Goal: Task Accomplishment & Management: Manage account settings

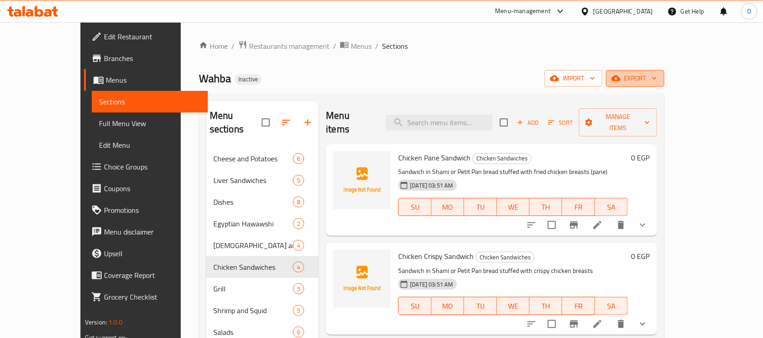
click at [657, 84] on span "export" at bounding box center [636, 78] width 44 height 11
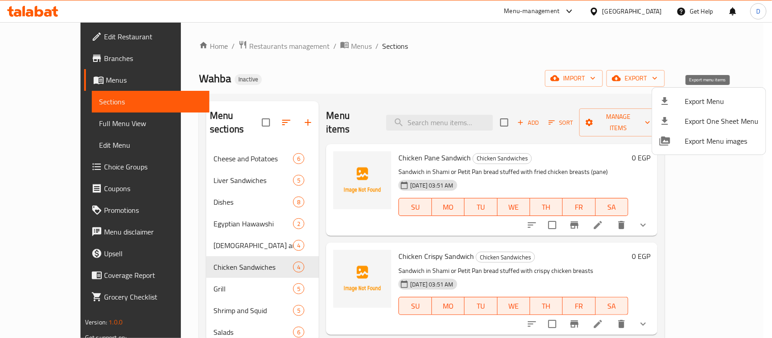
click at [690, 106] on span "Export Menu" at bounding box center [722, 101] width 74 height 11
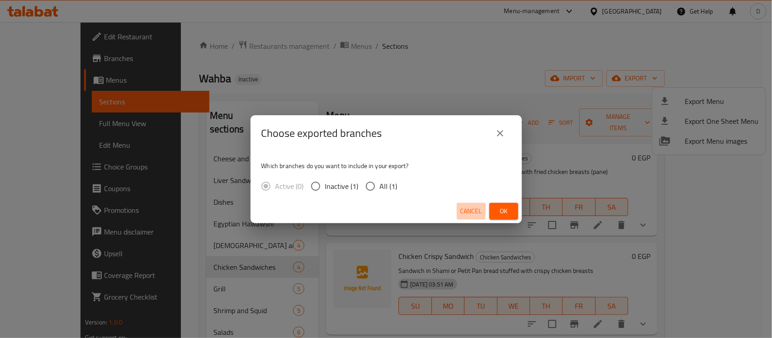
click at [459, 213] on button "Cancel" at bounding box center [471, 211] width 29 height 17
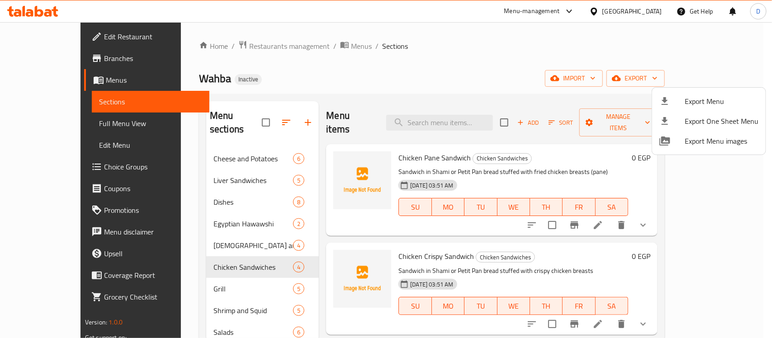
click at [645, 80] on div at bounding box center [386, 169] width 772 height 338
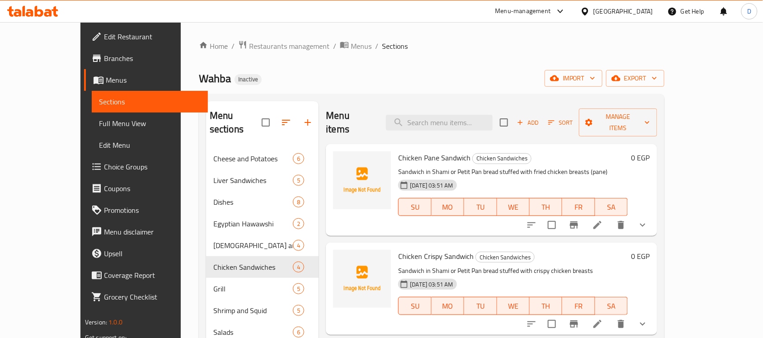
click at [595, 80] on span "import" at bounding box center [573, 78] width 43 height 11
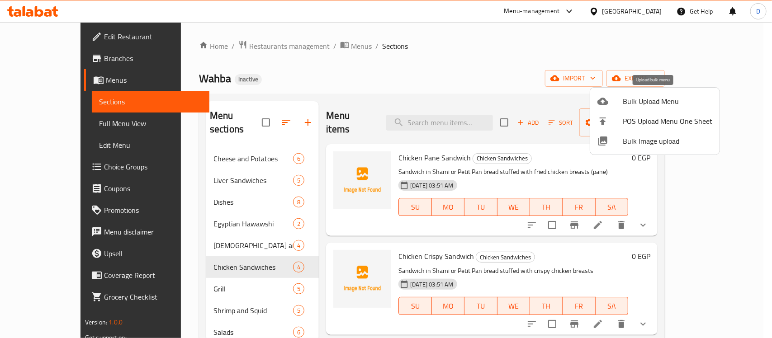
click at [633, 102] on span "Bulk Upload Menu" at bounding box center [668, 101] width 90 height 11
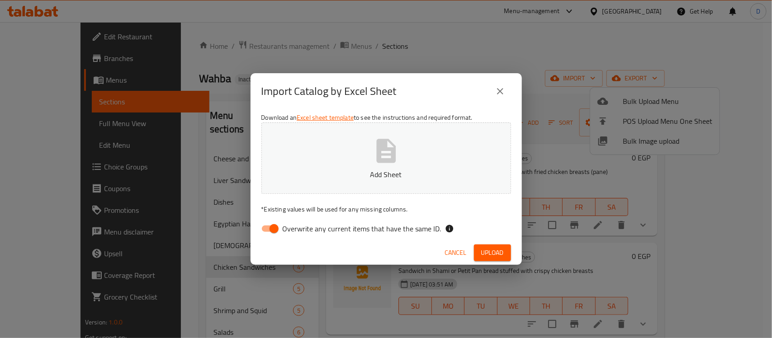
click at [262, 231] on input "Overwrite any current items that have the same ID." at bounding box center [274, 228] width 52 height 17
checkbox input "false"
click at [481, 245] on button "Upload" at bounding box center [492, 253] width 37 height 17
click at [503, 90] on icon "close" at bounding box center [500, 91] width 11 height 11
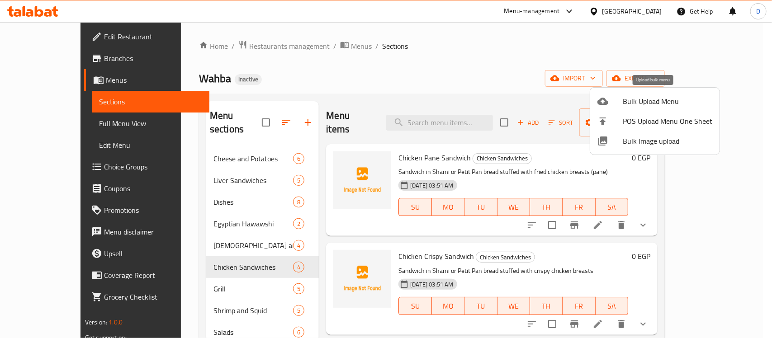
click at [649, 103] on span "Bulk Upload Menu" at bounding box center [668, 101] width 90 height 11
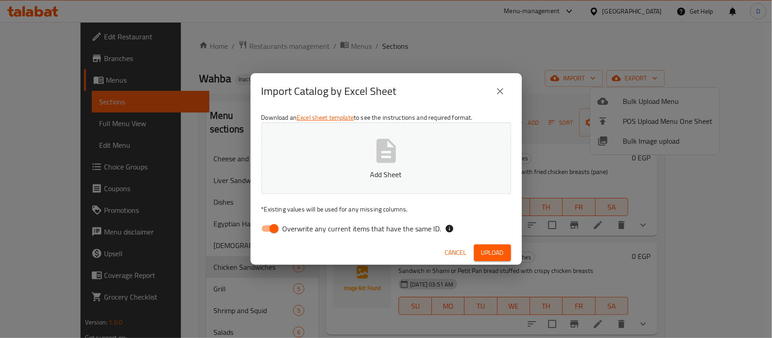
click at [263, 230] on input "Overwrite any current items that have the same ID." at bounding box center [274, 228] width 52 height 17
checkbox input "false"
click at [503, 255] on span "Upload" at bounding box center [492, 252] width 23 height 11
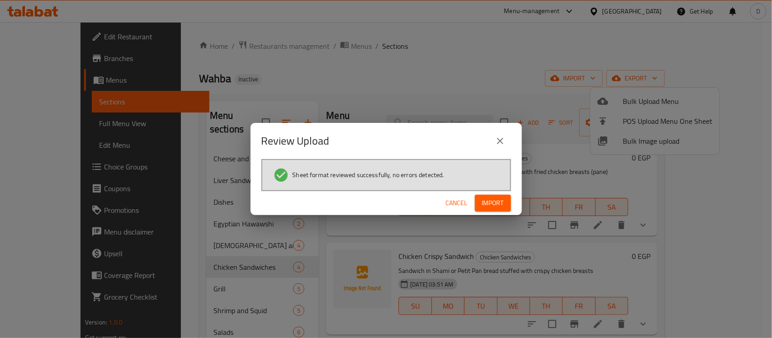
click at [496, 199] on span "Import" at bounding box center [493, 203] width 22 height 11
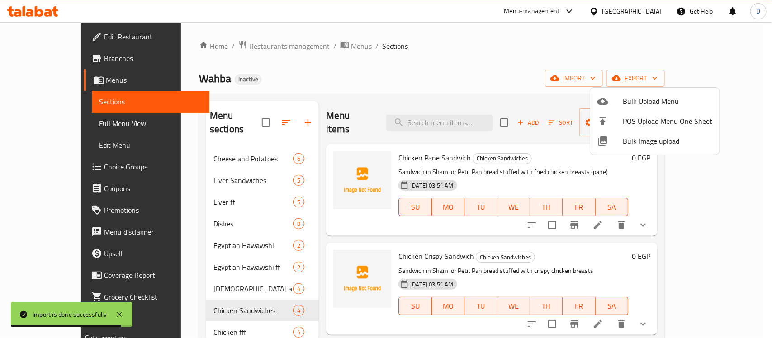
click at [477, 64] on div at bounding box center [386, 169] width 772 height 338
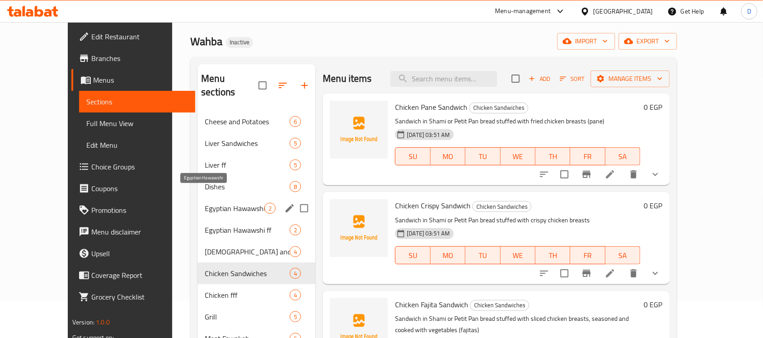
scroll to position [57, 0]
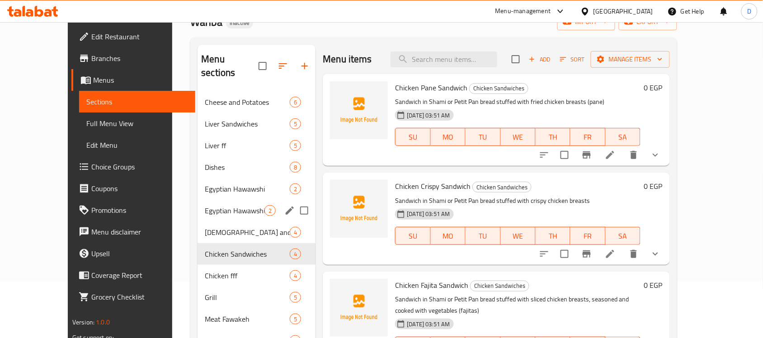
click at [295, 201] on input "Menu sections" at bounding box center [304, 210] width 19 height 19
checkbox input "true"
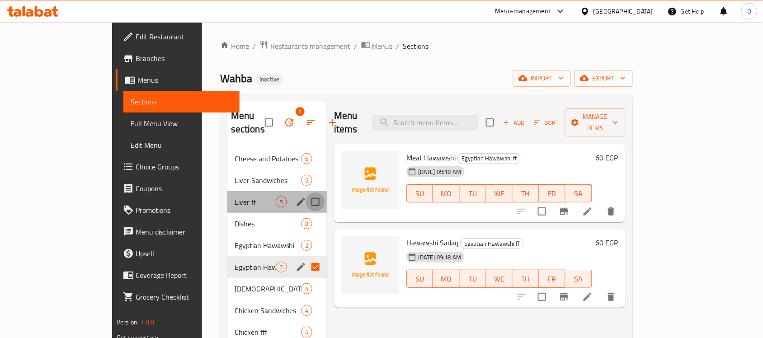
click at [306, 193] on input "Menu sections" at bounding box center [315, 202] width 19 height 19
checkbox input "true"
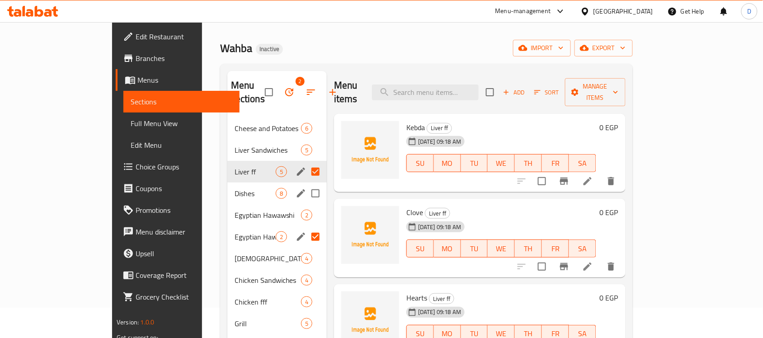
scroll to position [57, 0]
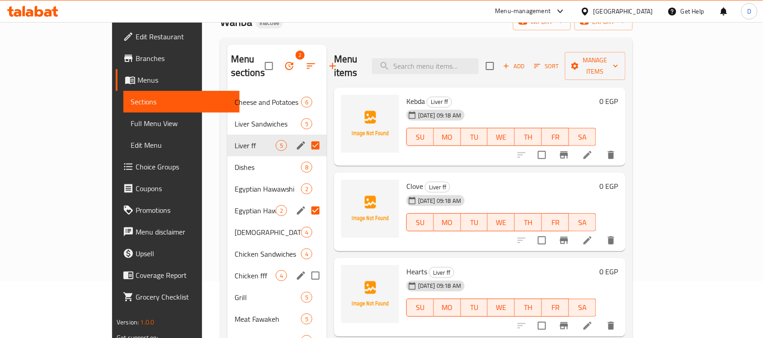
click at [306, 266] on input "Menu sections" at bounding box center [315, 275] width 19 height 19
checkbox input "true"
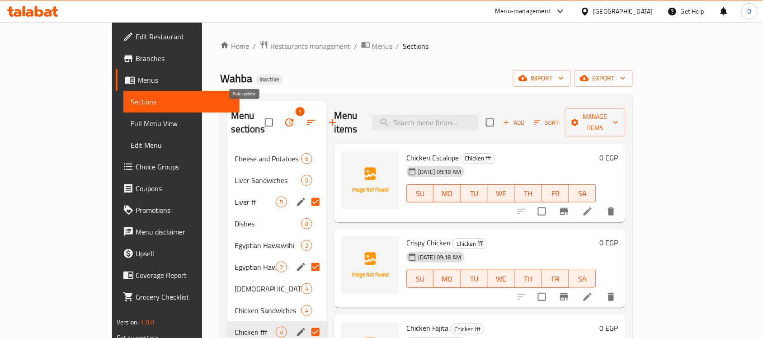
click at [284, 117] on icon "button" at bounding box center [289, 122] width 11 height 11
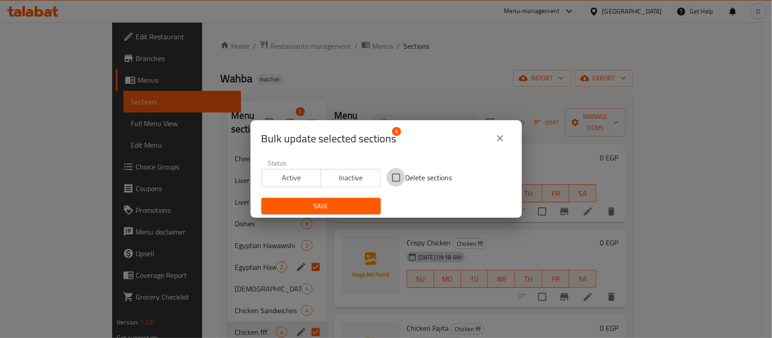
click at [397, 180] on input "Delete sections" at bounding box center [396, 177] width 19 height 19
checkbox input "true"
click at [341, 208] on span "Save" at bounding box center [321, 206] width 105 height 11
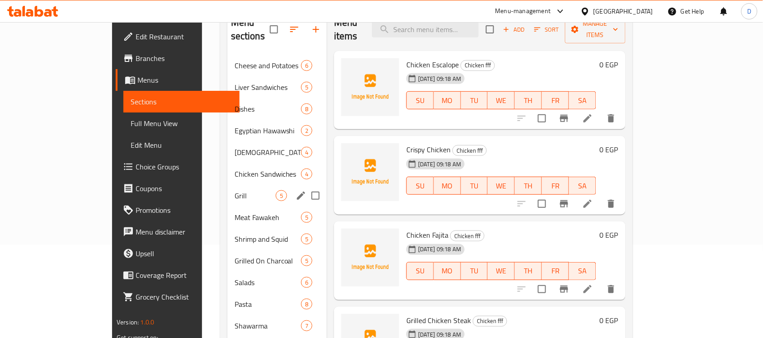
scroll to position [113, 0]
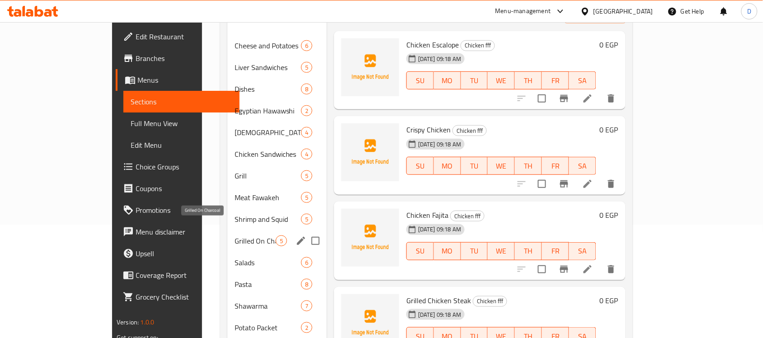
click at [235, 236] on span "Grilled On Charcoal" at bounding box center [255, 241] width 41 height 11
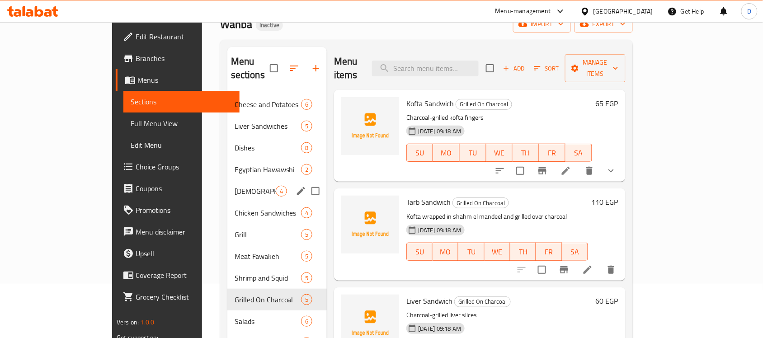
scroll to position [150, 0]
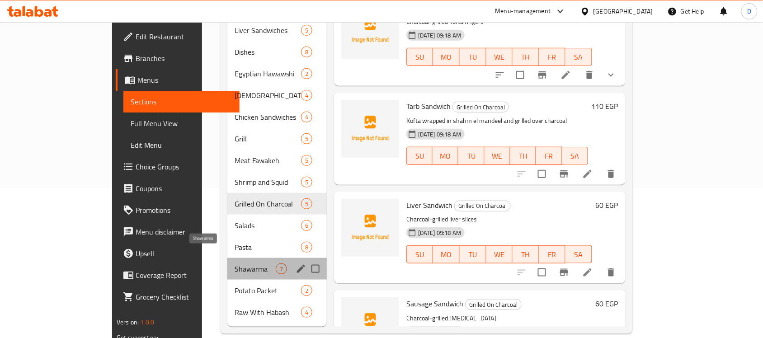
click at [235, 264] on span "Shawarma" at bounding box center [255, 269] width 41 height 11
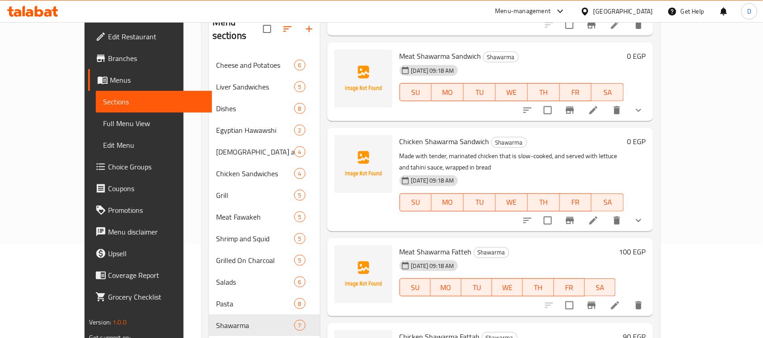
scroll to position [113, 0]
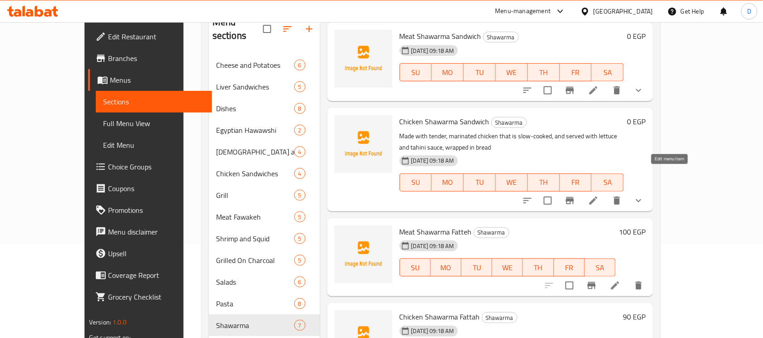
click at [598, 196] on icon at bounding box center [594, 200] width 8 height 8
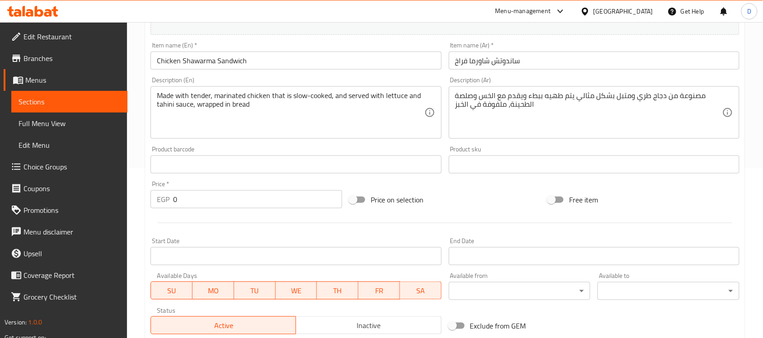
scroll to position [321, 0]
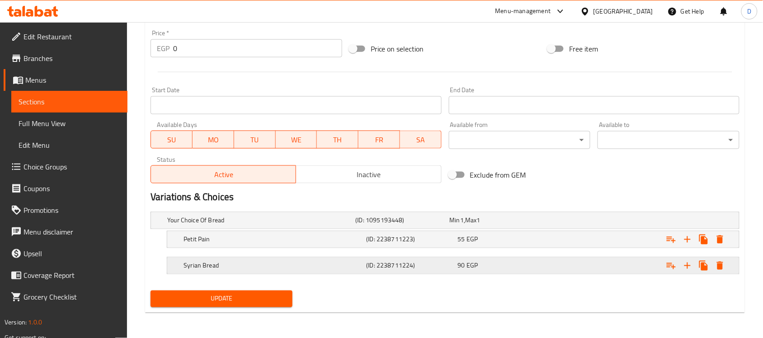
click at [227, 225] on h5 "Syrian Bread" at bounding box center [259, 220] width 184 height 9
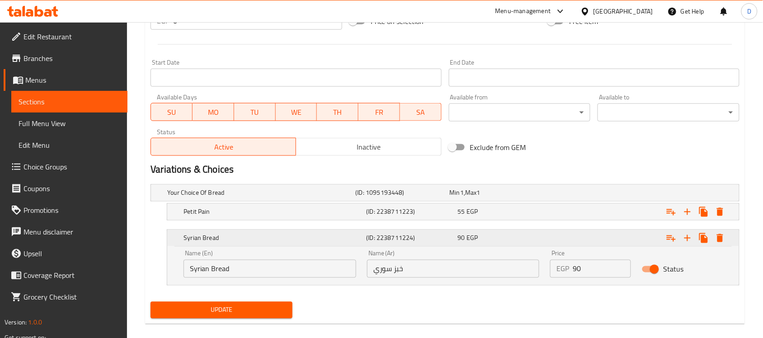
scroll to position [360, 0]
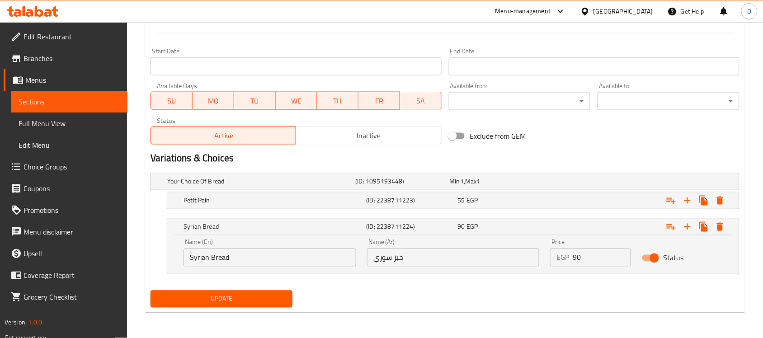
click at [412, 288] on div "Update" at bounding box center [445, 299] width 596 height 24
click at [252, 188] on div "Petit Pain" at bounding box center [259, 181] width 188 height 13
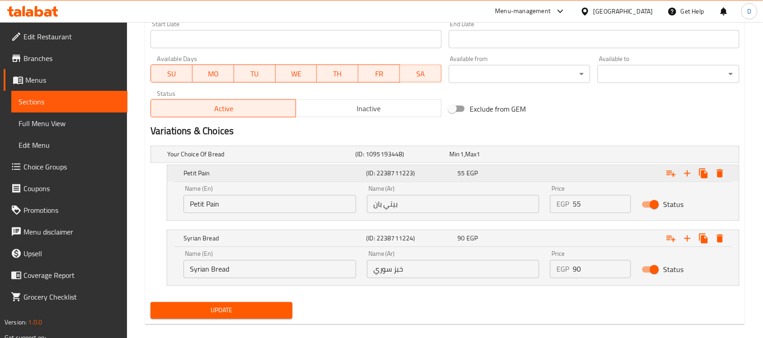
scroll to position [398, 0]
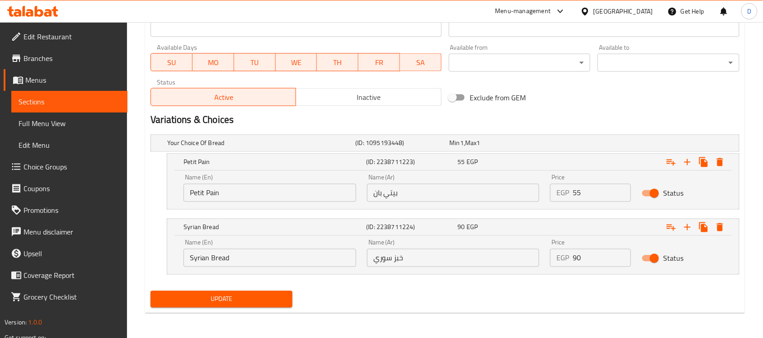
click at [613, 292] on div "Update" at bounding box center [445, 300] width 596 height 24
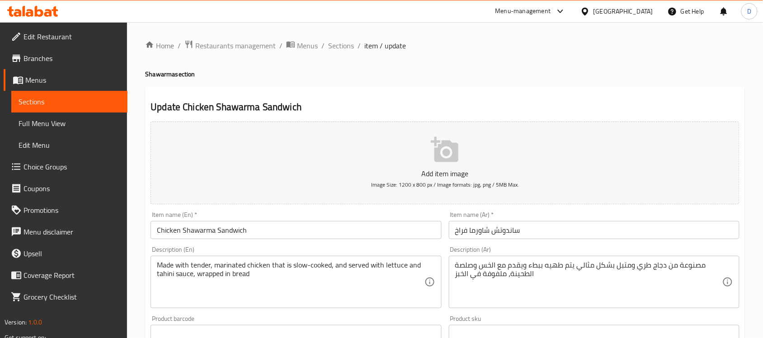
scroll to position [0, 0]
click at [39, 75] on span "Menus" at bounding box center [72, 80] width 95 height 11
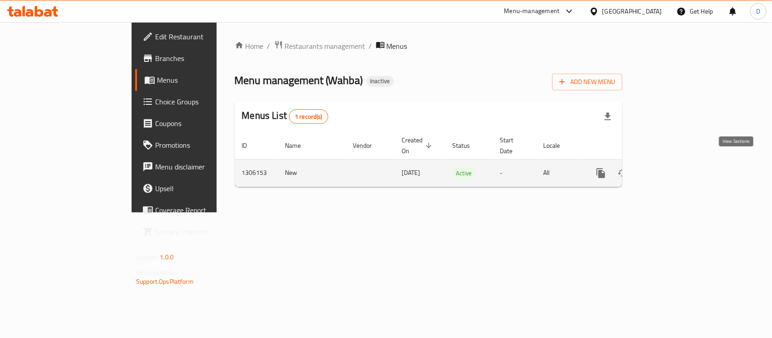
click at [671, 168] on icon "enhanced table" at bounding box center [666, 173] width 11 height 11
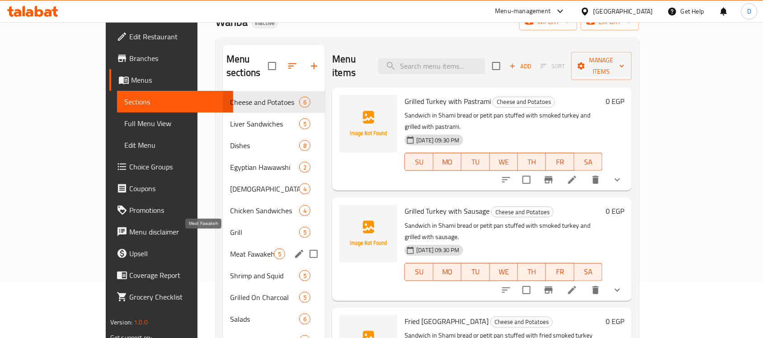
scroll to position [113, 0]
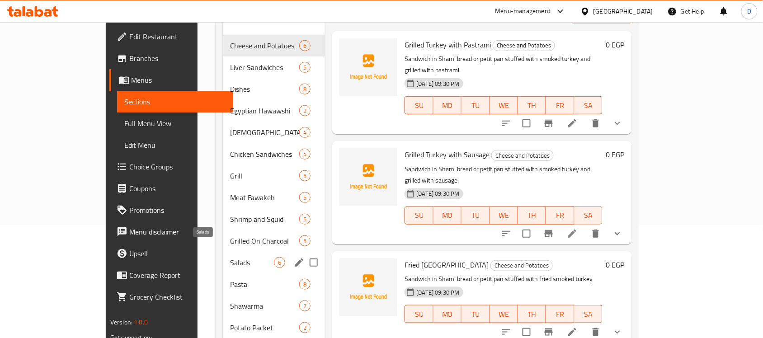
click at [230, 257] on span "Salads" at bounding box center [252, 262] width 44 height 11
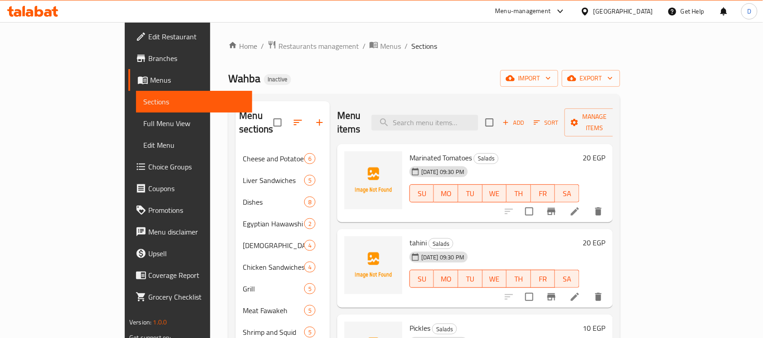
click at [581, 206] on icon at bounding box center [575, 211] width 11 height 11
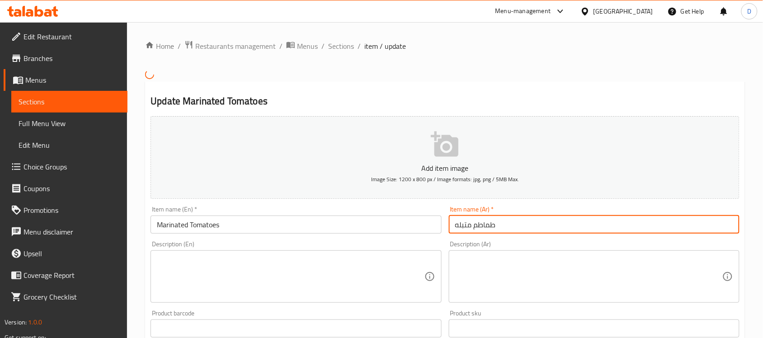
click at [479, 229] on input "طماطم متبله" at bounding box center [594, 225] width 291 height 18
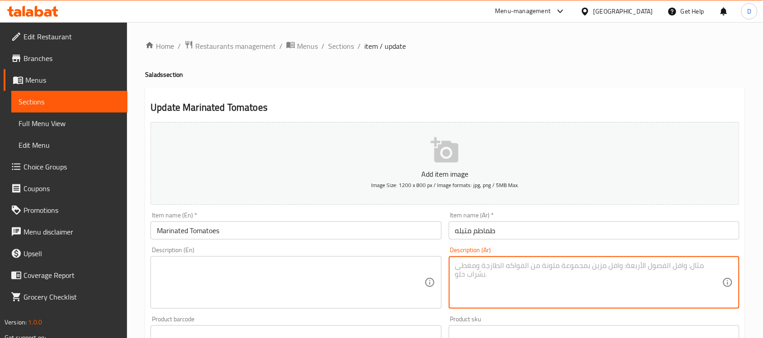
click at [507, 283] on textarea at bounding box center [588, 282] width 267 height 43
paste textarea "طبق من الطماطم المقطعة والمتبلة"
type textarea "طبق من الطماطم المقطعة والمتبلة"
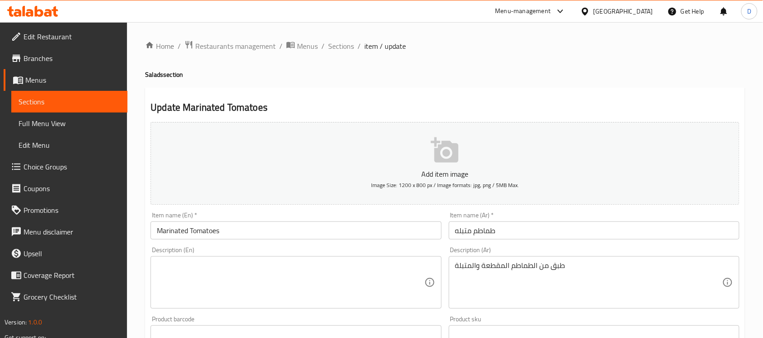
click at [261, 276] on textarea at bounding box center [290, 282] width 267 height 43
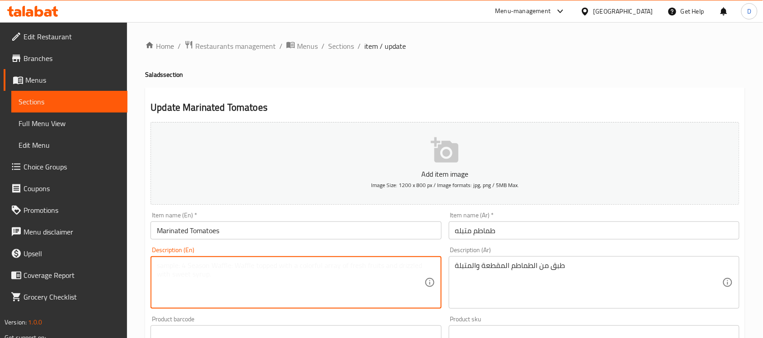
paste textarea "A plate of chopped and seasoned tomatoes"
drag, startPoint x: 188, startPoint y: 267, endPoint x: 212, endPoint y: 272, distance: 24.5
click at [212, 272] on textarea "A plate of chopped and seasoned tomatoes" at bounding box center [290, 282] width 267 height 43
type textarea "A plate of chopped and seasoned tomatoes"
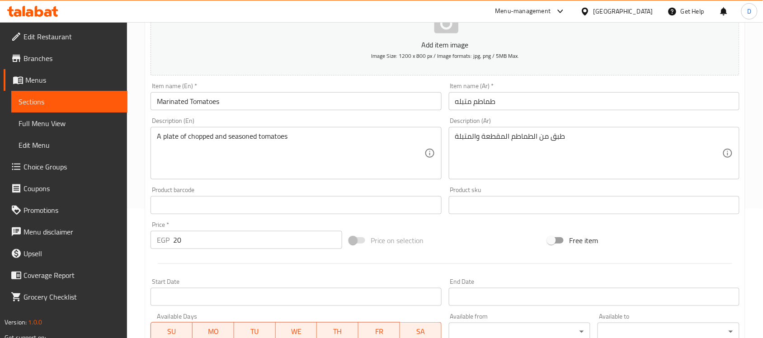
scroll to position [299, 0]
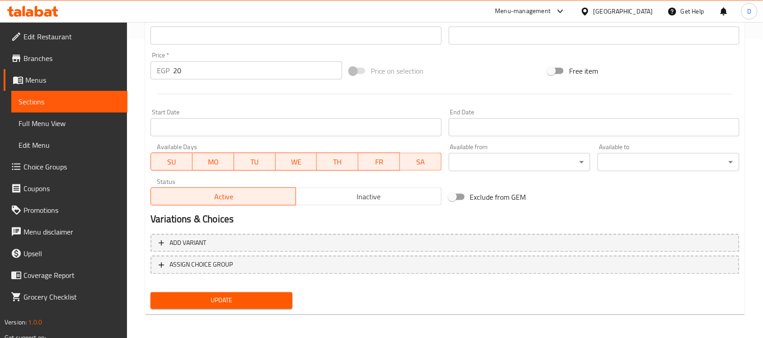
click at [251, 301] on span "Update" at bounding box center [221, 300] width 127 height 11
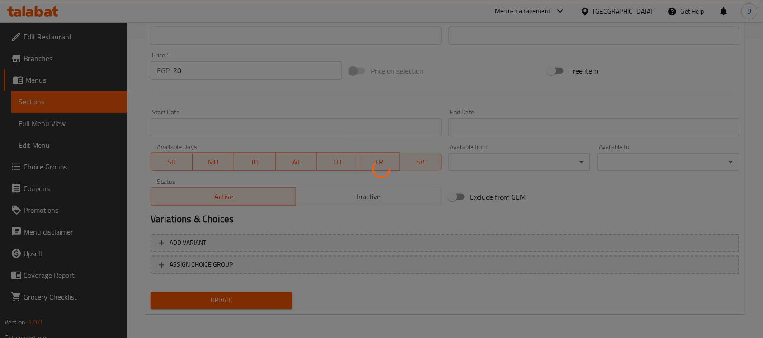
scroll to position [16, 0]
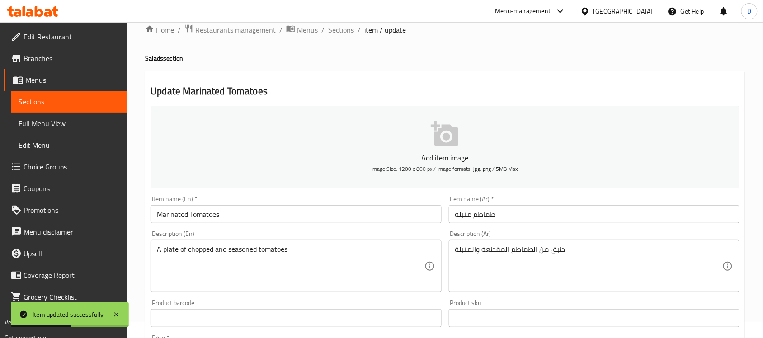
click at [344, 35] on span "Sections" at bounding box center [341, 29] width 26 height 11
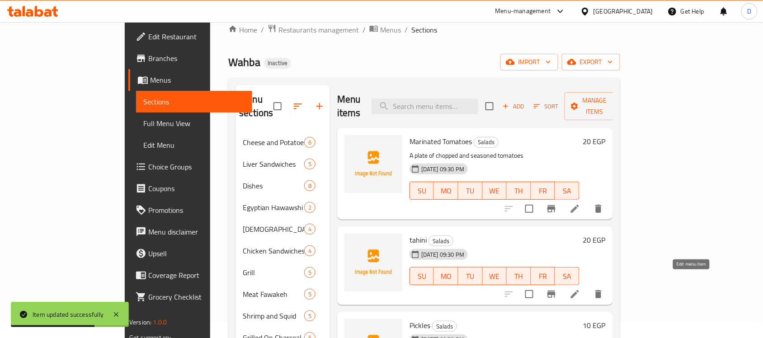
click at [581, 289] on icon at bounding box center [575, 294] width 11 height 11
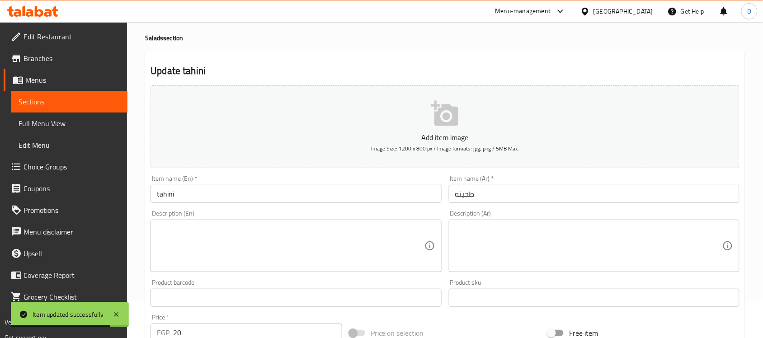
scroll to position [57, 0]
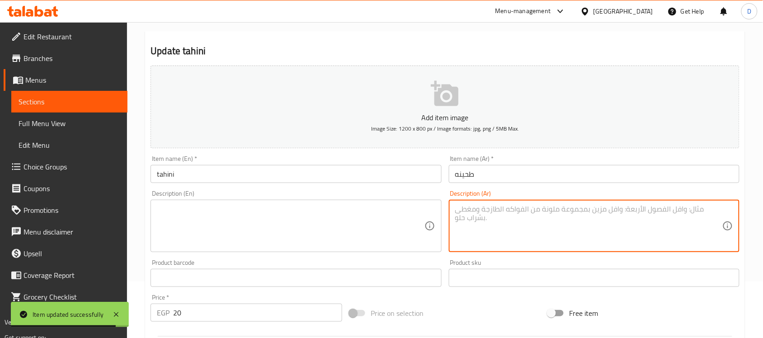
click at [490, 226] on textarea at bounding box center [588, 226] width 267 height 43
paste textarea "طبق من صوص الطحينة"
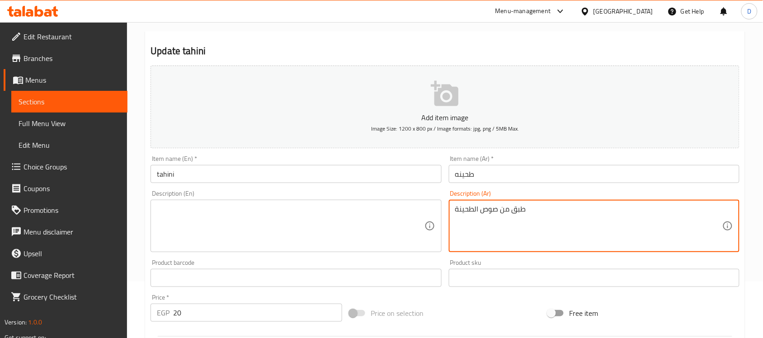
type textarea "طبق من صوص الطحينة"
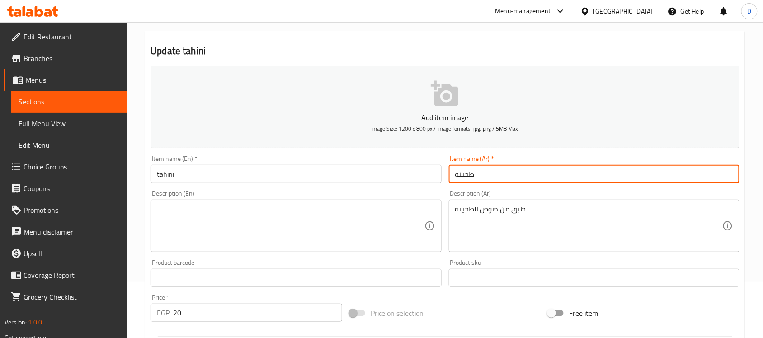
click at [480, 177] on input "طحينه" at bounding box center [594, 174] width 291 height 18
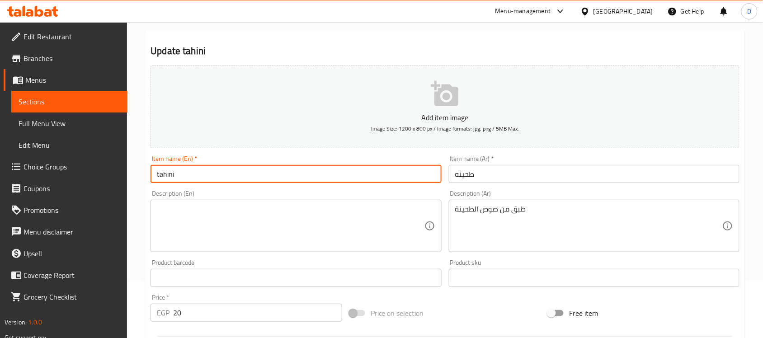
drag, startPoint x: 175, startPoint y: 176, endPoint x: 158, endPoint y: 175, distance: 17.2
click at [158, 175] on input "tahini" at bounding box center [296, 174] width 291 height 18
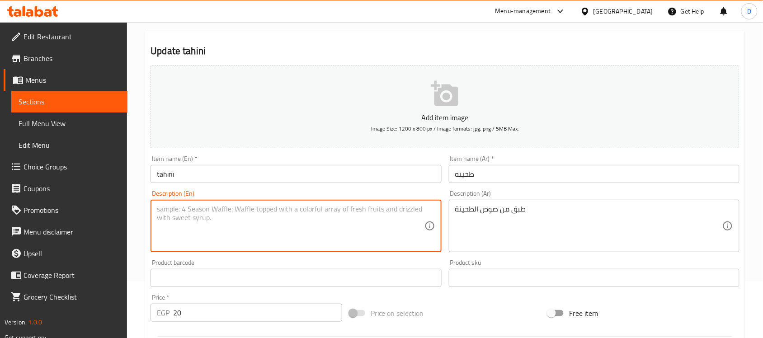
click at [256, 225] on textarea at bounding box center [290, 226] width 267 height 43
paste textarea "Colorful and nutritious medley of crisp greens, juicy cherry tomatoes, and a ge…"
type textarea "Colorful and nutritious medley of crisp greens, juicy cherry tomatoes, and a ge…"
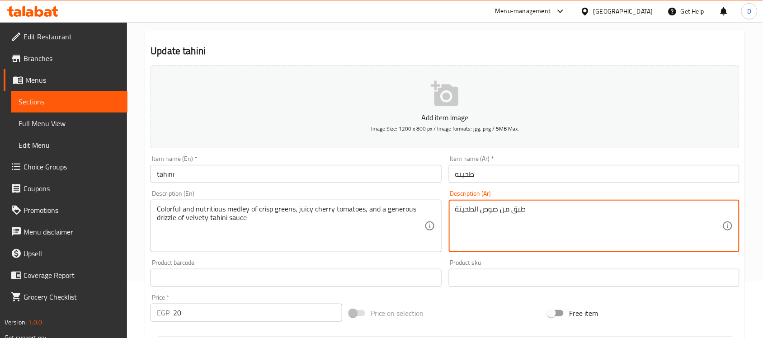
click at [496, 212] on textarea "طبق من صوص الطحينة" at bounding box center [588, 226] width 267 height 43
paste textarea "مزيج ملون ومغذي من الخضار المقرمشة ، طماطم كرزية ، ورذاذ سخي من صلصة الطحينة ال…"
type textarea "مزيج ملون ومغذي من الخضار المقرمشة ، طماطم كرزية ، ورذاذ سخي من صلصة الطحينة ال…"
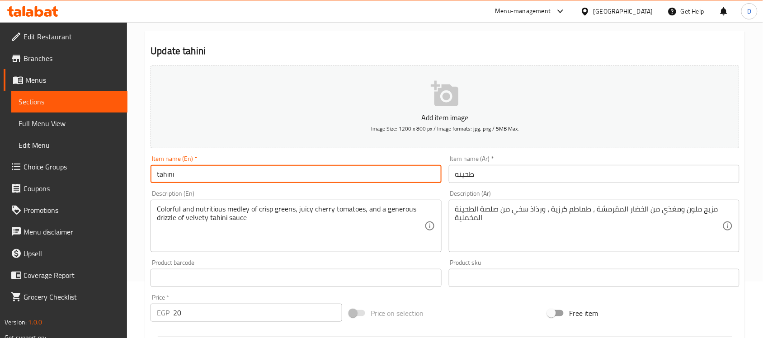
click at [195, 175] on input "tahini" at bounding box center [296, 174] width 291 height 18
type input "tahini Salad"
click at [453, 177] on input "طحينه" at bounding box center [594, 174] width 291 height 18
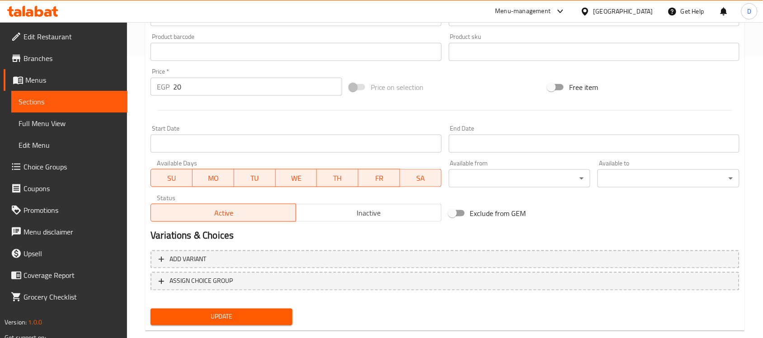
scroll to position [299, 0]
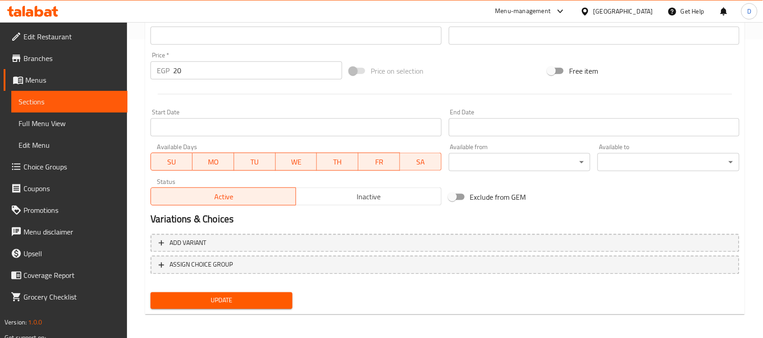
type input "سلطة طحينه"
click at [190, 303] on span "Update" at bounding box center [221, 300] width 127 height 11
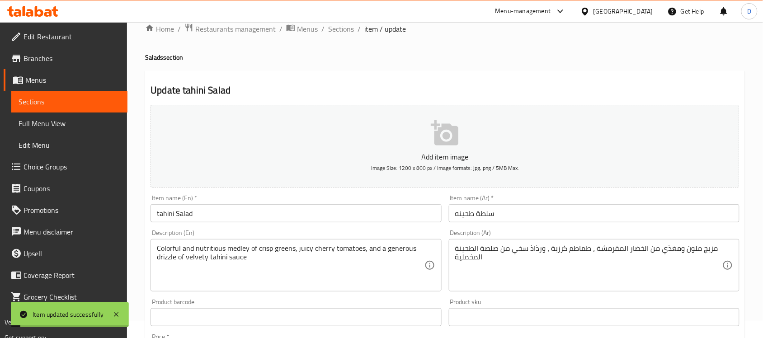
scroll to position [0, 0]
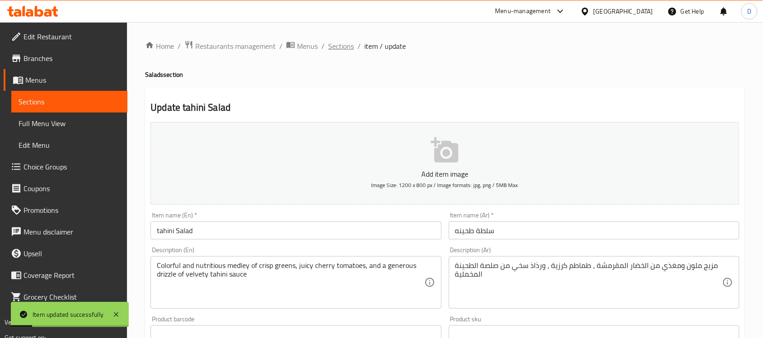
click at [342, 42] on span "Sections" at bounding box center [341, 46] width 26 height 11
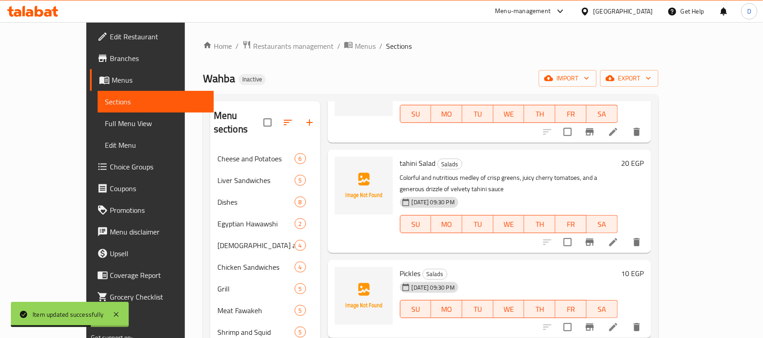
scroll to position [113, 0]
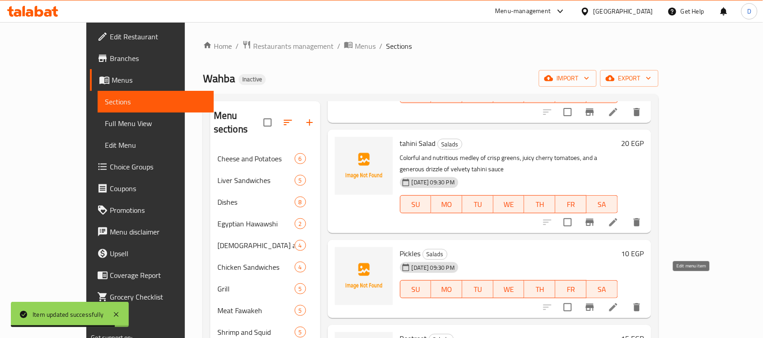
click at [619, 302] on icon at bounding box center [613, 307] width 11 height 11
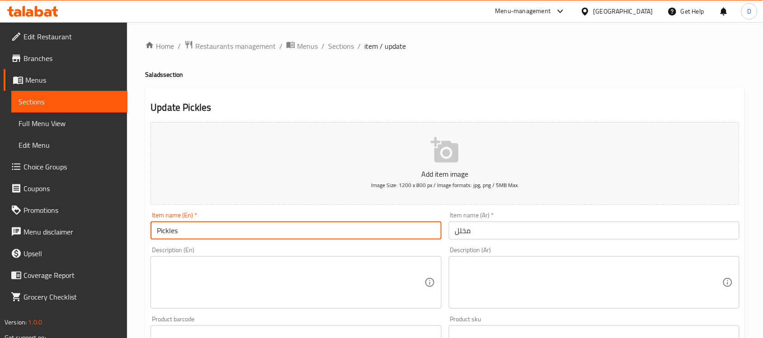
drag, startPoint x: 180, startPoint y: 230, endPoint x: 152, endPoint y: 226, distance: 27.8
click at [152, 226] on input "Pickles" at bounding box center [296, 231] width 291 height 18
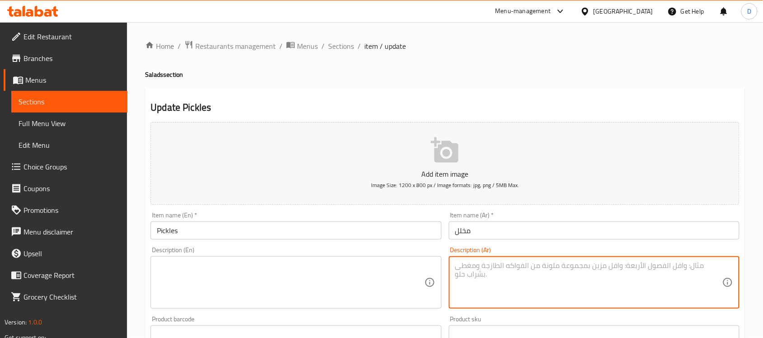
click at [493, 267] on textarea at bounding box center [588, 282] width 267 height 43
paste textarea "طبق من المخلل المشكل"
type textarea "طبق من المخلل المشكل"
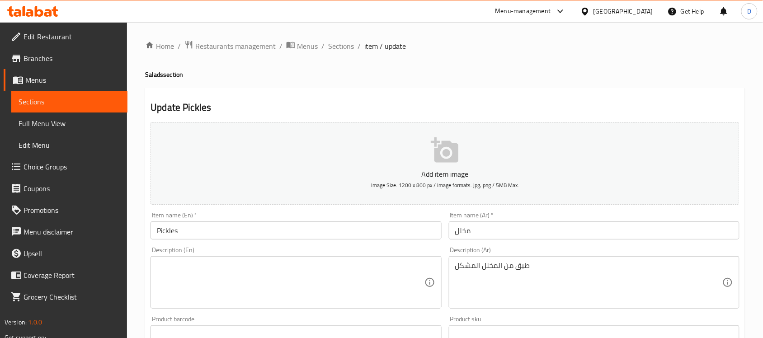
click at [279, 277] on textarea at bounding box center [290, 282] width 267 height 43
paste textarea "A plate of mixed pickles"
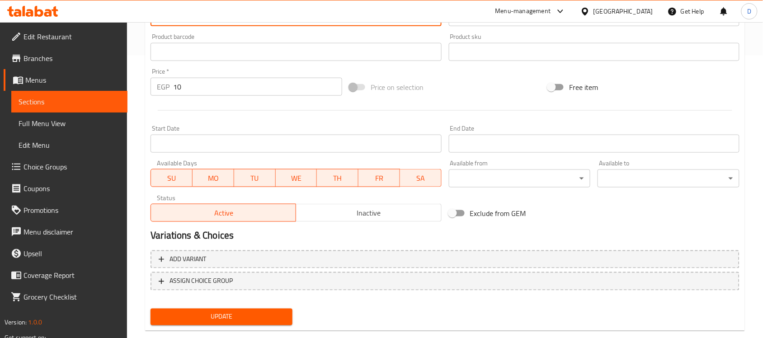
scroll to position [299, 0]
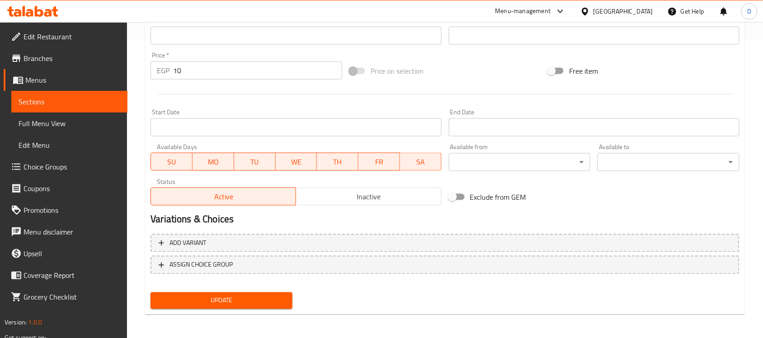
type textarea "A plate of mixed pickles"
click at [251, 301] on span "Update" at bounding box center [221, 300] width 127 height 11
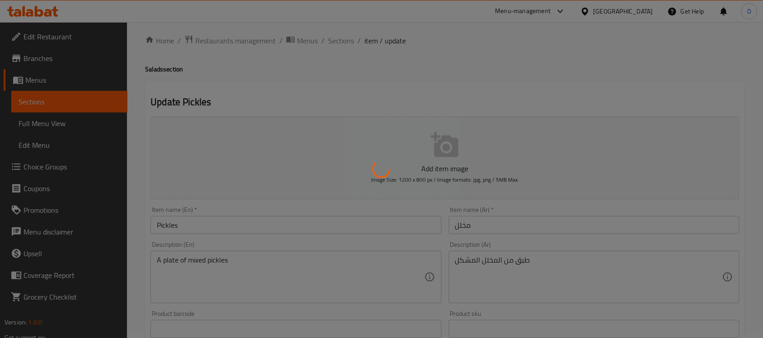
scroll to position [0, 0]
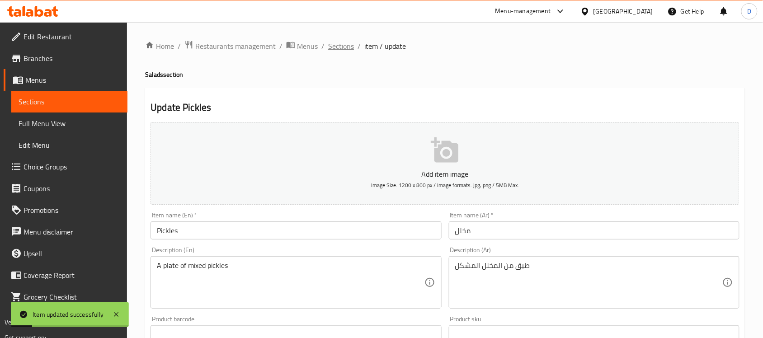
click at [337, 45] on span "Sections" at bounding box center [341, 46] width 26 height 11
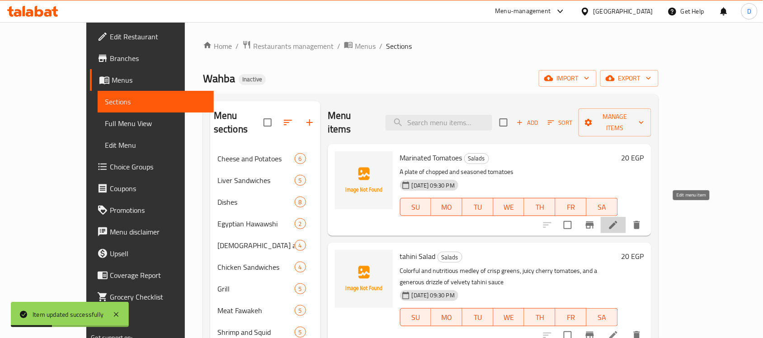
click at [619, 220] on icon at bounding box center [613, 225] width 11 height 11
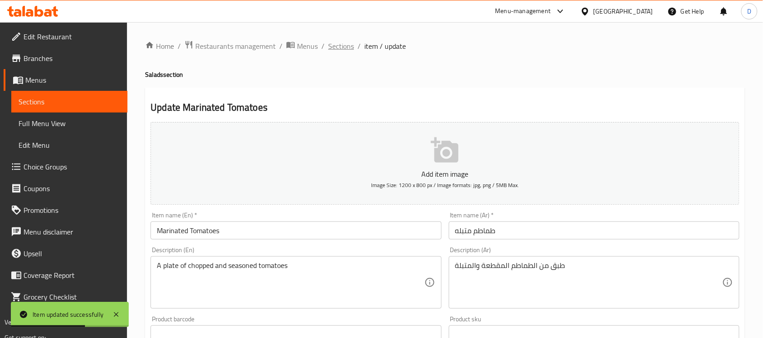
click at [340, 47] on span "Sections" at bounding box center [341, 46] width 26 height 11
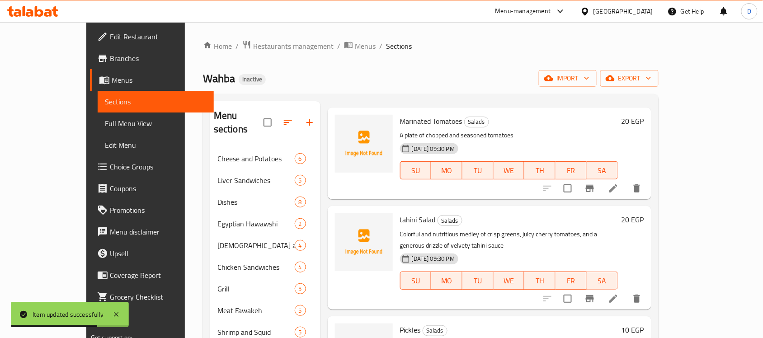
scroll to position [57, 0]
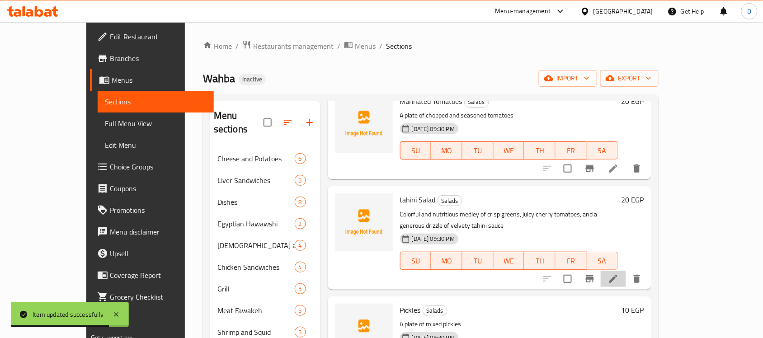
click at [626, 271] on li at bounding box center [613, 279] width 25 height 16
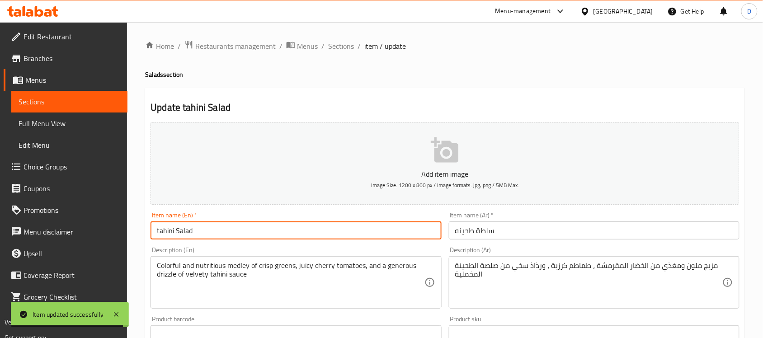
click at [200, 234] on input "tahini Salad" at bounding box center [296, 231] width 291 height 18
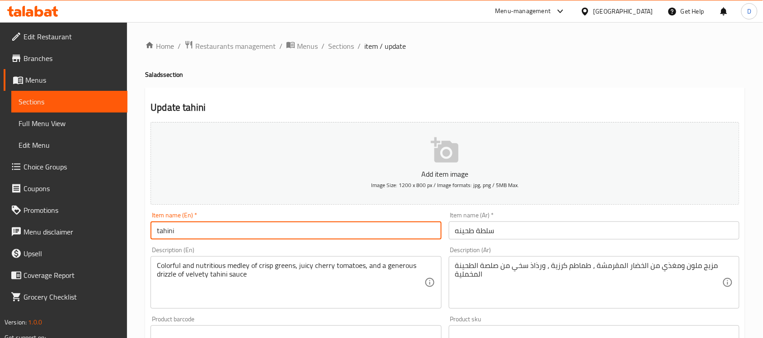
type input "tahini"
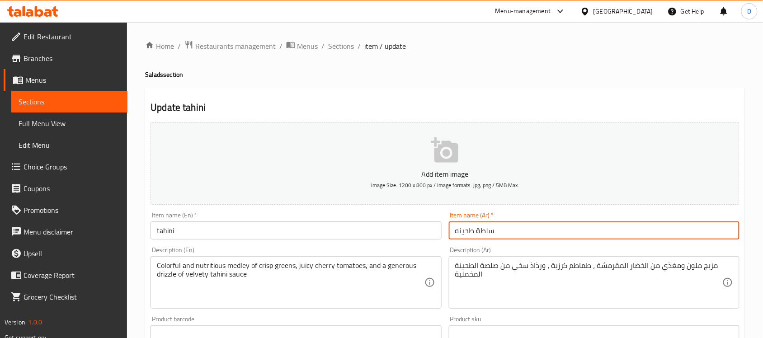
drag, startPoint x: 477, startPoint y: 230, endPoint x: 540, endPoint y: 234, distance: 63.4
click at [540, 234] on input "سلطة طحينه" at bounding box center [594, 231] width 291 height 18
type input "طحينه"
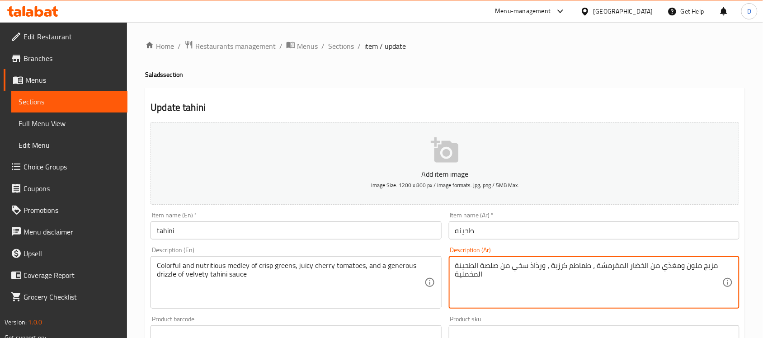
click at [467, 273] on textarea "مزيج ملون ومغذي من الخضار المقرمشة ، طماطم كرزية ، ورذاذ سخي من صلصة الطحينة ال…" at bounding box center [588, 282] width 267 height 43
paste textarea "طبق من صوص الطحين"
type textarea "طبق من صوص الطحينة"
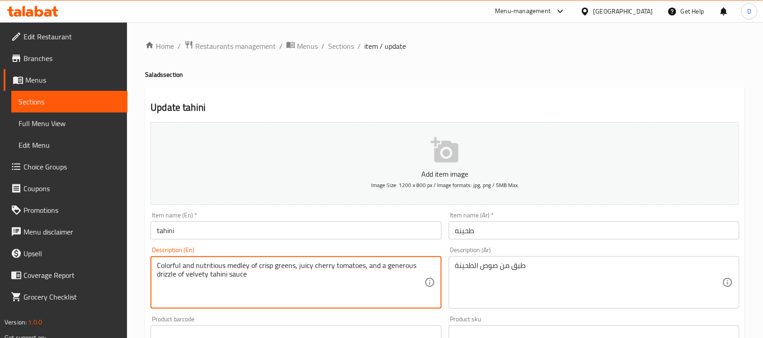
click at [272, 270] on textarea "Colorful and nutritious medley of crisp greens, juicy cherry tomatoes, and a ge…" at bounding box center [290, 282] width 267 height 43
paste textarea "A plate of"
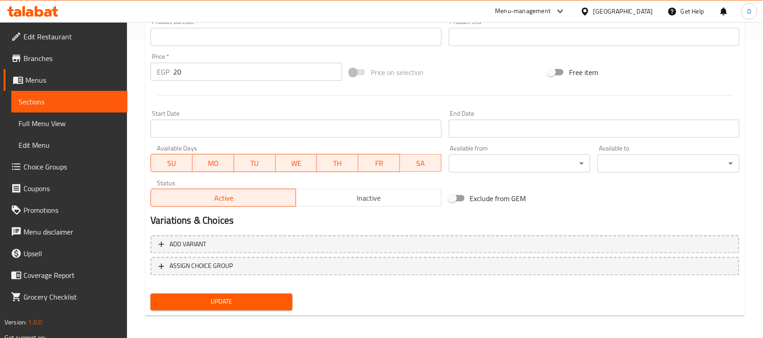
scroll to position [299, 0]
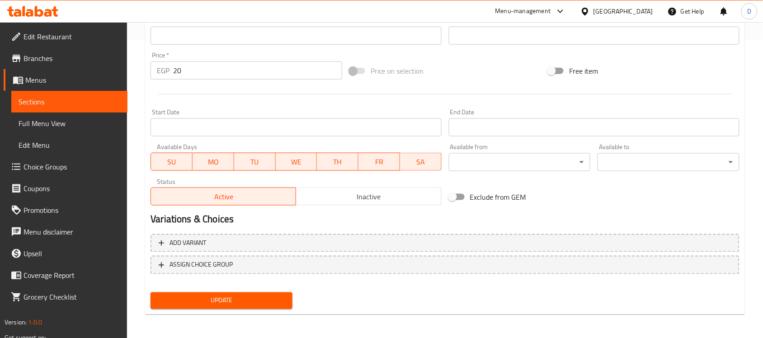
type textarea "A plate of tahini sauce"
click at [239, 302] on span "Update" at bounding box center [221, 300] width 127 height 11
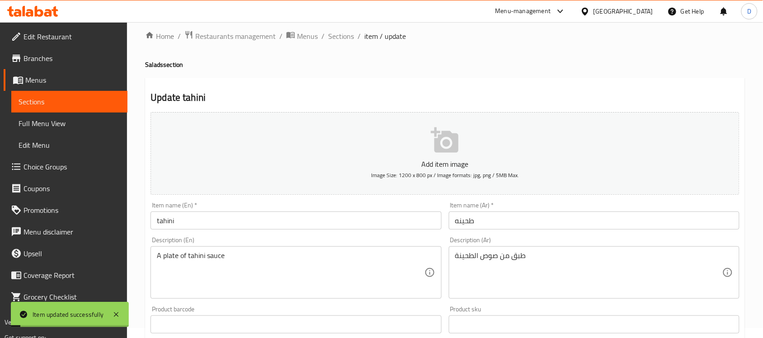
scroll to position [0, 0]
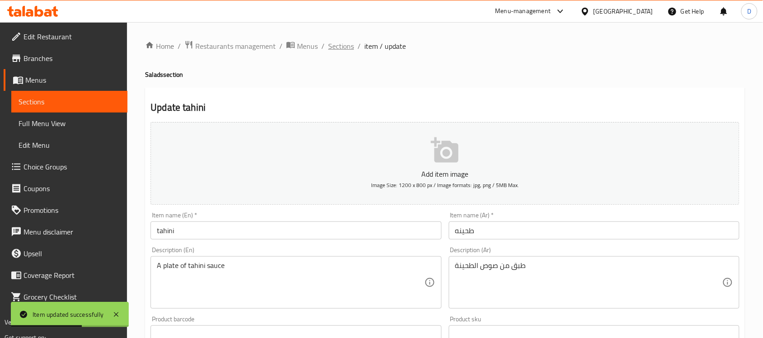
click at [337, 52] on span "Sections" at bounding box center [341, 46] width 26 height 11
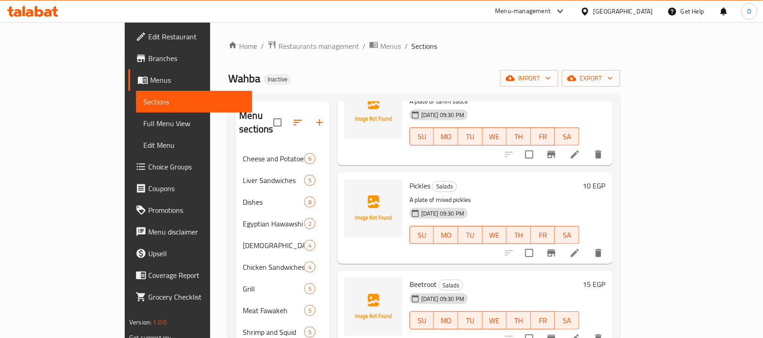
scroll to position [212, 0]
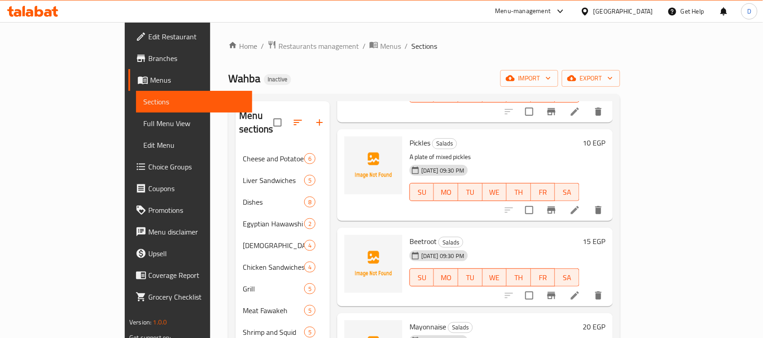
click at [588, 288] on li at bounding box center [574, 296] width 25 height 16
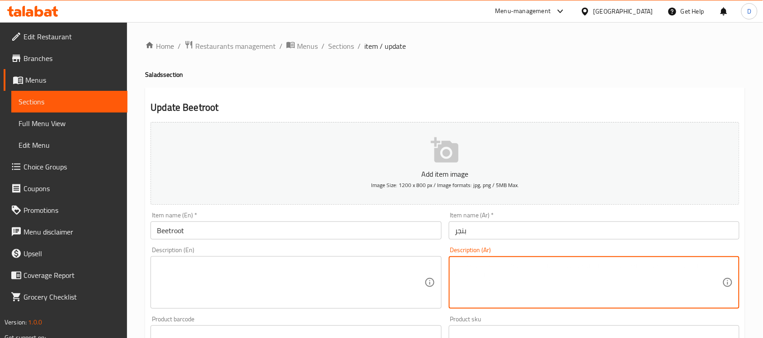
click at [494, 274] on textarea at bounding box center [588, 282] width 267 height 43
paste textarea "طبق من البنجر المطهو"
type textarea "طبق من البنجر المطهو"
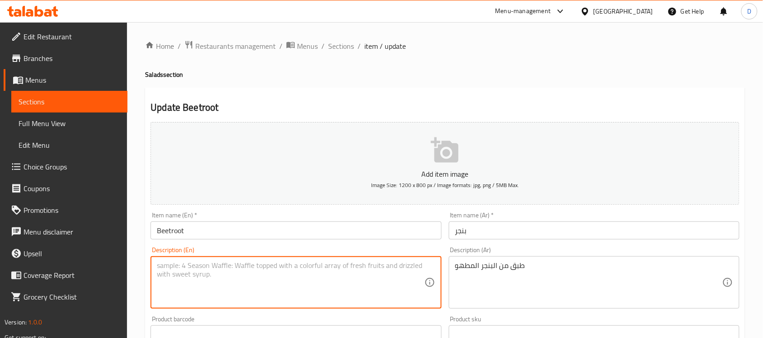
click at [213, 271] on textarea at bounding box center [290, 282] width 267 height 43
paste textarea "a plate of"
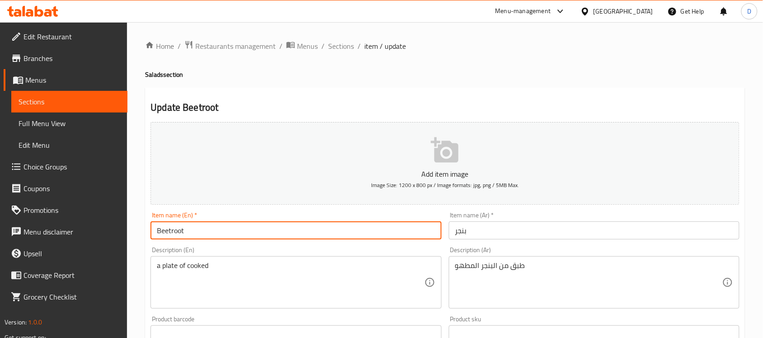
drag, startPoint x: 186, startPoint y: 232, endPoint x: 132, endPoint y: 229, distance: 53.4
click at [132, 229] on div "Home / Restaurants management / Menus / Sections / item / update Salads section…" at bounding box center [445, 330] width 636 height 617
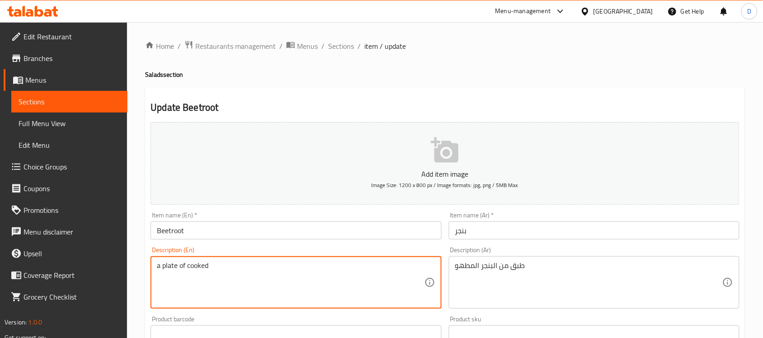
paste textarea "Beetroot"
click at [211, 267] on textarea "a plate of cooked Beetroot" at bounding box center [290, 282] width 267 height 43
click at [261, 292] on textarea "a plate of cooked beetroot" at bounding box center [290, 282] width 267 height 43
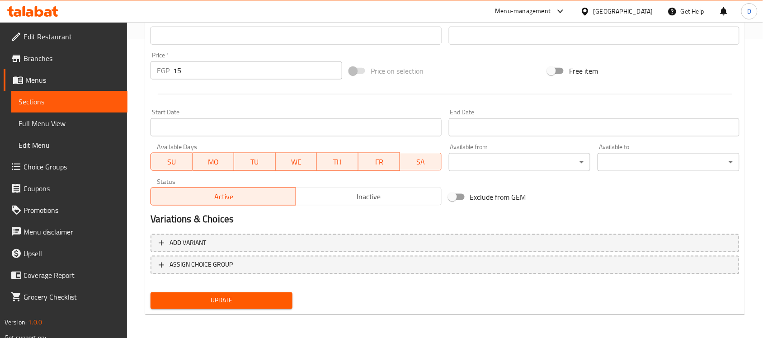
type textarea "a plate of cooked beetroot"
click at [255, 297] on span "Update" at bounding box center [221, 300] width 127 height 11
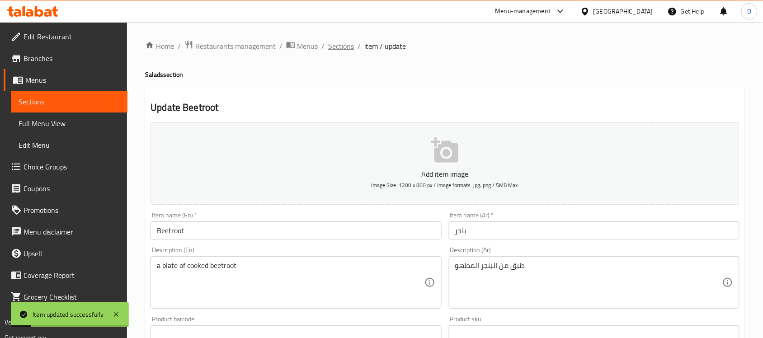
click at [336, 50] on span "Sections" at bounding box center [341, 46] width 26 height 11
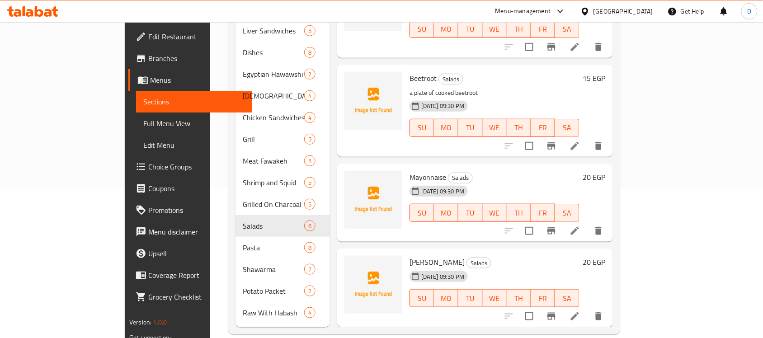
scroll to position [150, 0]
click at [581, 225] on icon at bounding box center [575, 230] width 11 height 11
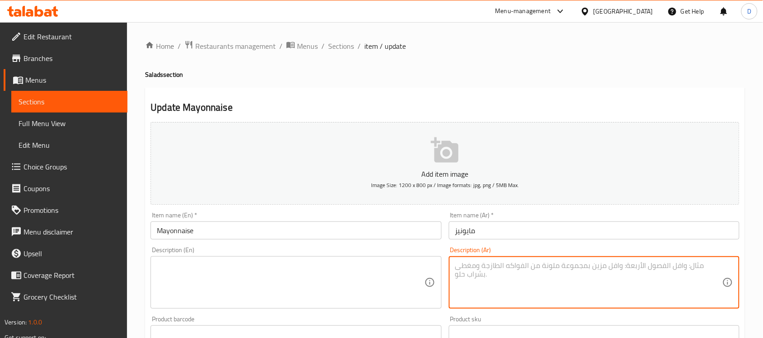
click at [538, 273] on textarea at bounding box center [588, 282] width 267 height 43
paste textarea "طبق من المايونيز"
type textarea "طبق من المايونيز"
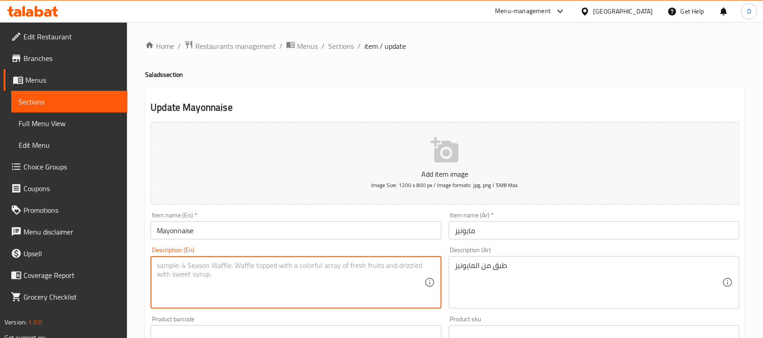
click at [199, 267] on textarea at bounding box center [290, 282] width 267 height 43
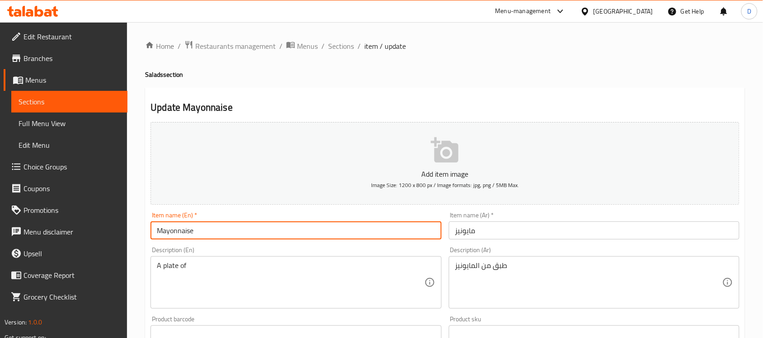
drag, startPoint x: 204, startPoint y: 229, endPoint x: 152, endPoint y: 230, distance: 52.0
click at [152, 230] on input "Mayonnaise" at bounding box center [296, 231] width 291 height 18
paste textarea "Mayonnaise"
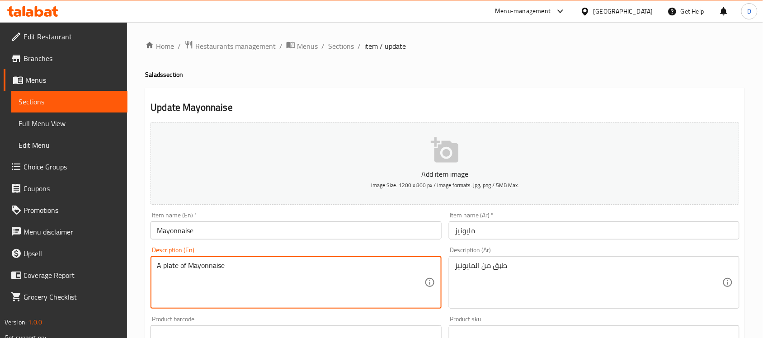
drag, startPoint x: 194, startPoint y: 267, endPoint x: 189, endPoint y: 269, distance: 5.5
click at [189, 269] on textarea "A plate of Mayonnaise" at bounding box center [290, 282] width 267 height 43
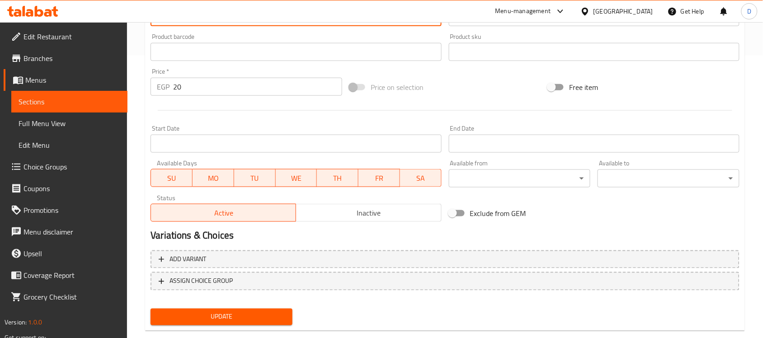
type textarea "A plate of mayonnaise"
click at [222, 317] on span "Update" at bounding box center [221, 317] width 127 height 11
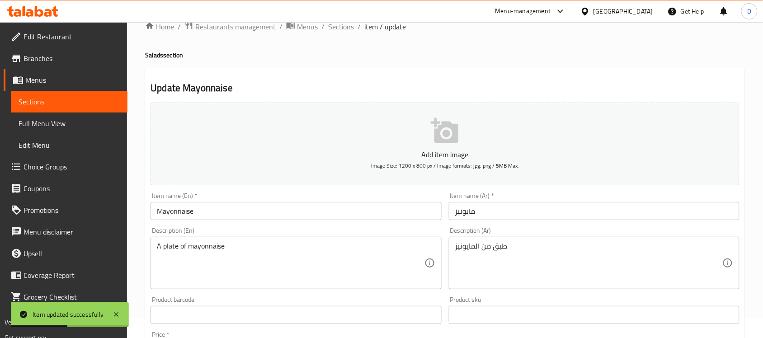
scroll to position [0, 0]
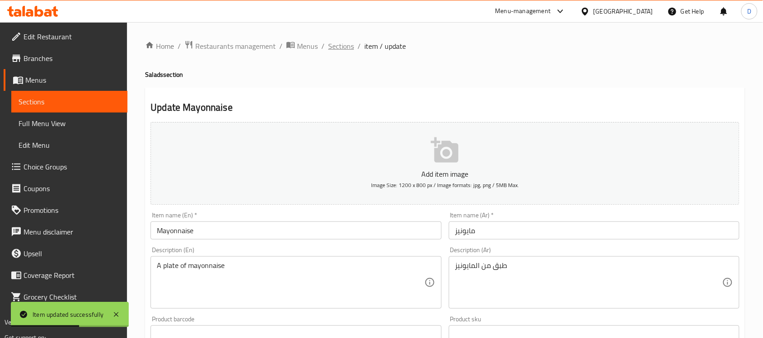
click at [338, 42] on span "Sections" at bounding box center [341, 46] width 26 height 11
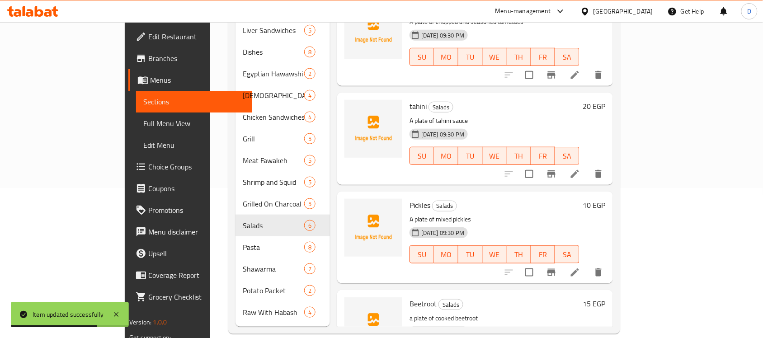
scroll to position [240, 0]
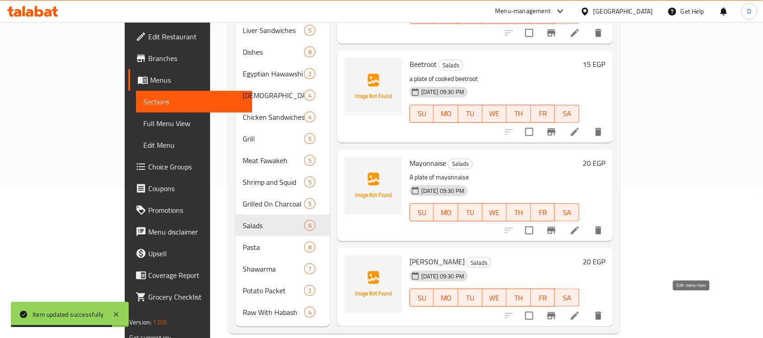
click at [581, 311] on icon at bounding box center [575, 316] width 11 height 11
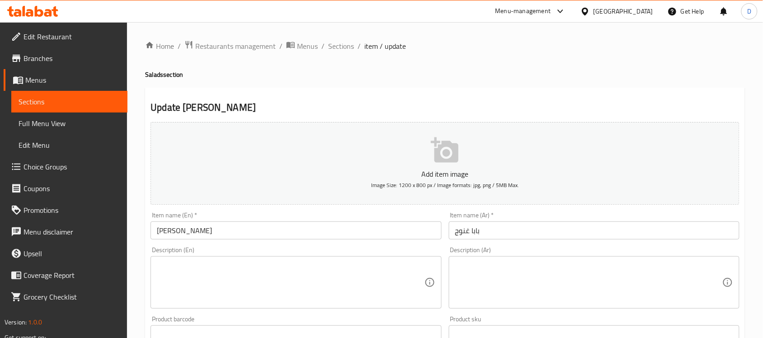
click at [485, 294] on textarea at bounding box center [588, 282] width 267 height 43
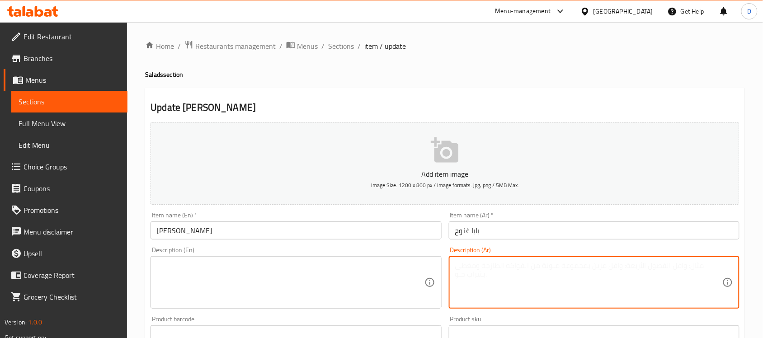
paste textarea "طبق من الباذنجان المشوي والمهروس مع الطحينة"
type textarea "طبق من الباذنجان المشوي والمهروس مع الطحينة"
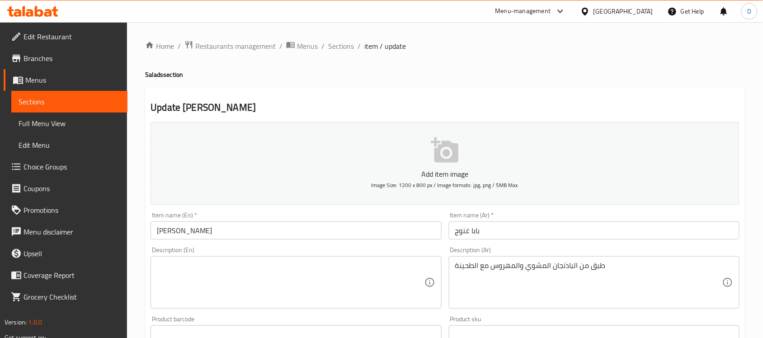
click at [203, 270] on textarea at bounding box center [290, 282] width 267 height 43
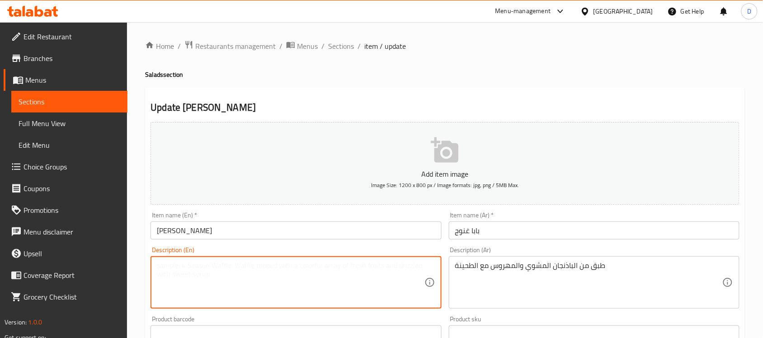
paste textarea "A dish of grilled and mashed eggplant with tahini"
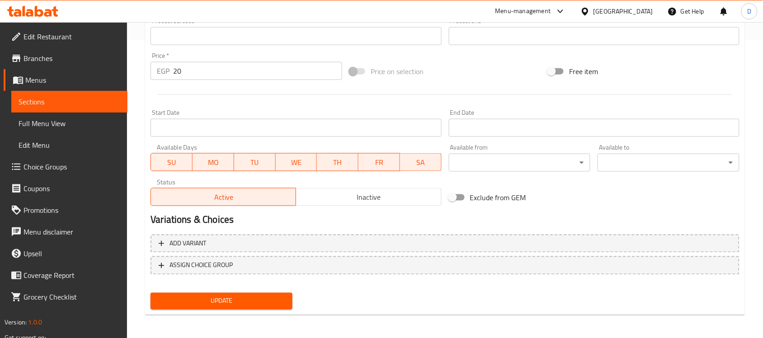
scroll to position [299, 0]
type textarea "A dish of grilled and mashed eggplant with tahini"
click at [279, 302] on span "Update" at bounding box center [221, 300] width 127 height 11
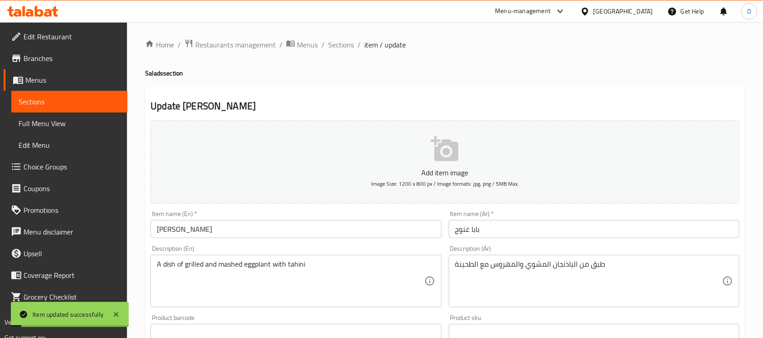
scroll to position [0, 0]
click at [337, 46] on span "Sections" at bounding box center [341, 46] width 26 height 11
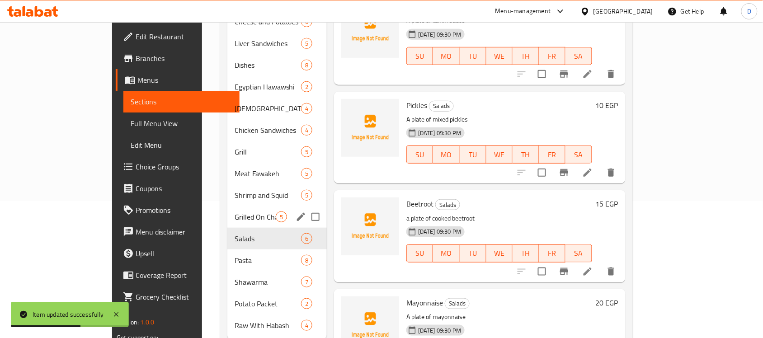
scroll to position [150, 0]
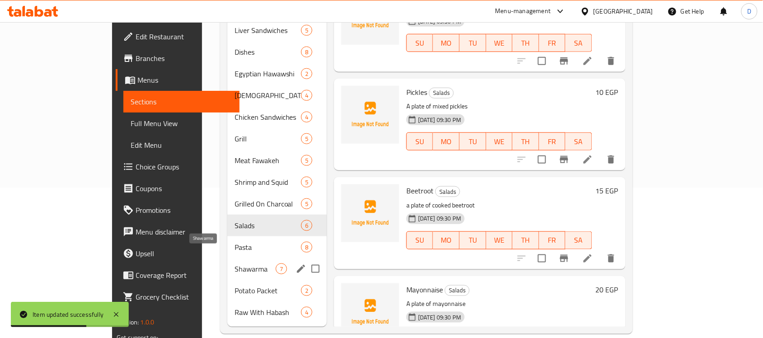
click at [235, 264] on span "Shawarma" at bounding box center [255, 269] width 41 height 11
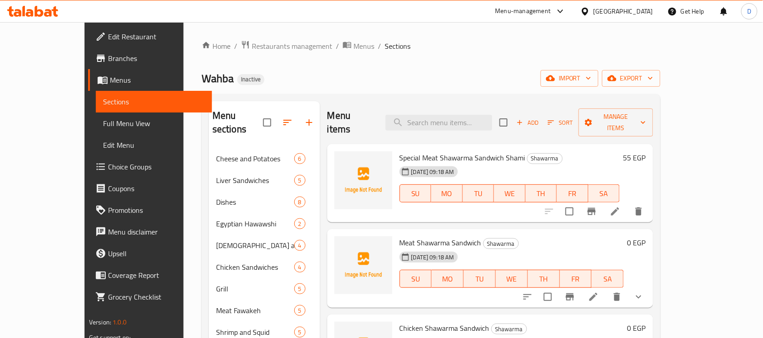
scroll to position [57, 0]
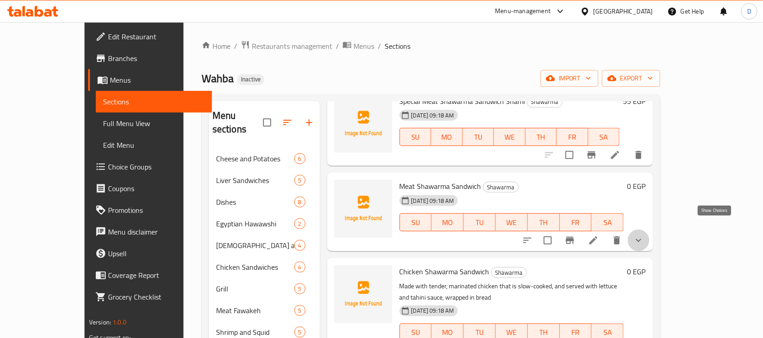
click at [644, 235] on icon "show more" at bounding box center [638, 240] width 11 height 11
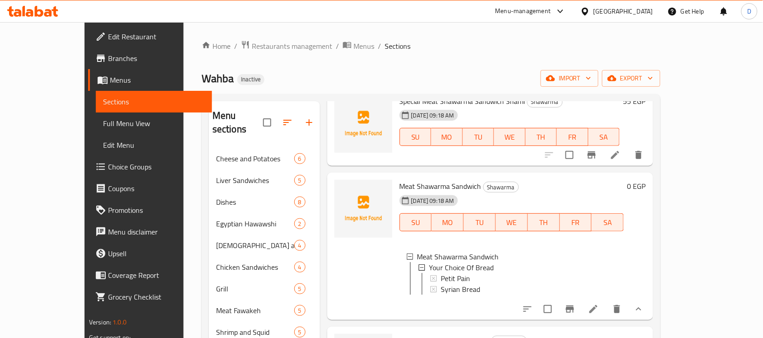
scroll to position [113, 0]
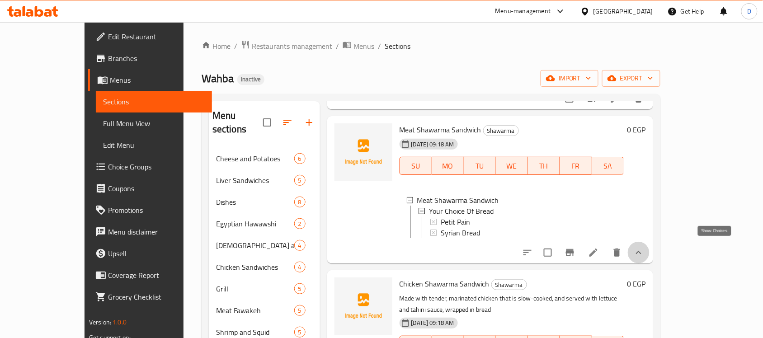
click at [644, 247] on icon "show more" at bounding box center [638, 252] width 11 height 11
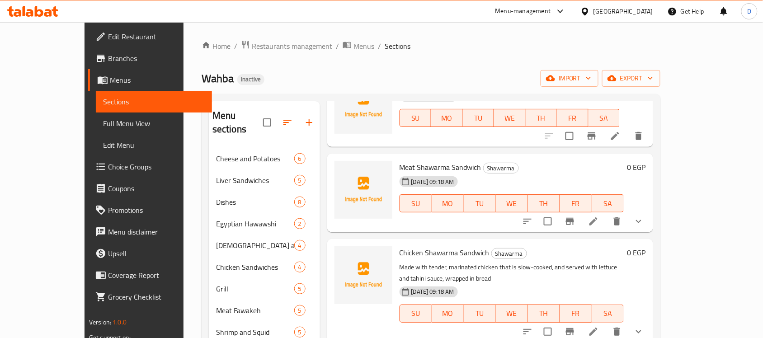
scroll to position [57, 0]
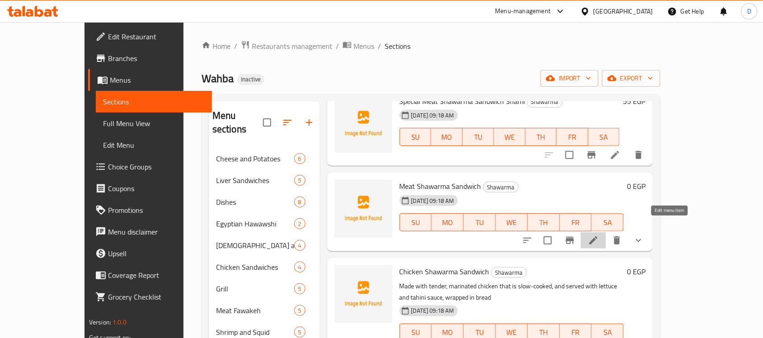
click at [599, 235] on icon at bounding box center [593, 240] width 11 height 11
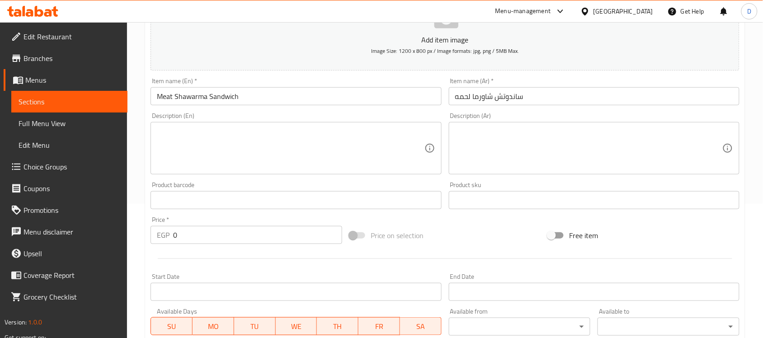
scroll to position [321, 0]
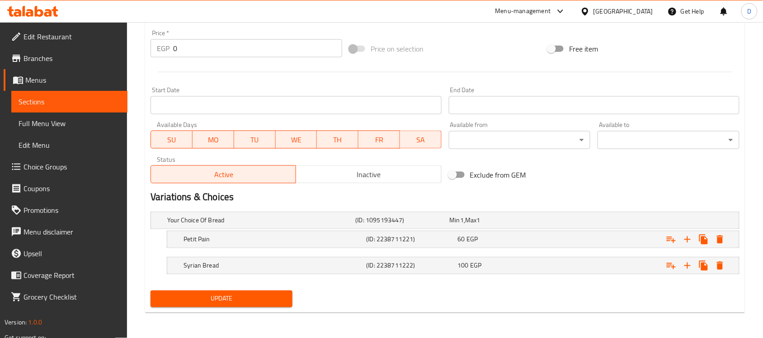
click at [392, 302] on div "Update" at bounding box center [445, 299] width 596 height 24
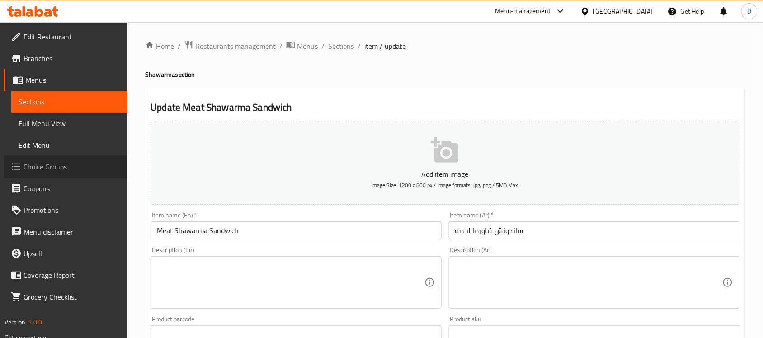
click at [66, 166] on span "Choice Groups" at bounding box center [72, 166] width 97 height 11
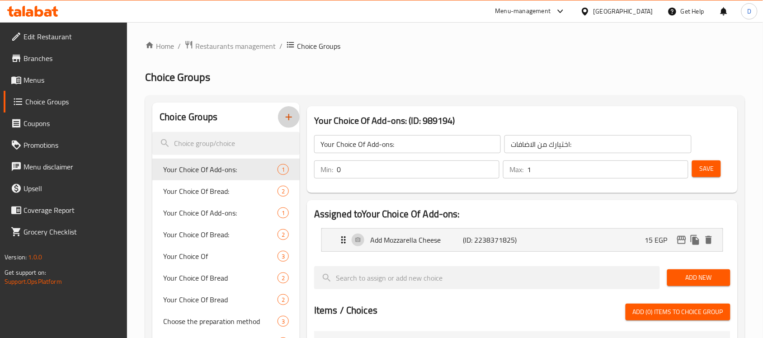
click at [291, 118] on icon "button" at bounding box center [288, 117] width 11 height 11
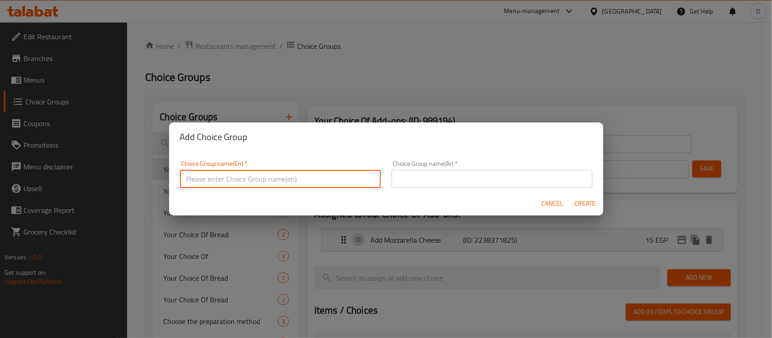
click at [256, 177] on input "text" at bounding box center [280, 179] width 201 height 18
click at [232, 176] on input "Your Choice Of Add on's:" at bounding box center [280, 179] width 201 height 18
click at [317, 177] on input "Your Choice Of Shawarma Add on's:" at bounding box center [280, 179] width 201 height 18
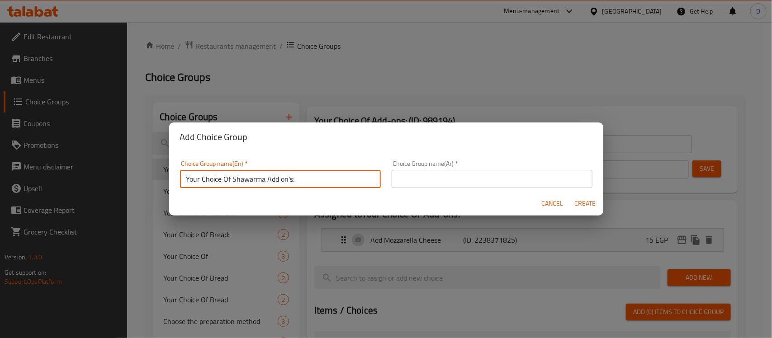
type input "Your Choice Of Shawarma Add on's:"
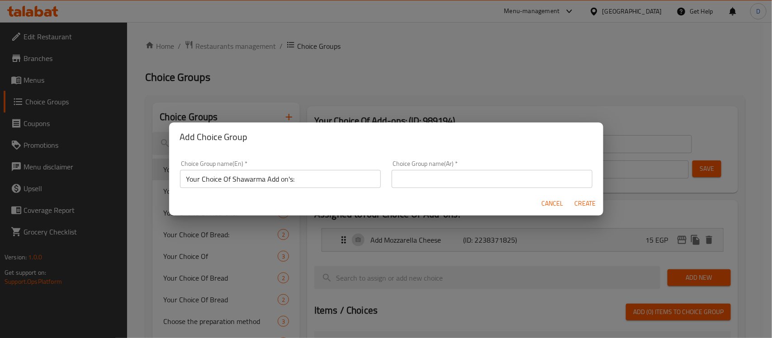
click at [484, 177] on input "text" at bounding box center [492, 179] width 201 height 18
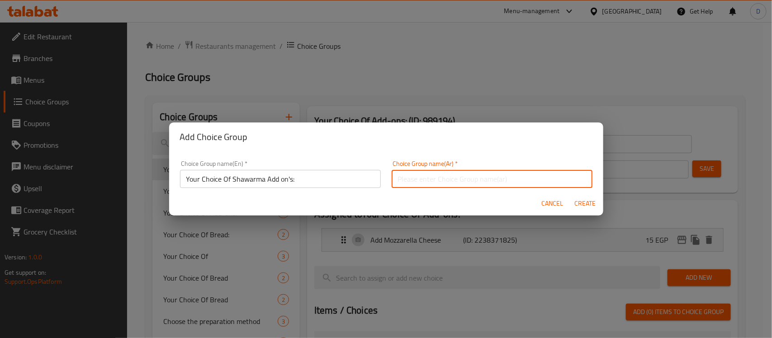
paste input "اختيارك من إضافات الشاورما:"
type input "اختيارك من إضافات الشاورما:"
click at [583, 206] on span "Create" at bounding box center [585, 203] width 22 height 11
type input "Your Choice Of Shawarma Add on's:"
type input "اختيارك من إضافات الشاورما:"
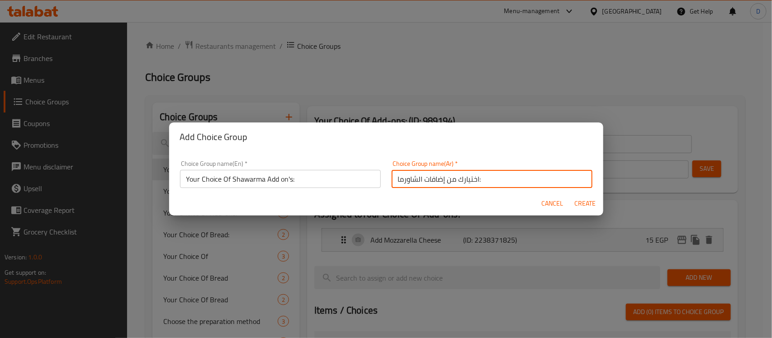
type input "0"
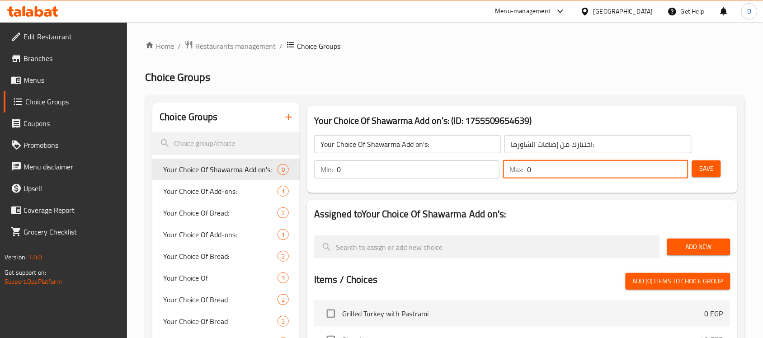
click at [600, 171] on input "0" at bounding box center [607, 170] width 161 height 18
type input "1"
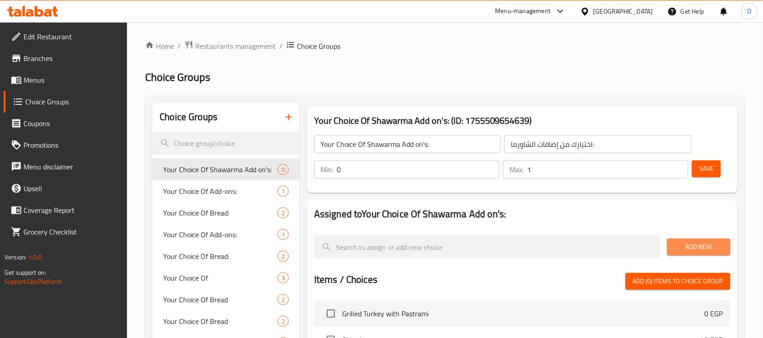
click at [716, 245] on span "Add New" at bounding box center [699, 246] width 49 height 11
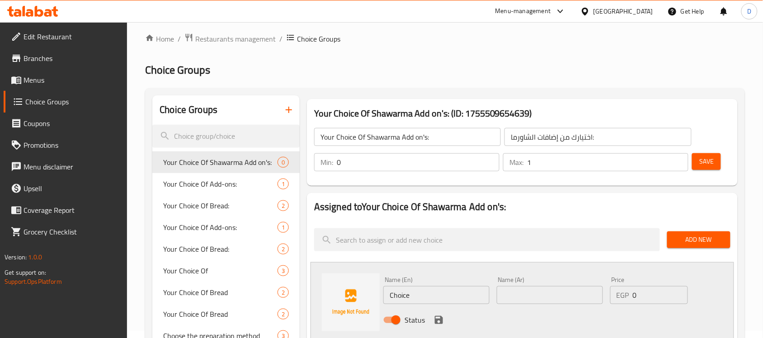
scroll to position [57, 0]
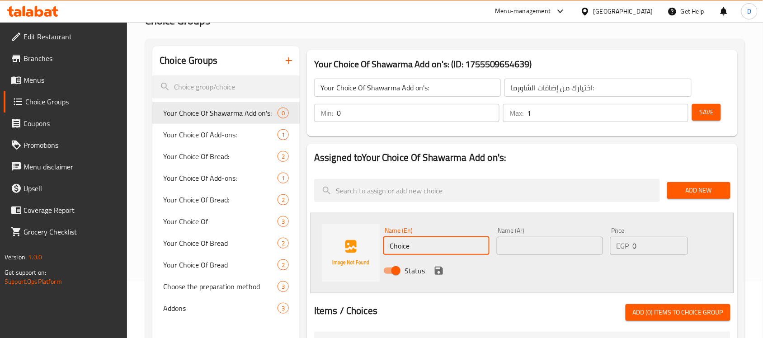
click at [454, 245] on input "Choice" at bounding box center [436, 246] width 106 height 18
type input "C"
click at [460, 245] on input "mozzarella Cheese" at bounding box center [436, 246] width 106 height 18
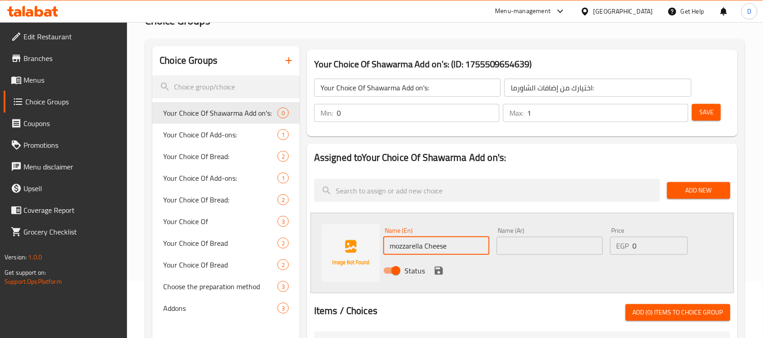
click at [460, 245] on input "mozzarella Cheese" at bounding box center [436, 246] width 106 height 18
drag, startPoint x: 461, startPoint y: 242, endPoint x: 392, endPoint y: 246, distance: 69.7
click at [392, 246] on input "mozzarella Cheese" at bounding box center [436, 246] width 106 height 18
type input "Mozzarella Cheese"
click at [520, 247] on input "text" at bounding box center [550, 246] width 106 height 18
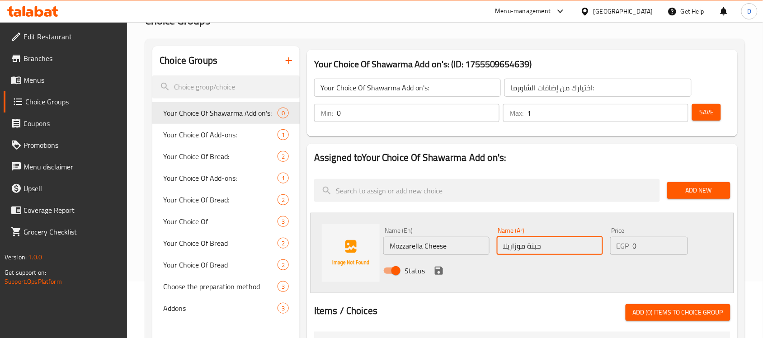
type input "جبنة موزاريلا"
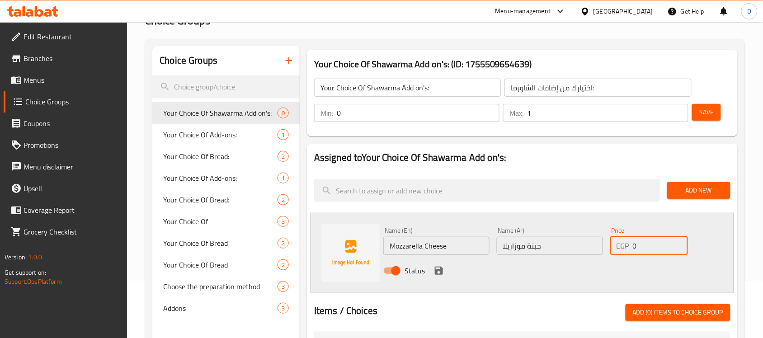
click at [655, 249] on input "0" at bounding box center [660, 246] width 55 height 18
type input "15"
click at [441, 274] on icon "save" at bounding box center [439, 271] width 8 height 8
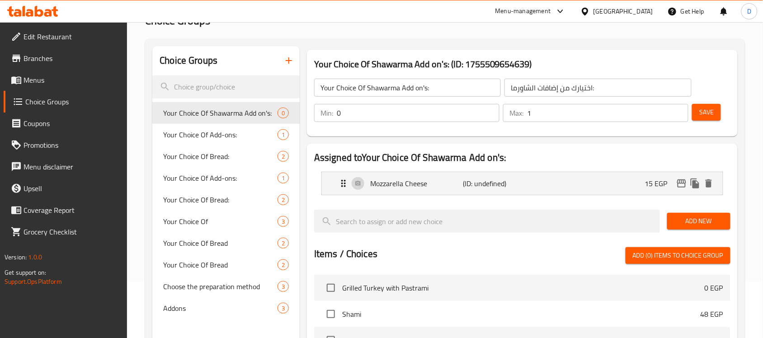
click at [711, 111] on span "Save" at bounding box center [706, 112] width 14 height 11
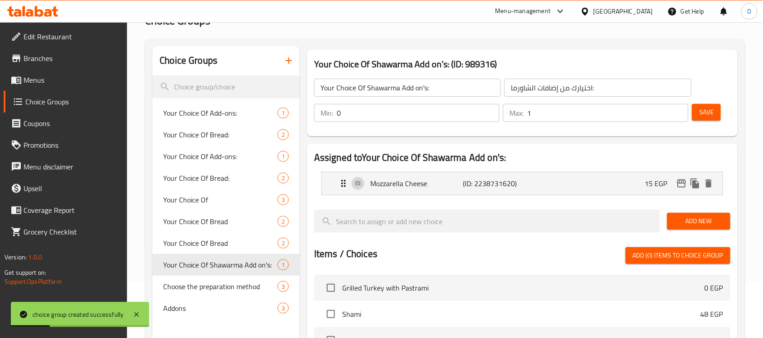
click at [442, 87] on input "Your Choice Of Shawarma Add on's:" at bounding box center [407, 88] width 187 height 18
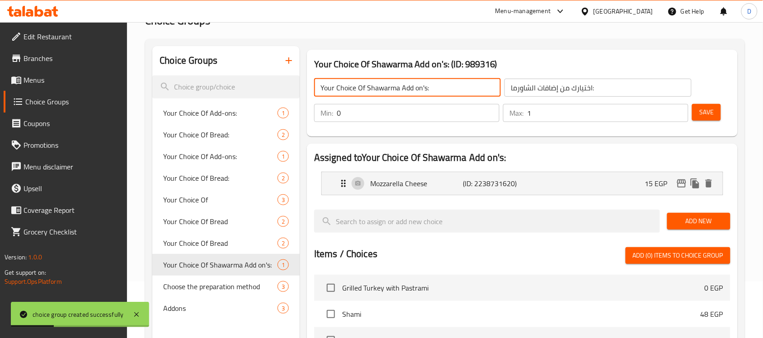
click at [442, 87] on input "Your Choice Of Shawarma Add on's:" at bounding box center [407, 88] width 187 height 18
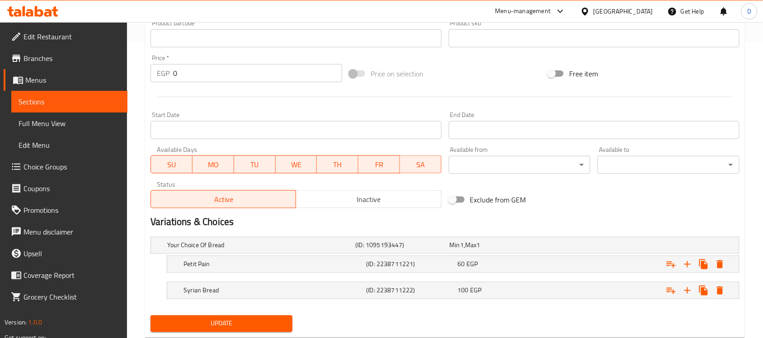
scroll to position [321, 0]
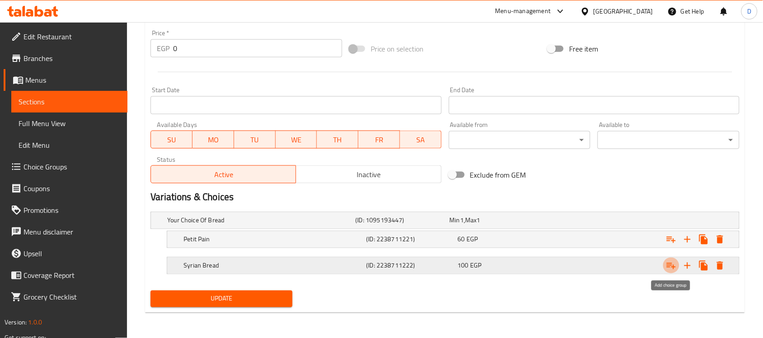
click at [674, 265] on icon "Expand" at bounding box center [671, 265] width 11 height 11
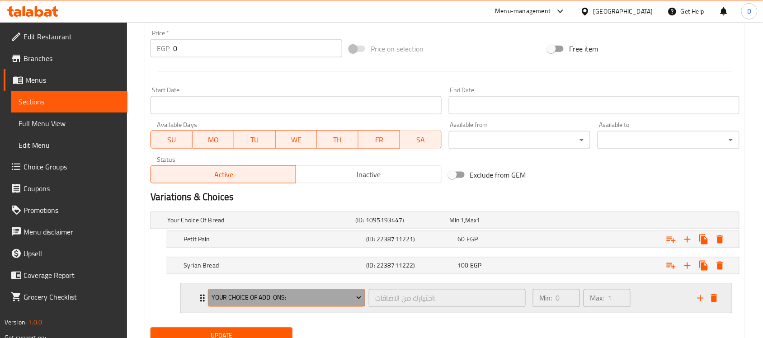
click at [294, 301] on span "Your Choice Of Add-ons:" at bounding box center [287, 298] width 151 height 11
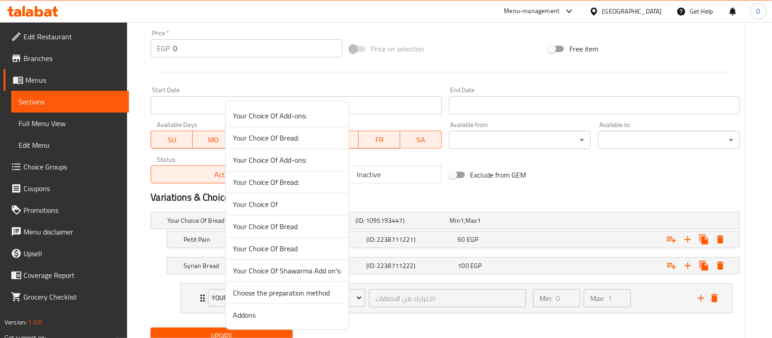
click at [297, 271] on span "Your Choice Of Shawarma Add on's:" at bounding box center [287, 270] width 109 height 11
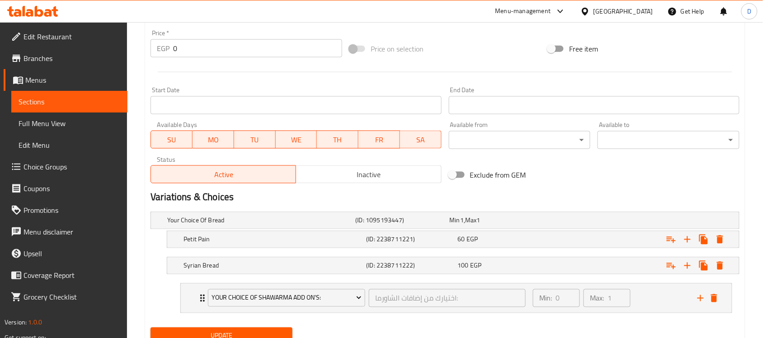
click at [376, 326] on div "Update" at bounding box center [445, 336] width 596 height 24
click at [353, 305] on button "Your Choice Of Shawarma Add on's:" at bounding box center [286, 298] width 157 height 18
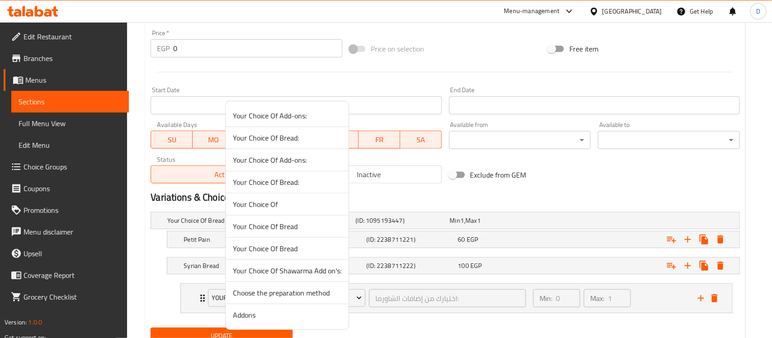
click at [324, 274] on span "Your Choice Of Shawarma Add on's:" at bounding box center [287, 270] width 109 height 11
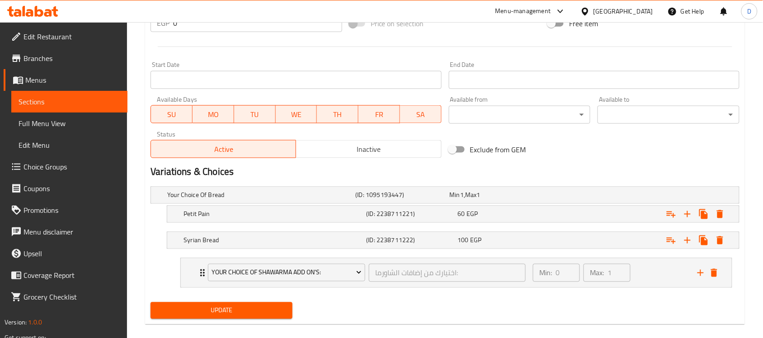
scroll to position [358, 0]
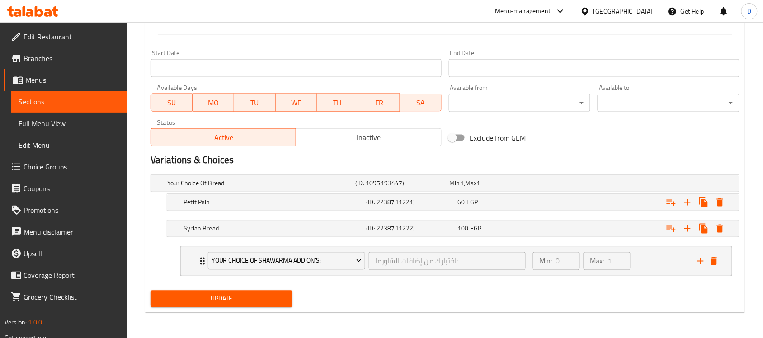
click at [274, 297] on span "Update" at bounding box center [221, 298] width 127 height 11
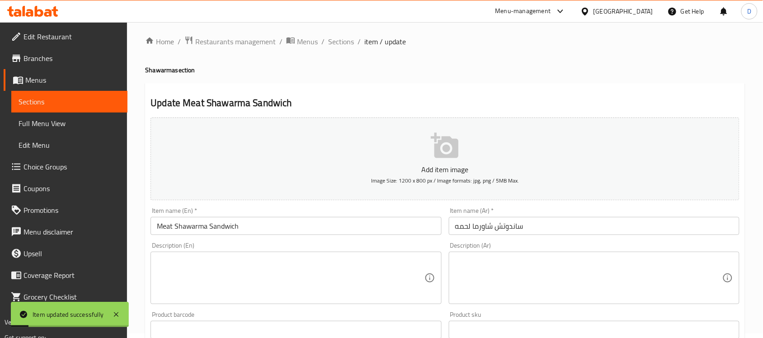
scroll to position [0, 0]
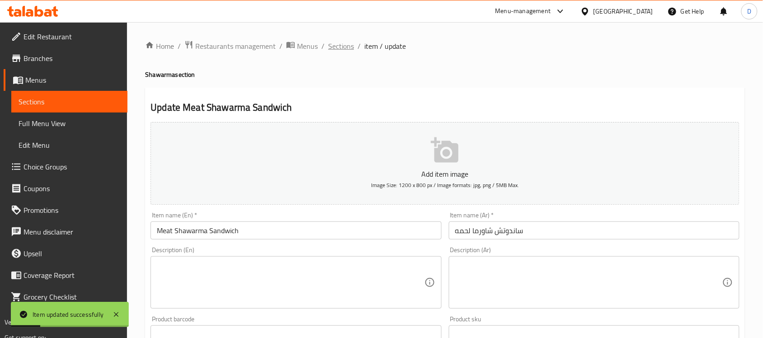
click at [338, 47] on span "Sections" at bounding box center [341, 46] width 26 height 11
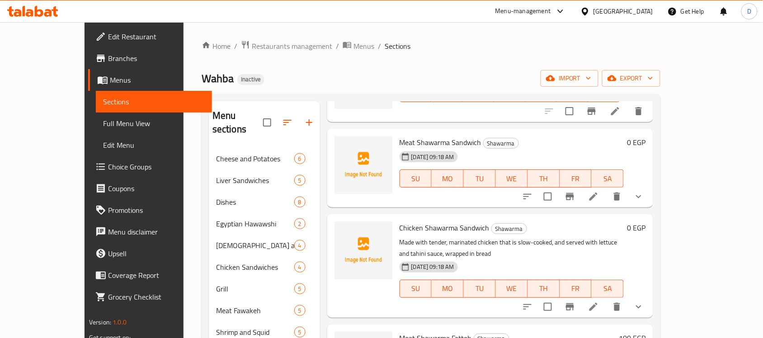
scroll to position [113, 0]
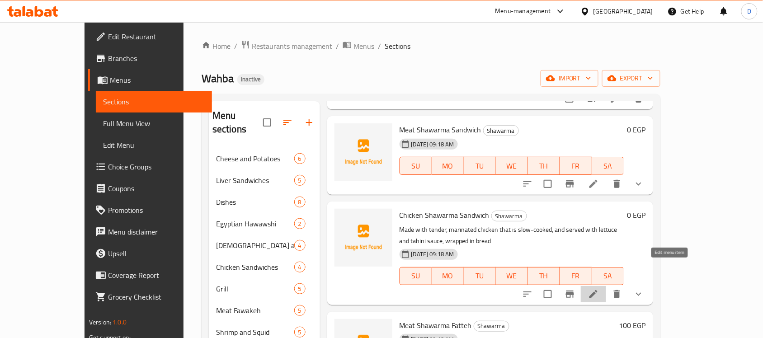
click at [598, 290] on icon at bounding box center [594, 294] width 8 height 8
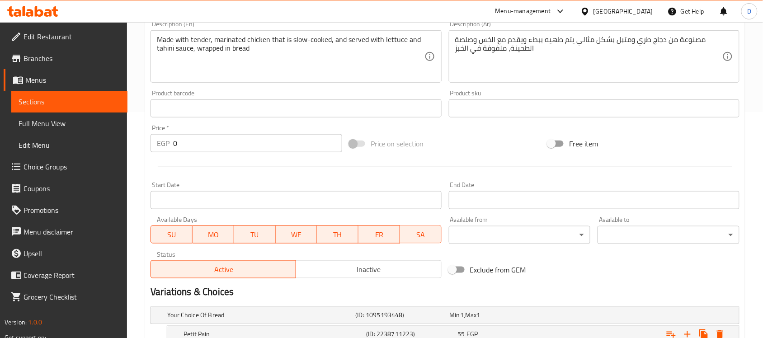
scroll to position [321, 0]
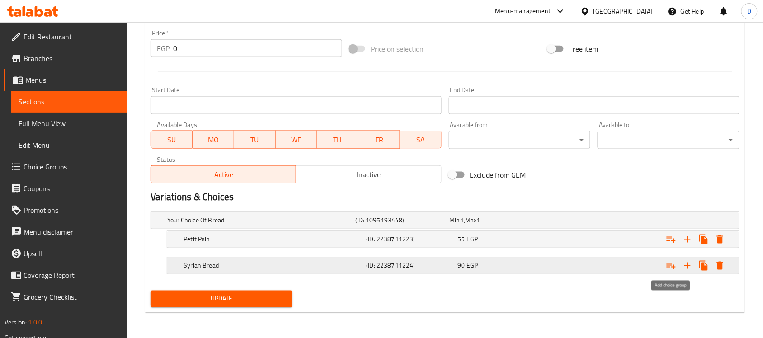
click at [672, 263] on icon "Expand" at bounding box center [671, 265] width 11 height 11
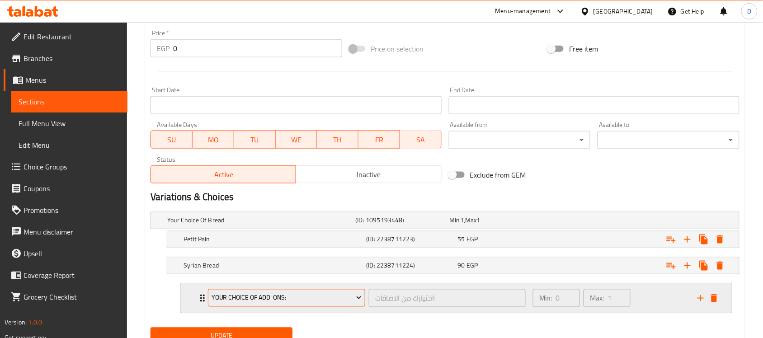
click at [343, 299] on span "Your Choice Of Add-ons:" at bounding box center [287, 298] width 151 height 11
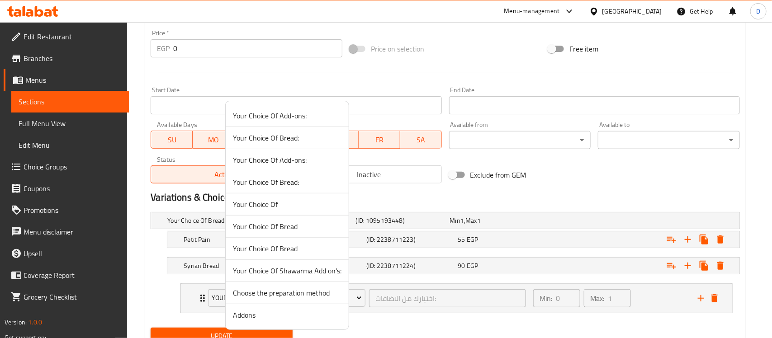
click at [290, 272] on span "Your Choice Of Shawarma Add on's:" at bounding box center [287, 270] width 109 height 11
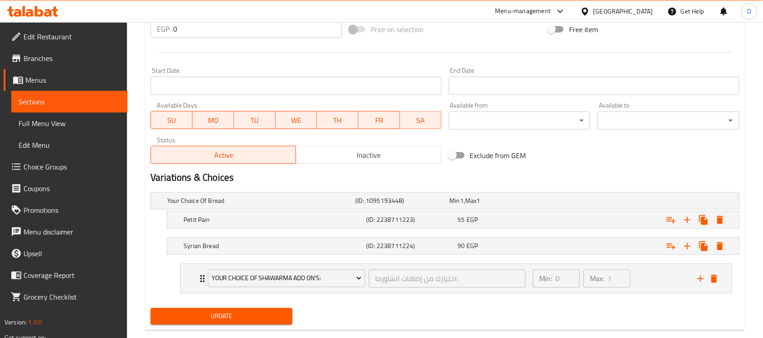
scroll to position [358, 0]
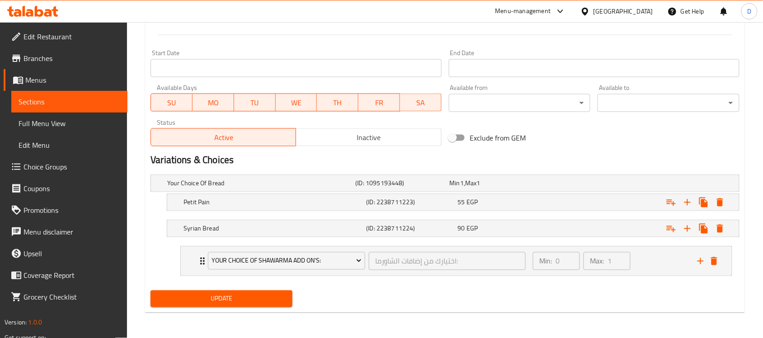
click at [258, 299] on span "Update" at bounding box center [221, 298] width 127 height 11
click at [340, 309] on div "Update" at bounding box center [445, 299] width 596 height 24
drag, startPoint x: 208, startPoint y: 297, endPoint x: 214, endPoint y: 292, distance: 8.0
click at [208, 297] on span "Update" at bounding box center [221, 298] width 127 height 11
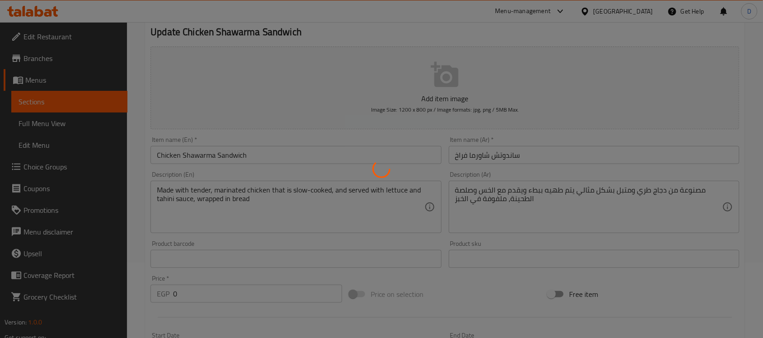
scroll to position [0, 0]
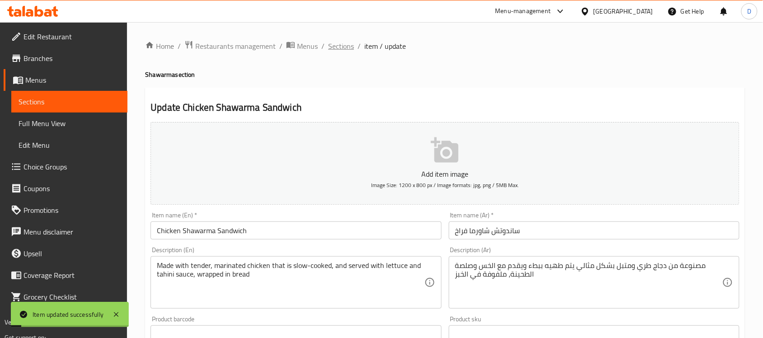
click at [341, 45] on span "Sections" at bounding box center [341, 46] width 26 height 11
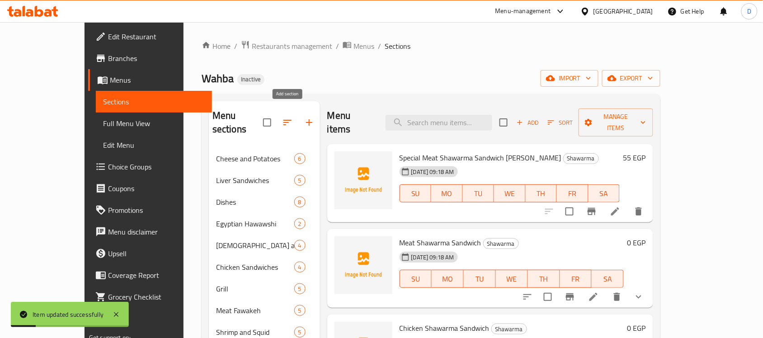
click at [304, 117] on icon "button" at bounding box center [309, 122] width 11 height 11
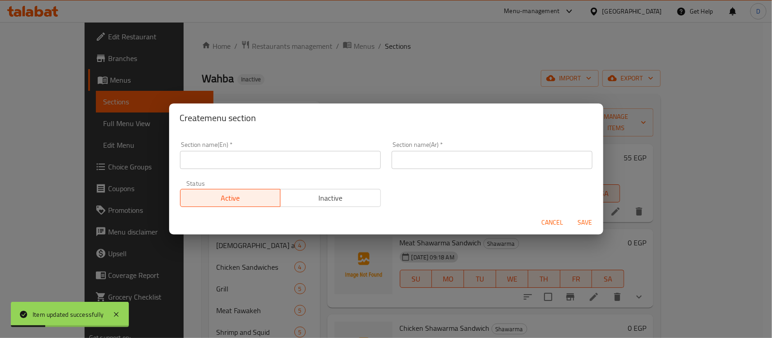
click at [326, 154] on input "text" at bounding box center [280, 160] width 201 height 18
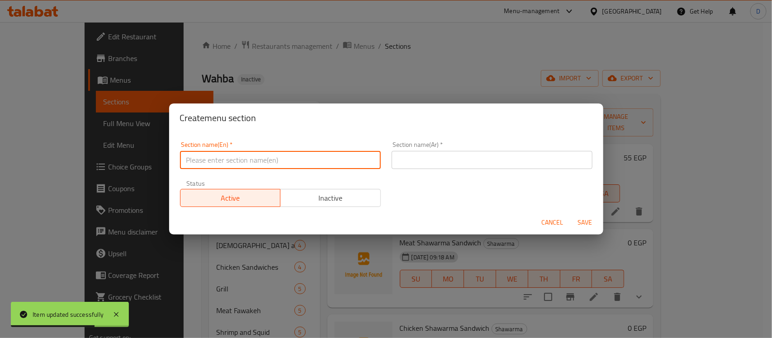
click at [487, 155] on div "Section name(Ar)   * Section name(Ar) *" at bounding box center [492, 156] width 201 height 28
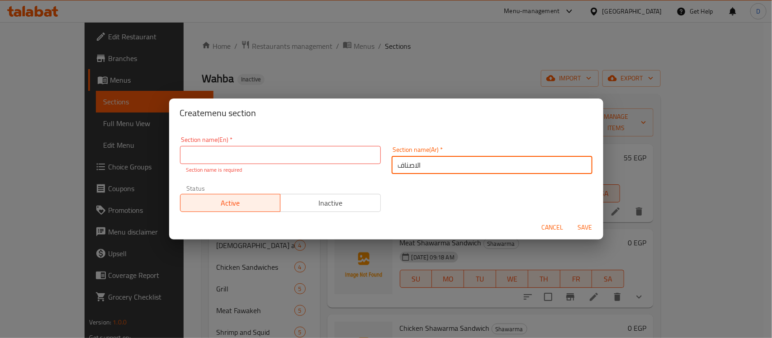
type input "الاصناف المتنوعة"
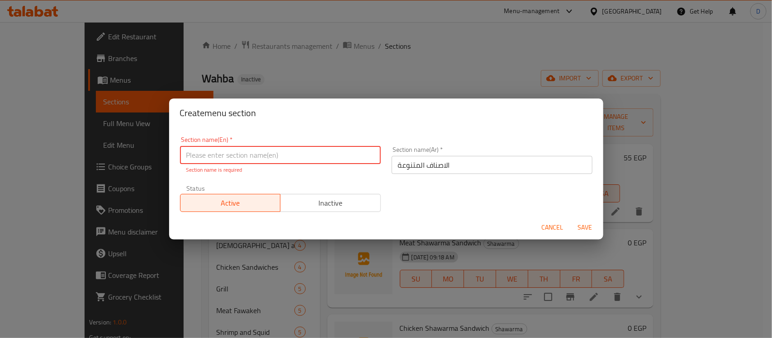
click at [296, 151] on input "text" at bounding box center [280, 155] width 201 height 18
type input "Various Items"
click at [583, 224] on span "Save" at bounding box center [585, 227] width 22 height 11
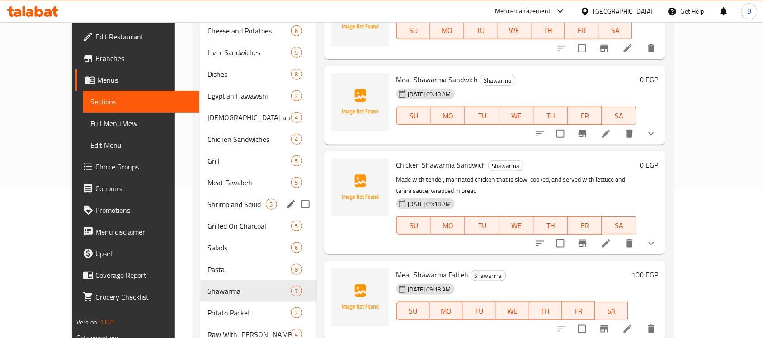
scroll to position [170, 0]
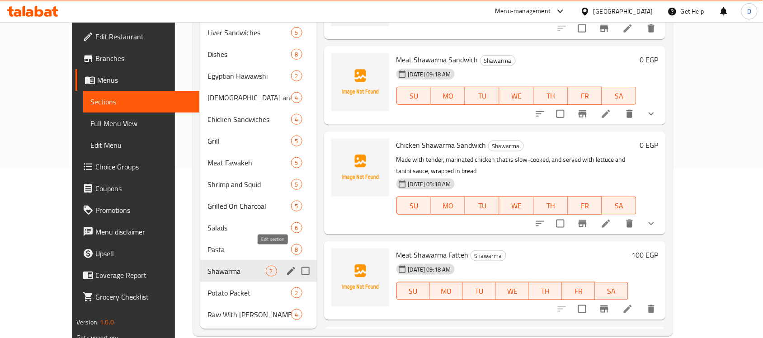
click at [286, 266] on icon "edit" at bounding box center [291, 271] width 11 height 11
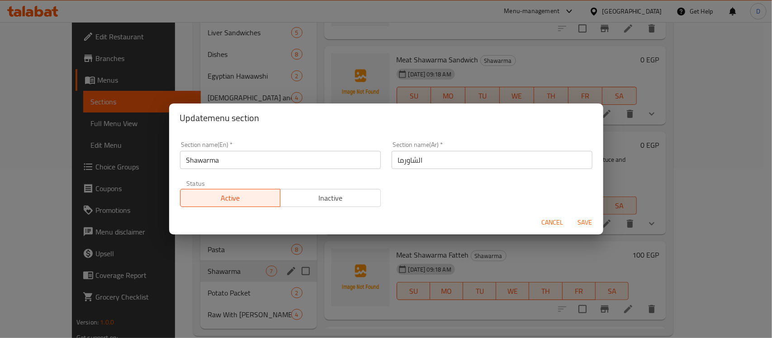
click at [545, 220] on span "Cancel" at bounding box center [553, 222] width 22 height 11
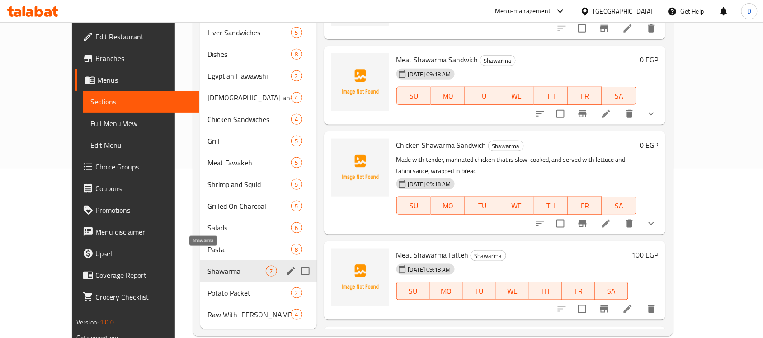
click at [208, 266] on span "Shawarma" at bounding box center [237, 271] width 58 height 11
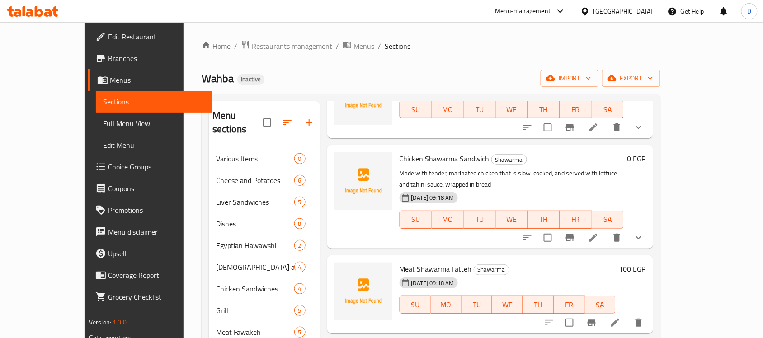
scroll to position [226, 0]
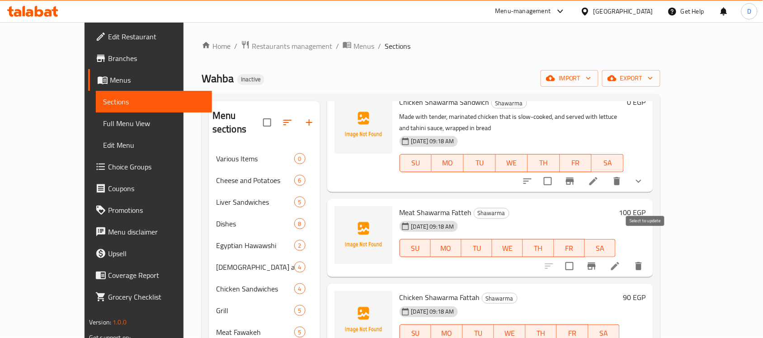
click at [579, 257] on input "checkbox" at bounding box center [569, 266] width 19 height 19
checkbox input "true"
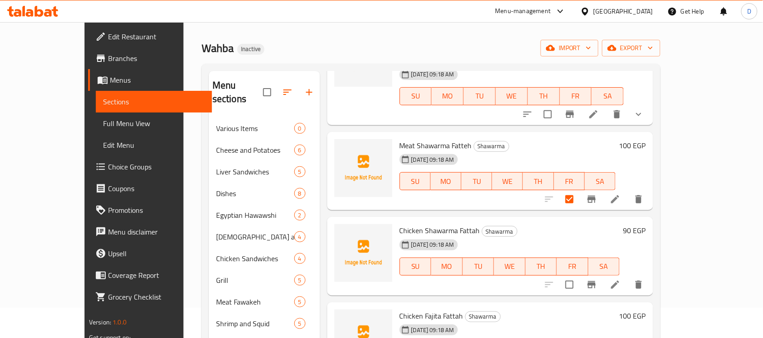
scroll to position [57, 0]
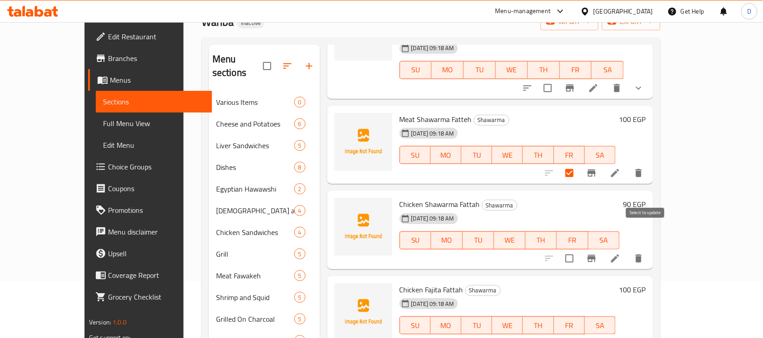
click at [579, 249] on input "checkbox" at bounding box center [569, 258] width 19 height 19
checkbox input "true"
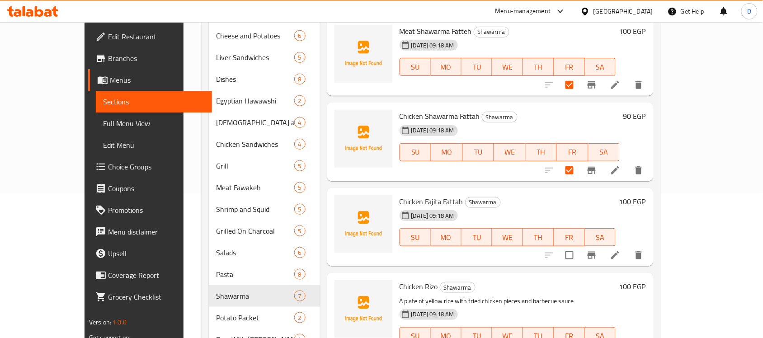
scroll to position [170, 0]
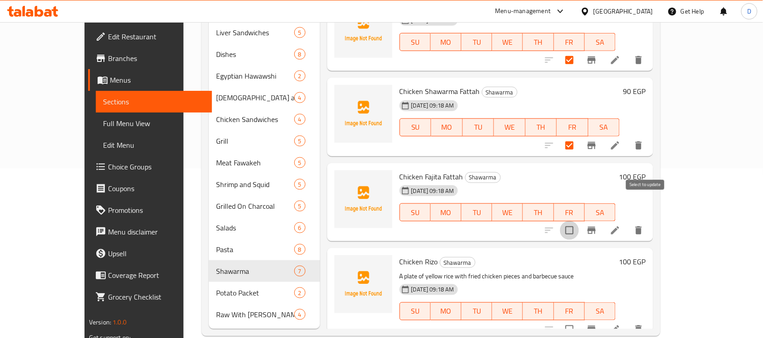
click at [579, 221] on input "checkbox" at bounding box center [569, 230] width 19 height 19
checkbox input "true"
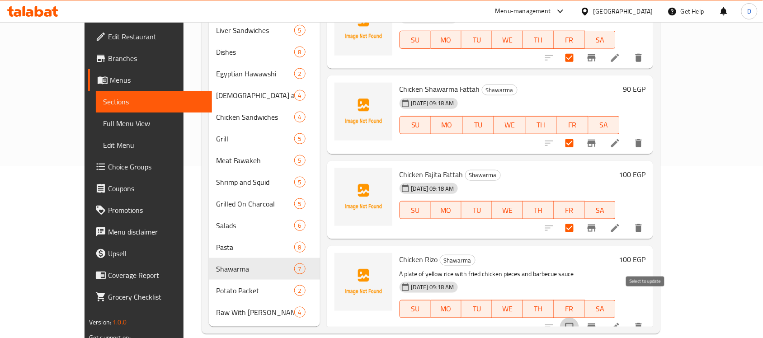
click at [579, 318] on input "checkbox" at bounding box center [569, 327] width 19 height 19
checkbox input "true"
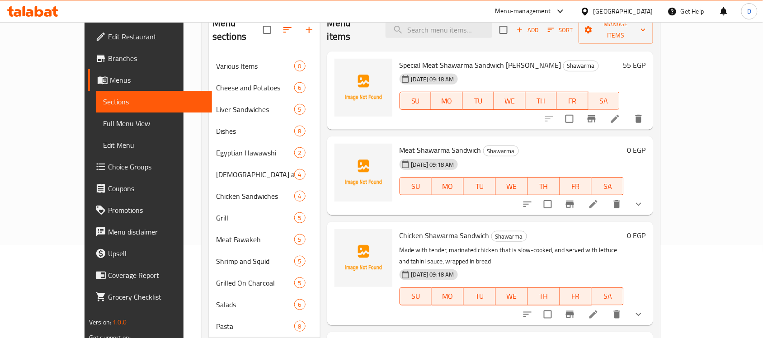
scroll to position [0, 0]
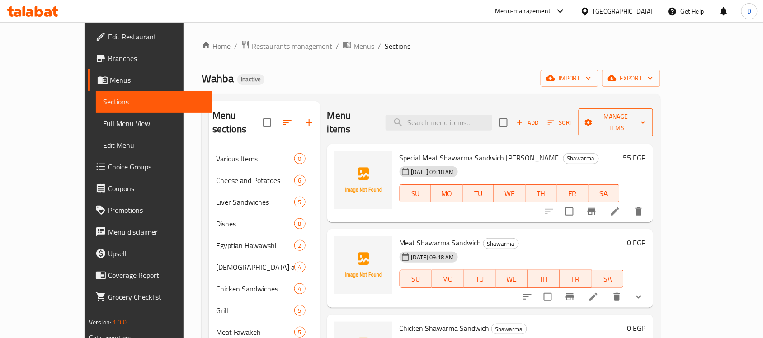
click at [646, 117] on span "Manage items" at bounding box center [616, 122] width 60 height 23
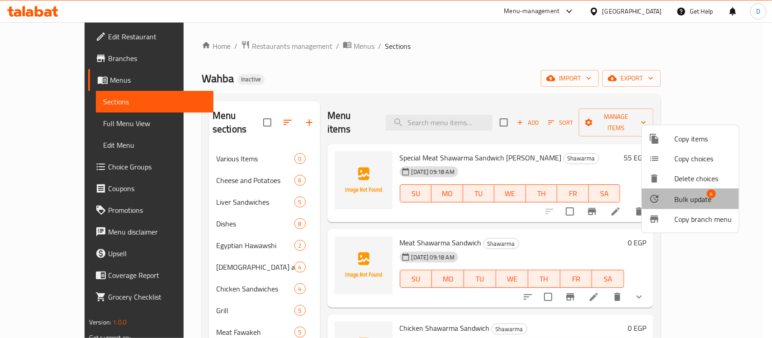
click at [683, 194] on span "Bulk update" at bounding box center [692, 199] width 37 height 11
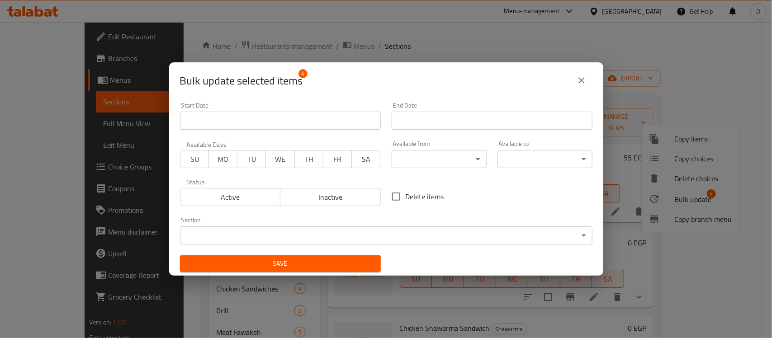
click at [290, 233] on body "​ Menu-management Egypt Get Help D Edit Restaurant Branches Menus Sections Full…" at bounding box center [386, 180] width 772 height 316
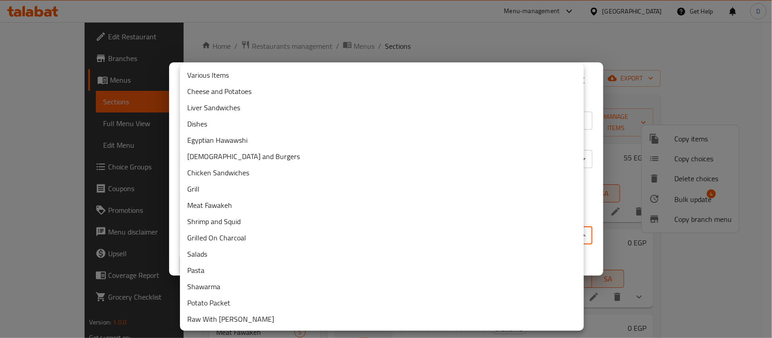
click at [219, 72] on li "Various Items" at bounding box center [382, 75] width 404 height 16
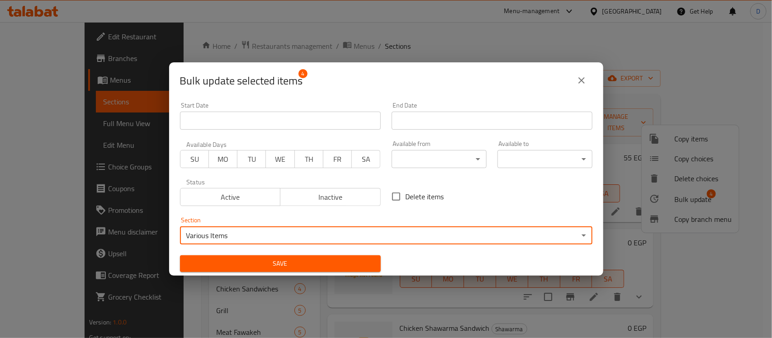
click at [334, 263] on span "Save" at bounding box center [280, 263] width 186 height 11
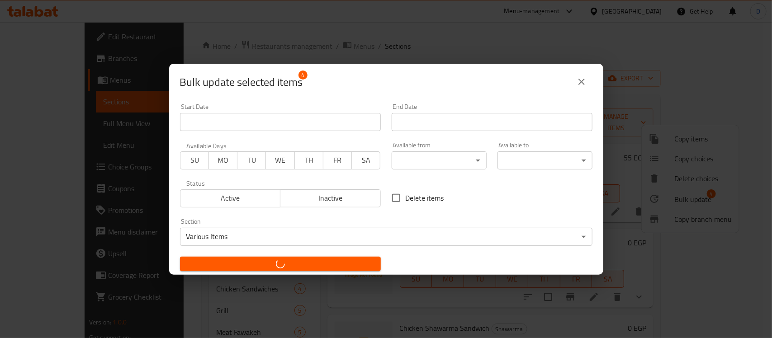
checkbox input "false"
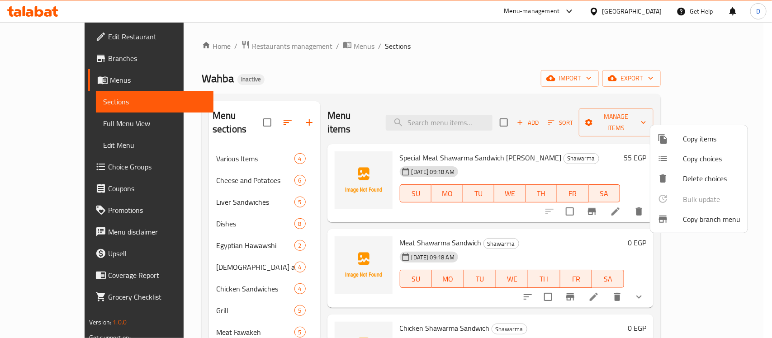
click at [297, 223] on div at bounding box center [386, 169] width 772 height 338
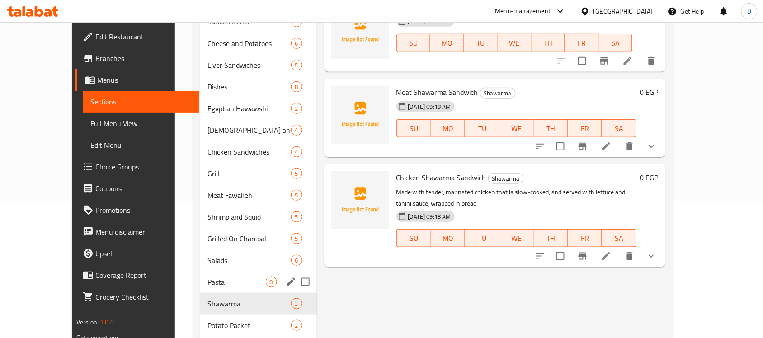
scroll to position [170, 0]
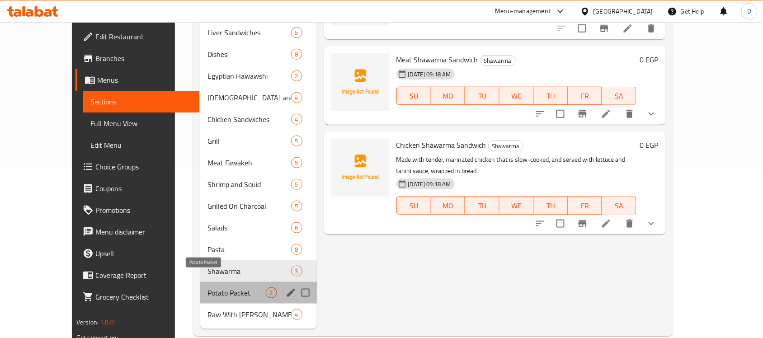
click at [220, 288] on span "Potato Packet" at bounding box center [237, 293] width 58 height 11
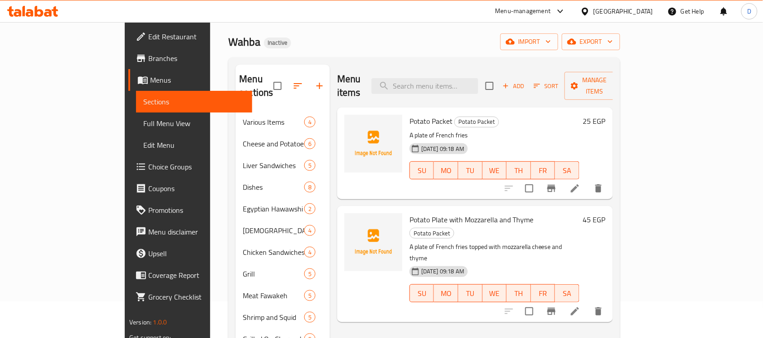
scroll to position [57, 0]
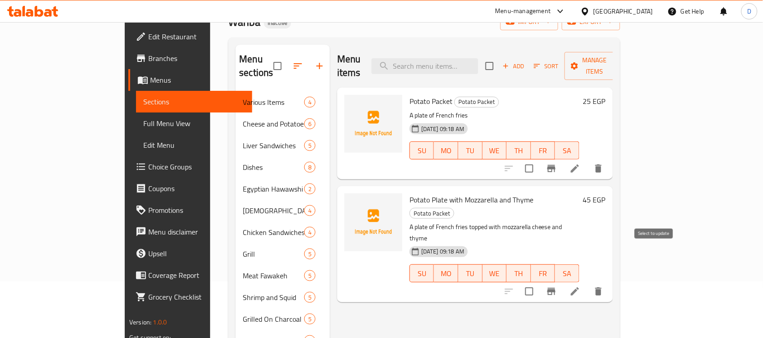
click at [539, 282] on input "checkbox" at bounding box center [529, 291] width 19 height 19
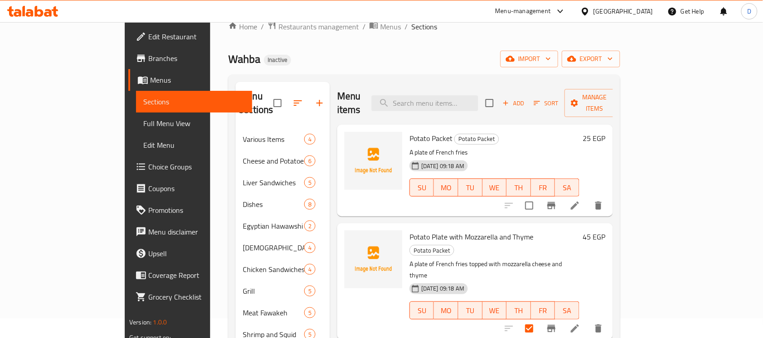
scroll to position [0, 0]
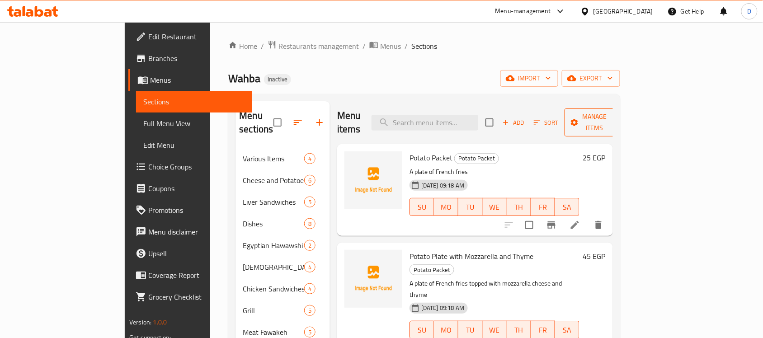
click at [618, 117] on span "Manage items" at bounding box center [595, 122] width 46 height 23
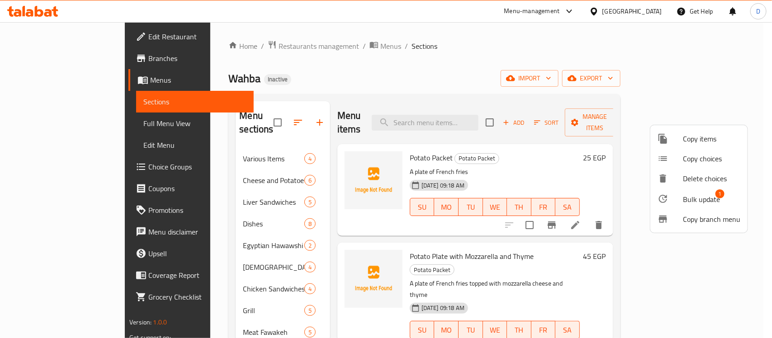
click at [680, 197] on div at bounding box center [669, 199] width 25 height 11
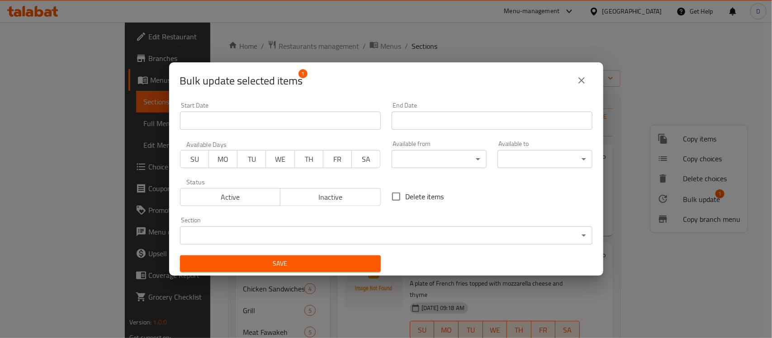
click at [224, 229] on body "​ Menu-management Egypt Get Help D Edit Restaurant Branches Menus Sections Full…" at bounding box center [386, 180] width 772 height 316
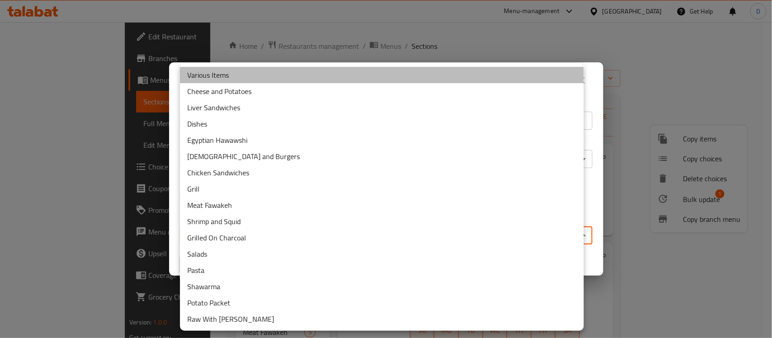
click at [220, 71] on li "Various Items" at bounding box center [382, 75] width 404 height 16
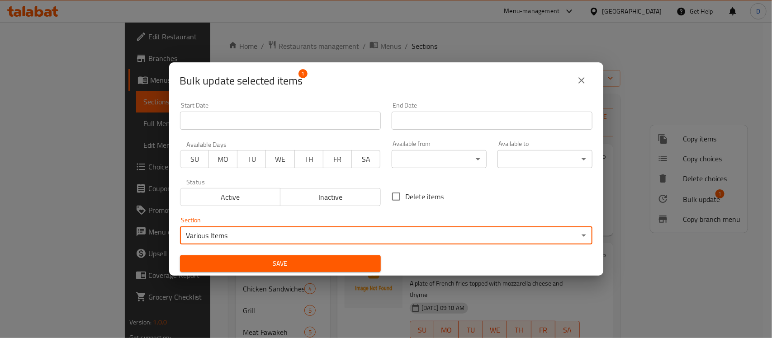
click at [253, 264] on span "Save" at bounding box center [280, 263] width 186 height 11
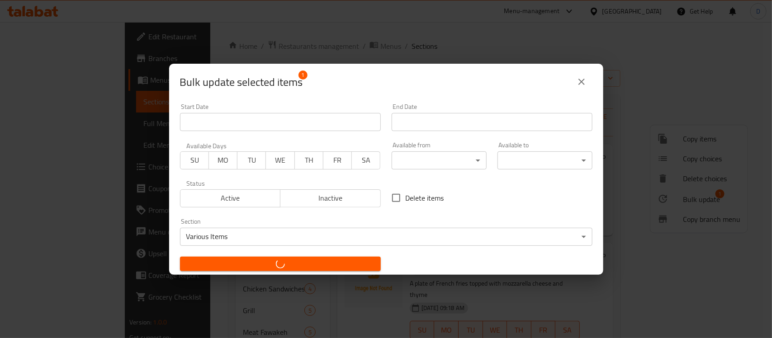
checkbox input "false"
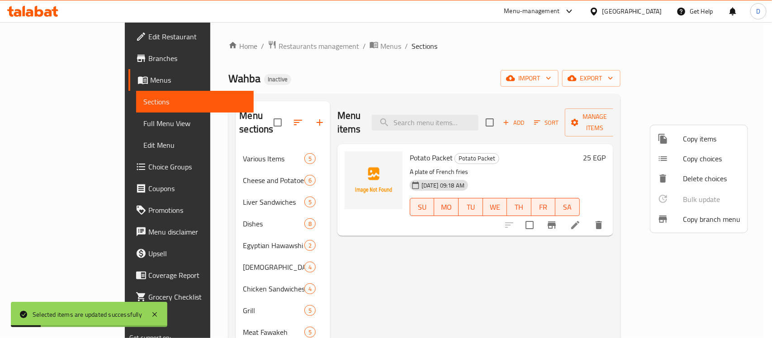
click at [449, 280] on div at bounding box center [386, 169] width 772 height 338
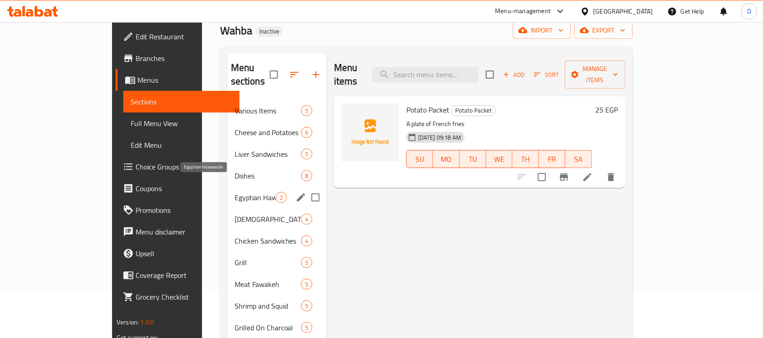
scroll to position [113, 0]
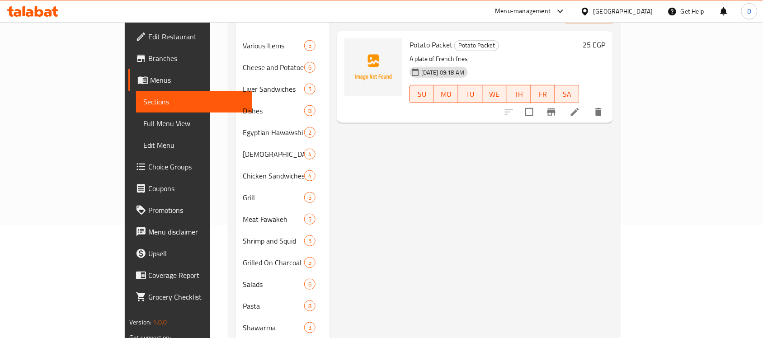
click at [362, 239] on div "Menu items Add Sort Manage items Potato Packet Potato Packet A plate of French …" at bounding box center [471, 186] width 283 height 397
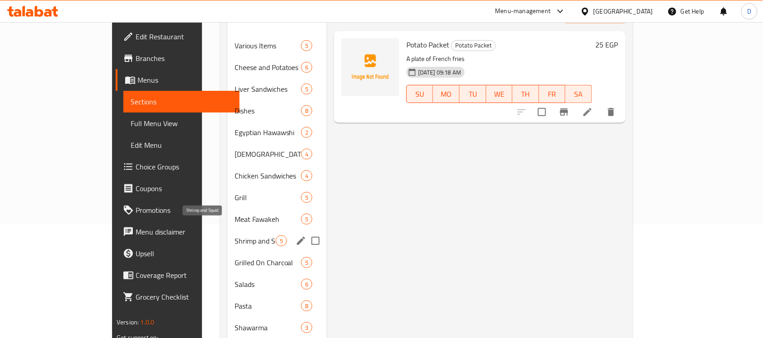
scroll to position [172, 0]
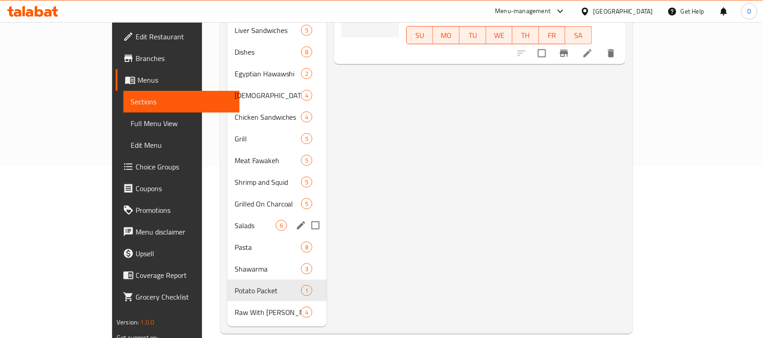
click at [227, 215] on div "Salads 6" at bounding box center [276, 226] width 99 height 22
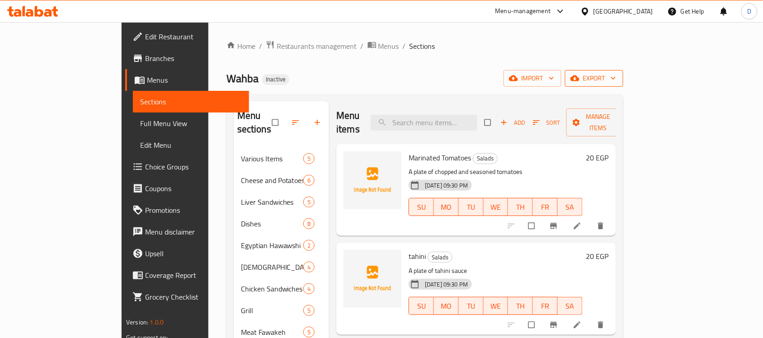
click at [616, 80] on span "export" at bounding box center [594, 78] width 44 height 11
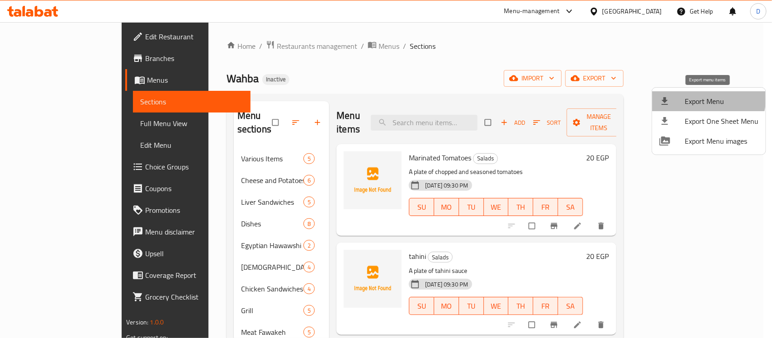
click at [704, 98] on span "Export Menu" at bounding box center [722, 101] width 74 height 11
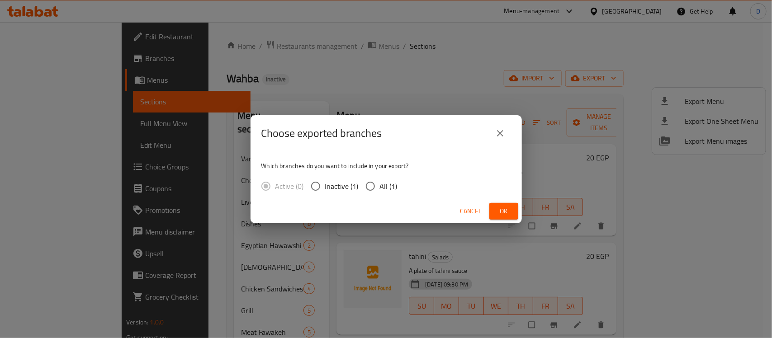
click at [368, 185] on input "All (1)" at bounding box center [370, 186] width 19 height 19
radio input "true"
click at [503, 208] on span "Ok" at bounding box center [503, 211] width 14 height 11
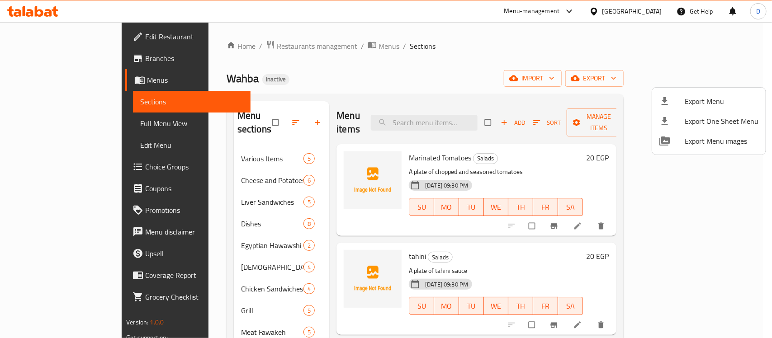
click at [30, 126] on div at bounding box center [386, 169] width 772 height 338
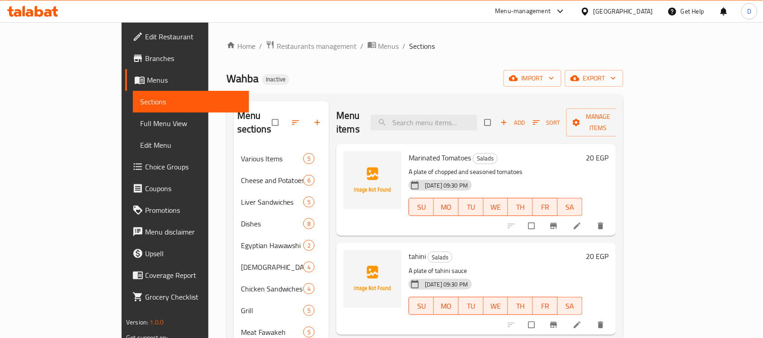
click at [140, 123] on span "Full Menu View" at bounding box center [191, 123] width 102 height 11
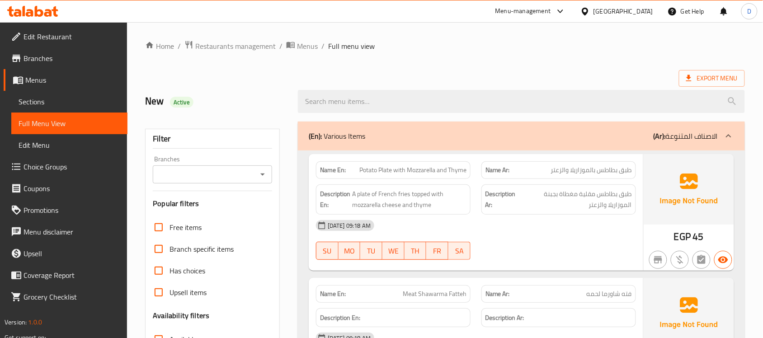
scroll to position [339, 0]
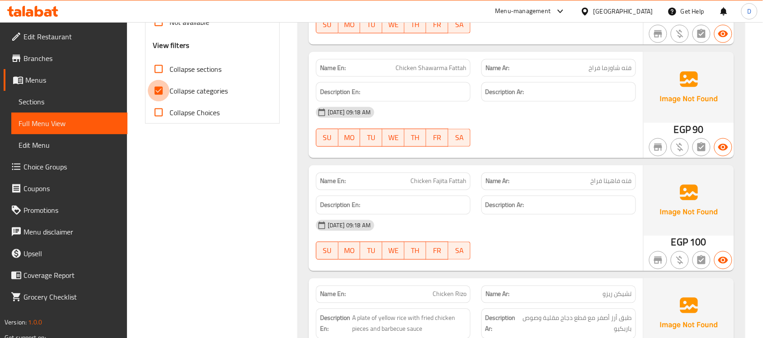
click at [156, 94] on input "Collapse categories" at bounding box center [159, 91] width 22 height 22
checkbox input "false"
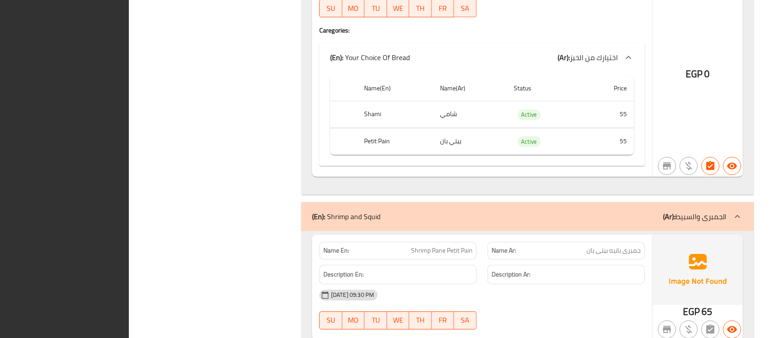
scroll to position [0, 0]
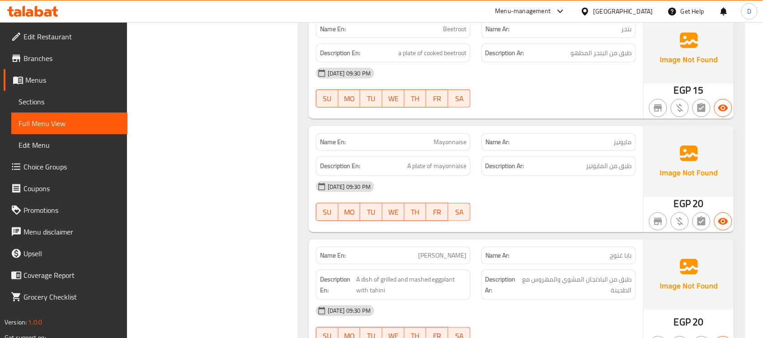
click at [43, 80] on span "Menus" at bounding box center [72, 80] width 95 height 11
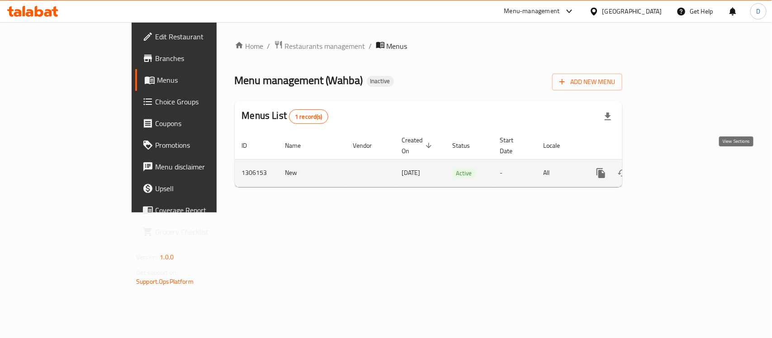
click at [671, 168] on icon "enhanced table" at bounding box center [666, 173] width 11 height 11
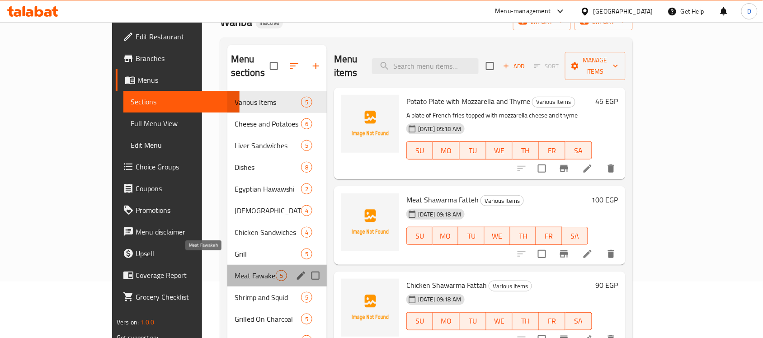
click at [235, 270] on span "Meat Fawakeh" at bounding box center [255, 275] width 41 height 11
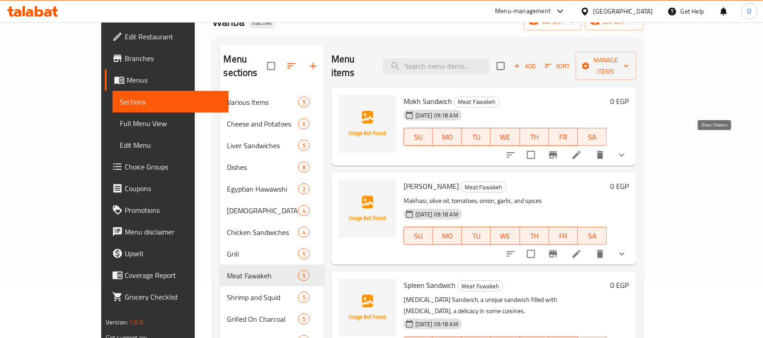
click at [625, 154] on icon "show more" at bounding box center [621, 155] width 5 height 3
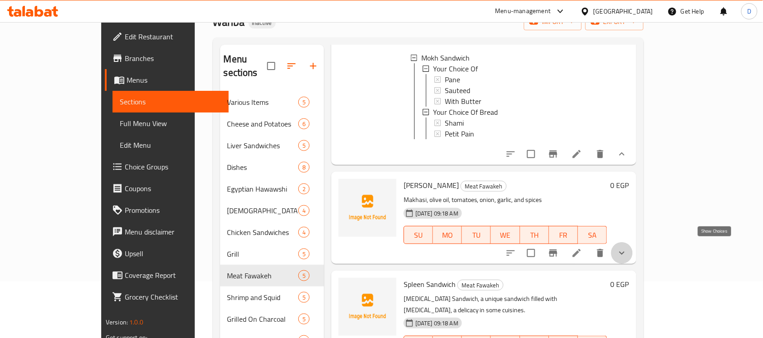
click at [628, 248] on icon "show more" at bounding box center [622, 253] width 11 height 11
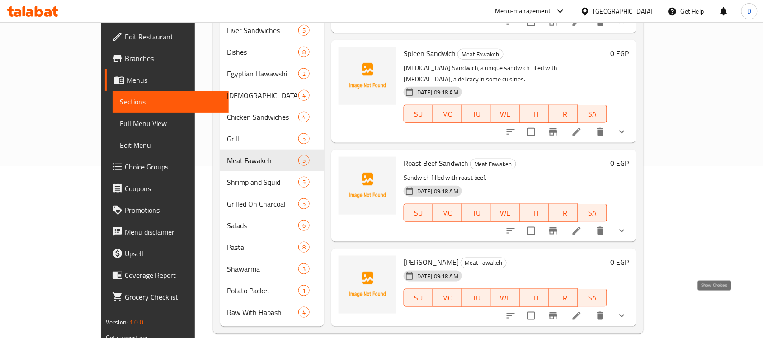
click at [628, 311] on icon "show more" at bounding box center [622, 316] width 11 height 11
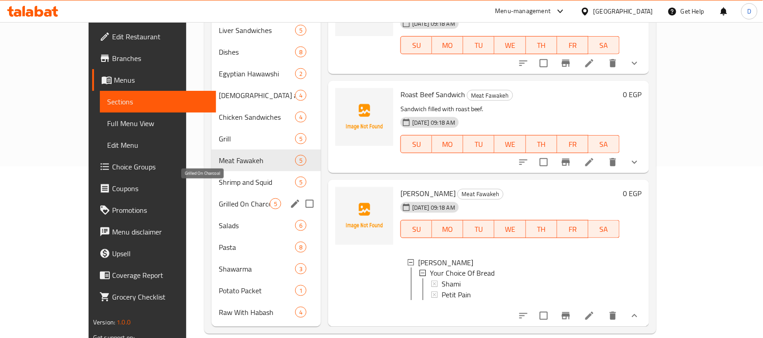
click at [219, 198] on span "Grilled On Charcoal" at bounding box center [244, 203] width 51 height 11
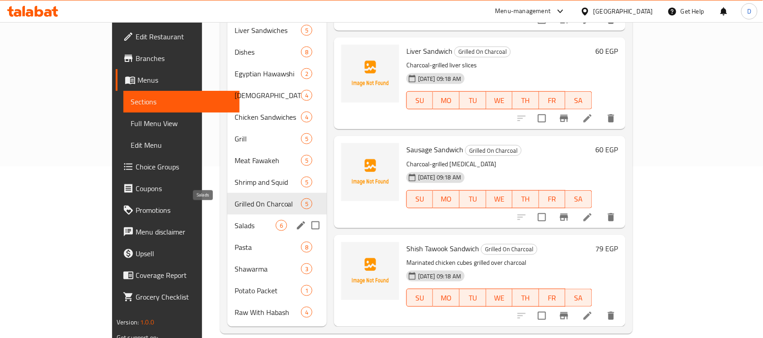
scroll to position [132, 0]
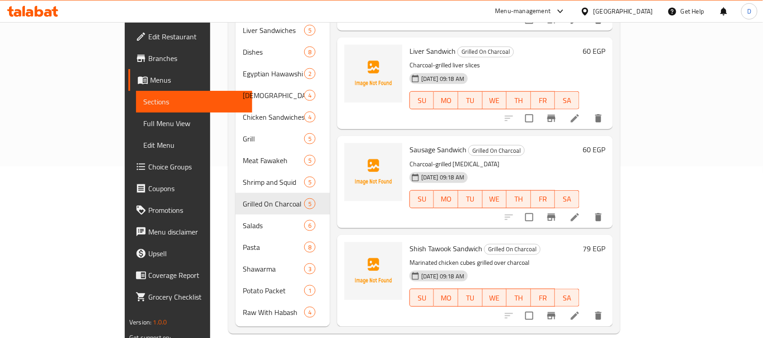
click at [148, 164] on span "Choice Groups" at bounding box center [196, 166] width 97 height 11
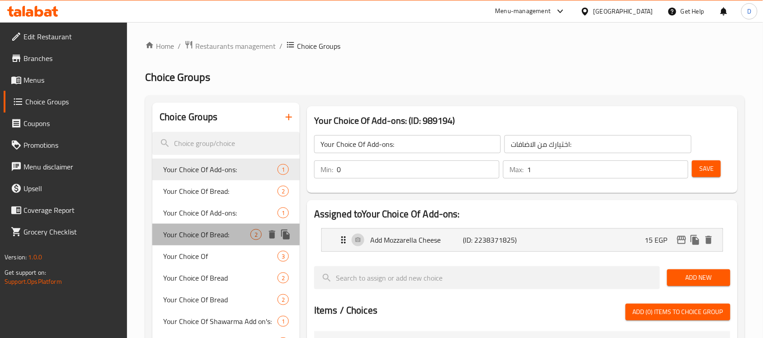
click at [206, 232] on span "Your Choice Of Bread:" at bounding box center [206, 234] width 87 height 11
type input "Your Choice Of Bread:"
type input "اختيارك من الخبز:"
type input "1"
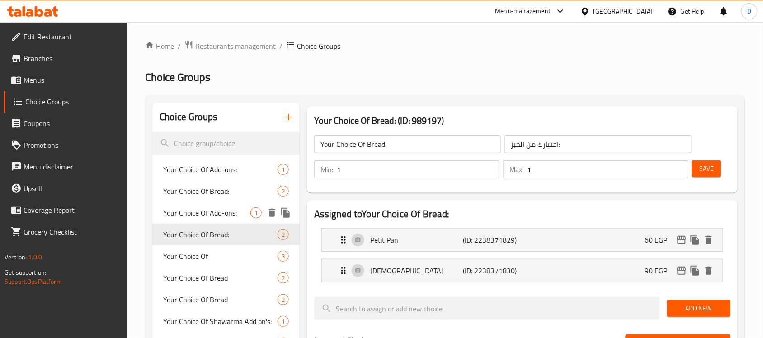
scroll to position [57, 0]
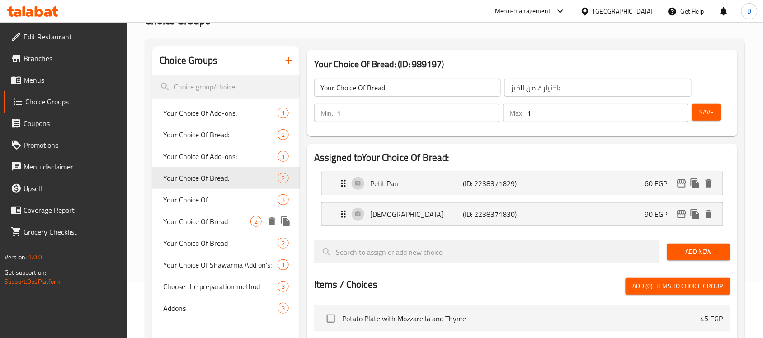
click at [222, 220] on span "Your Choice Of Bread" at bounding box center [206, 221] width 87 height 11
type input "Your Choice Of Bread"
type input "اختيارك من الخبز"
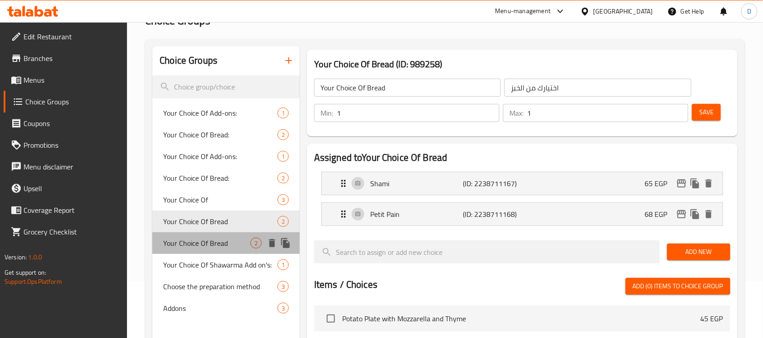
click at [217, 240] on span "Your Choice Of Bread" at bounding box center [206, 243] width 87 height 11
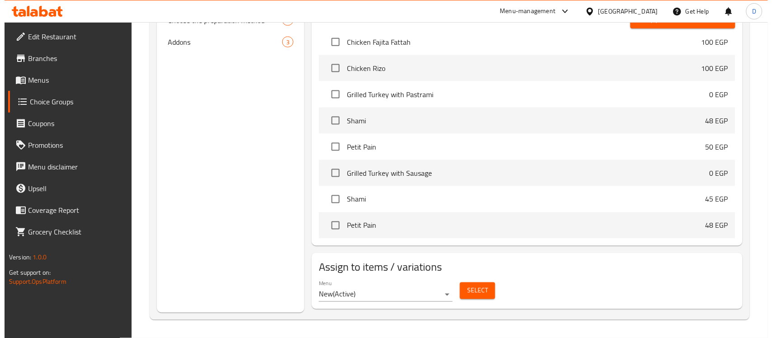
scroll to position [283, 0]
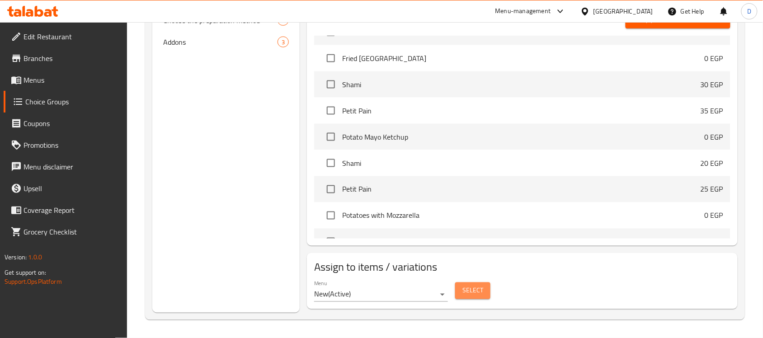
click at [477, 287] on span "Select" at bounding box center [473, 290] width 21 height 11
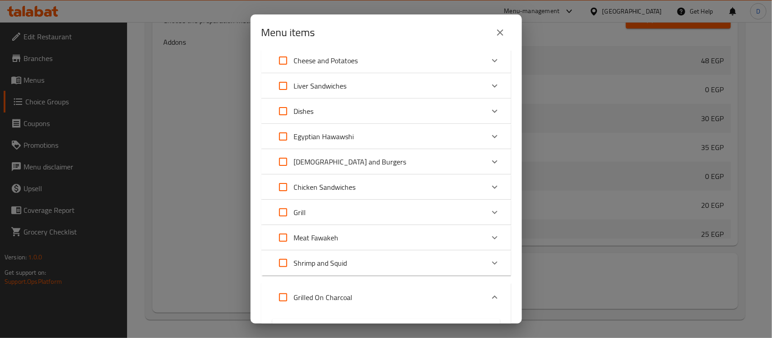
scroll to position [170, 0]
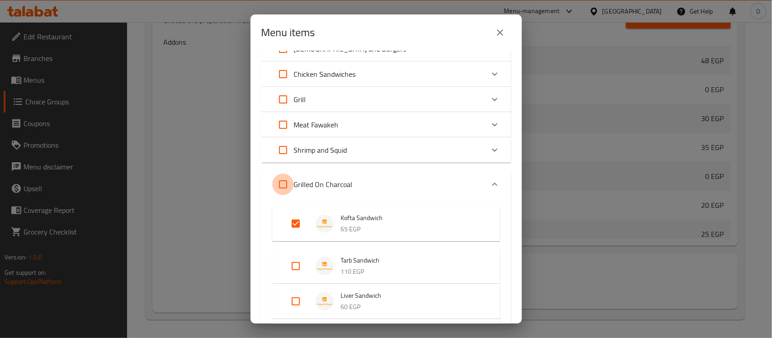
click at [278, 183] on input "Expand" at bounding box center [283, 185] width 22 height 22
checkbox input "true"
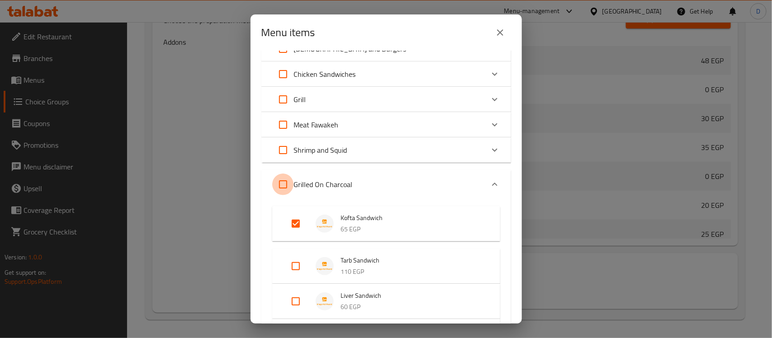
checkbox input "true"
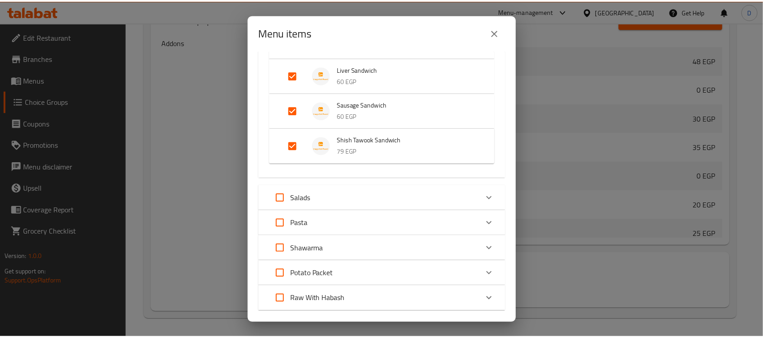
scroll to position [446, 0]
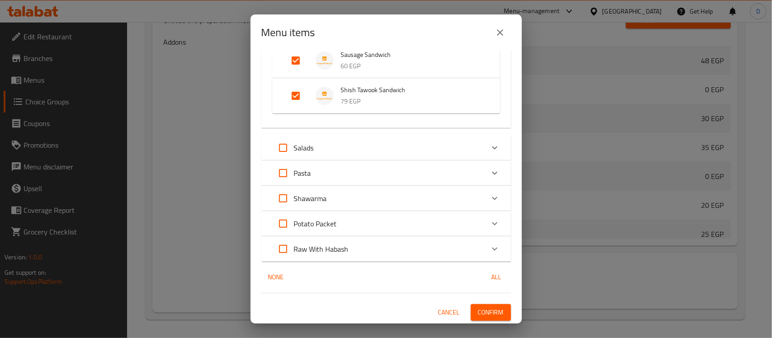
click at [481, 313] on span "Confirm" at bounding box center [491, 312] width 26 height 11
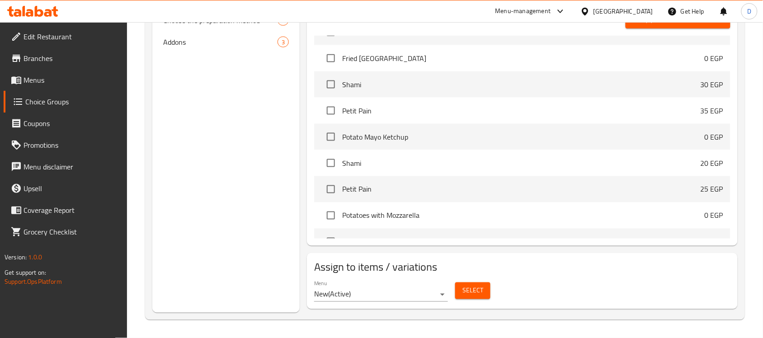
click at [26, 75] on span "Menus" at bounding box center [72, 80] width 97 height 11
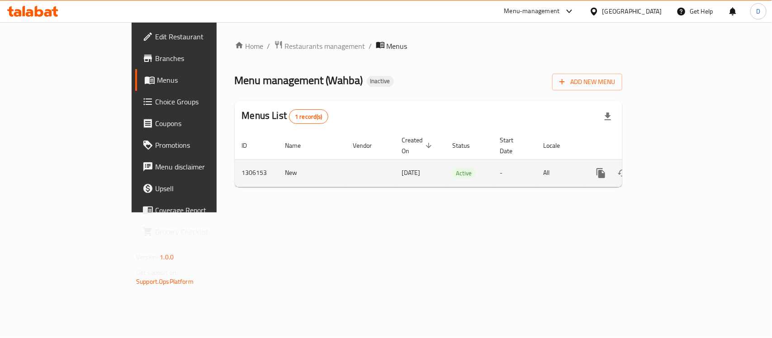
click at [671, 168] on icon "enhanced table" at bounding box center [666, 173] width 11 height 11
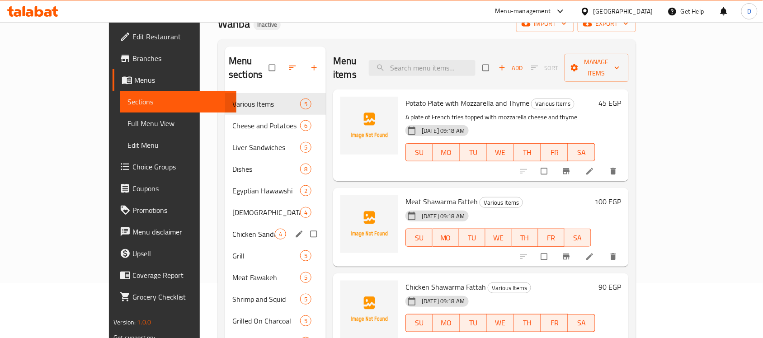
scroll to position [113, 0]
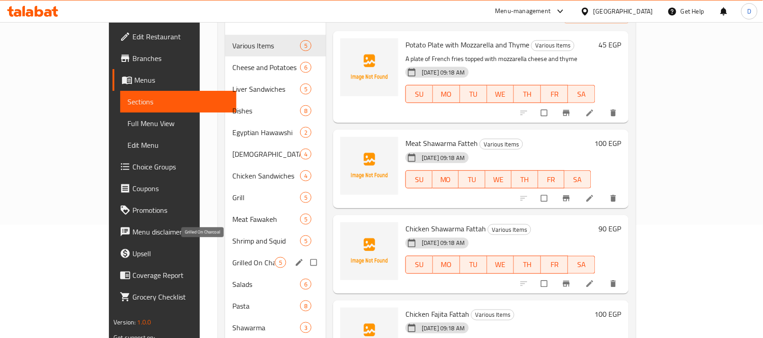
click at [232, 257] on span "Grilled On Charcoal" at bounding box center [253, 262] width 42 height 11
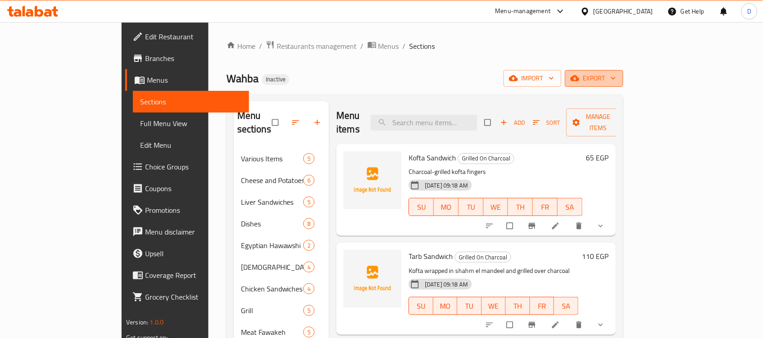
click at [623, 85] on button "export" at bounding box center [594, 78] width 58 height 17
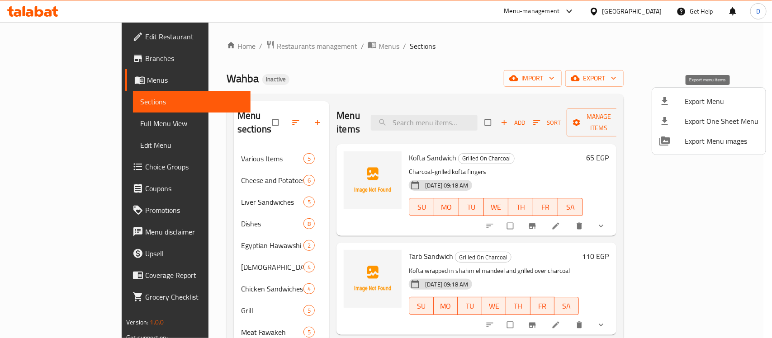
click at [710, 104] on span "Export Menu" at bounding box center [722, 101] width 74 height 11
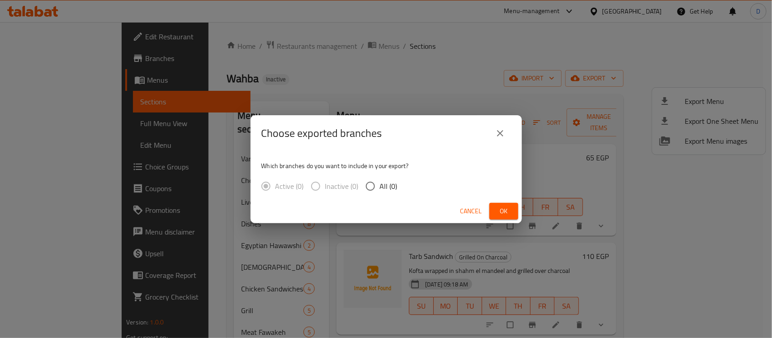
drag, startPoint x: 369, startPoint y: 186, endPoint x: 396, endPoint y: 193, distance: 27.1
click at [369, 186] on input "All (0)" at bounding box center [370, 186] width 19 height 19
radio input "true"
click at [505, 209] on span "Ok" at bounding box center [503, 211] width 14 height 11
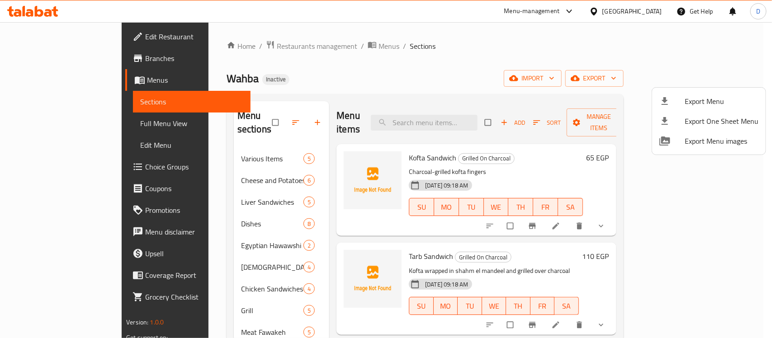
click at [53, 124] on div at bounding box center [386, 169] width 772 height 338
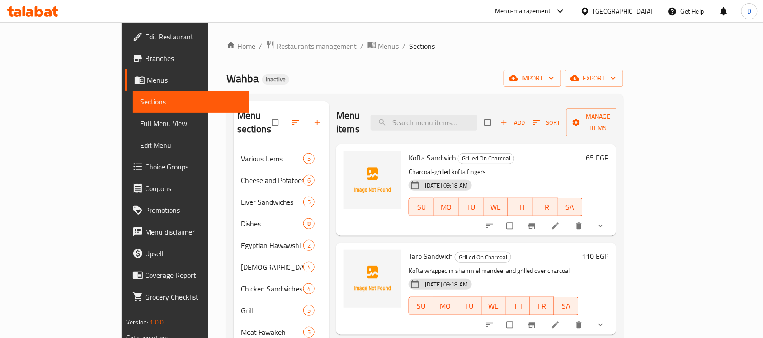
click at [140, 123] on span "Full Menu View" at bounding box center [191, 123] width 102 height 11
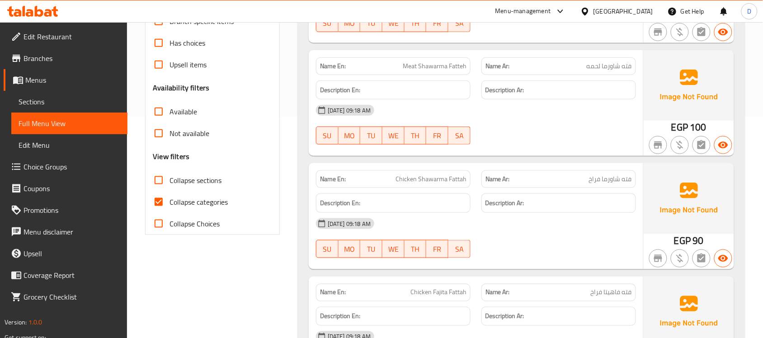
scroll to position [226, 0]
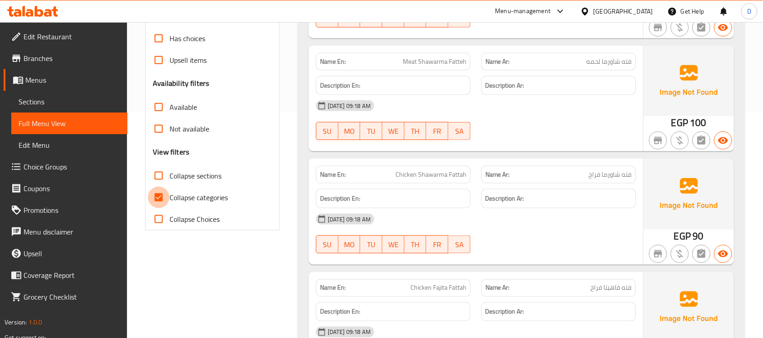
click at [156, 197] on input "Collapse categories" at bounding box center [159, 198] width 22 height 22
checkbox input "false"
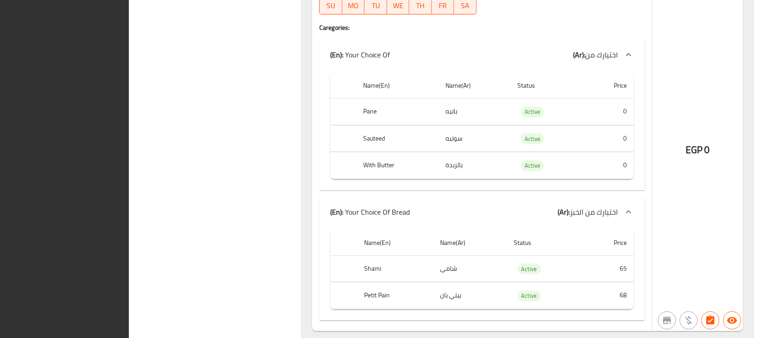
scroll to position [0, 0]
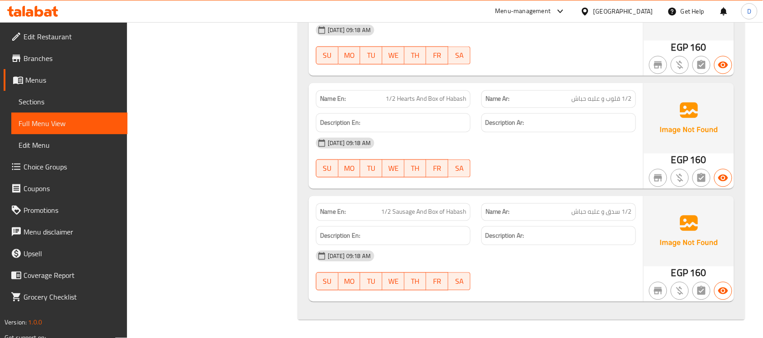
click at [52, 37] on span "Edit Restaurant" at bounding box center [72, 36] width 97 height 11
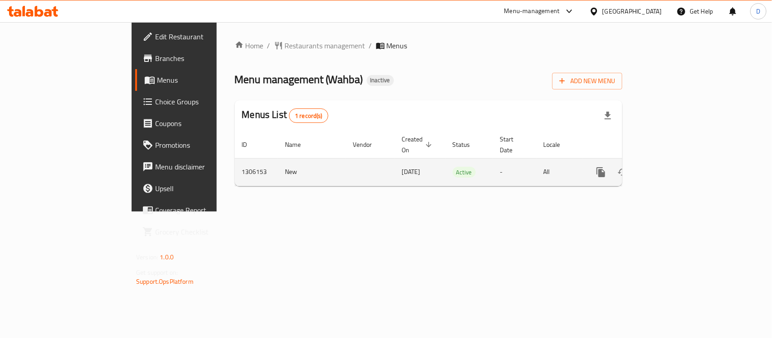
click at [671, 167] on icon "enhanced table" at bounding box center [666, 172] width 11 height 11
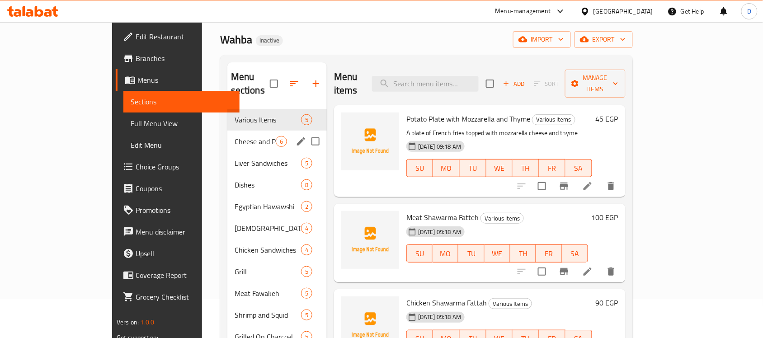
scroll to position [57, 0]
